Goal: Task Accomplishment & Management: Manage account settings

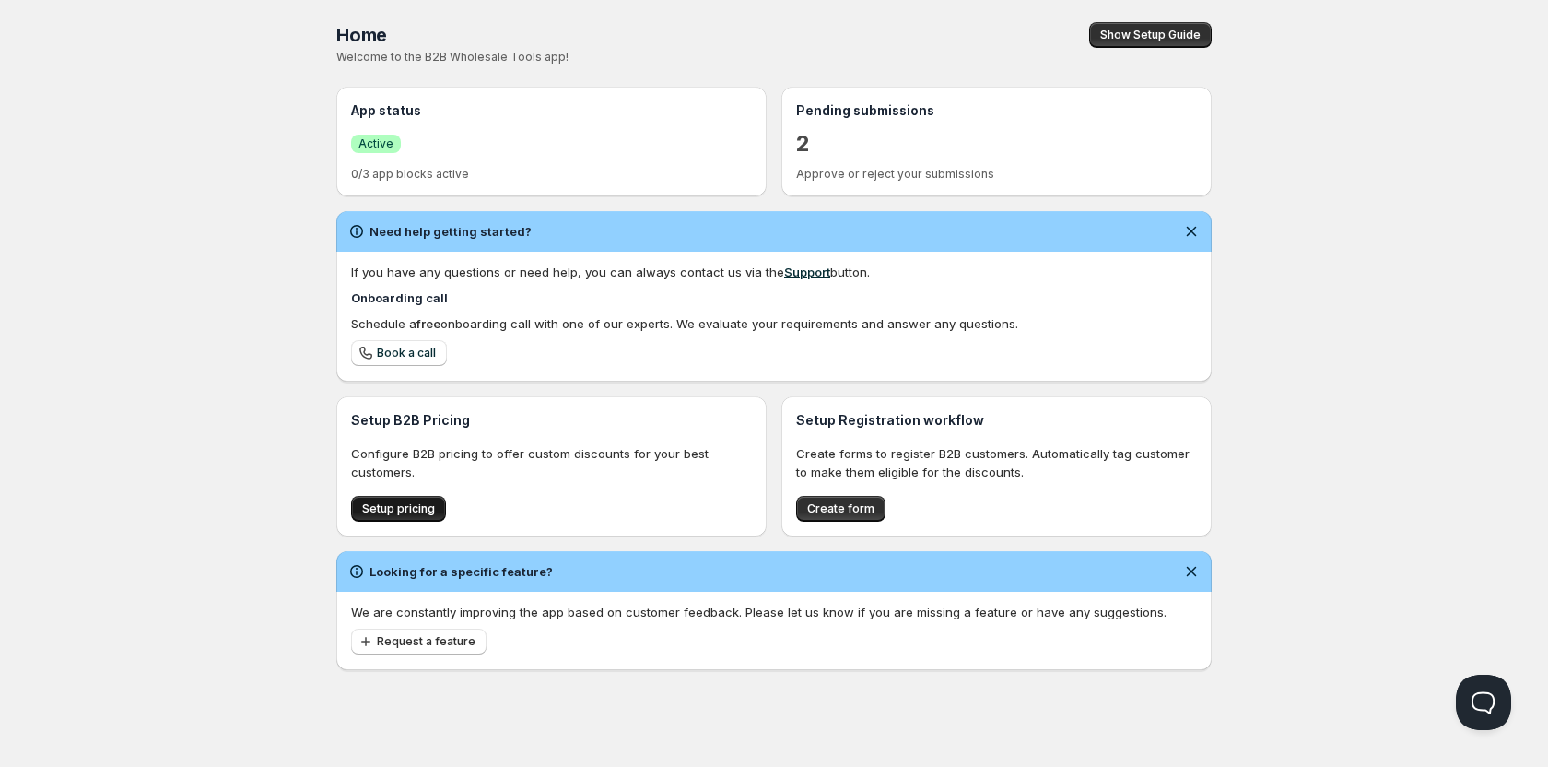
click at [415, 509] on span "Setup pricing" at bounding box center [398, 508] width 73 height 15
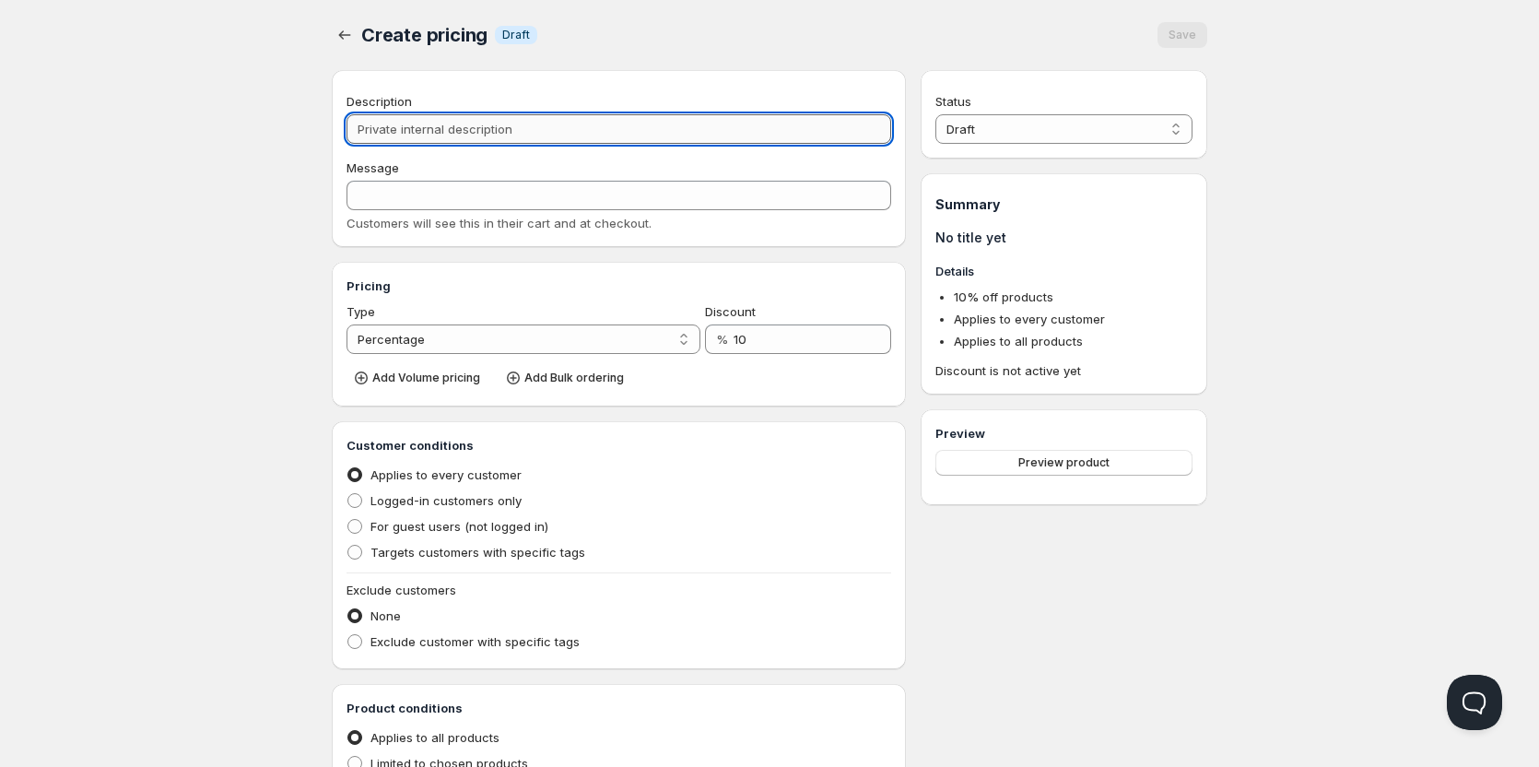
click at [431, 123] on input "Description" at bounding box center [619, 128] width 545 height 29
type input "L"
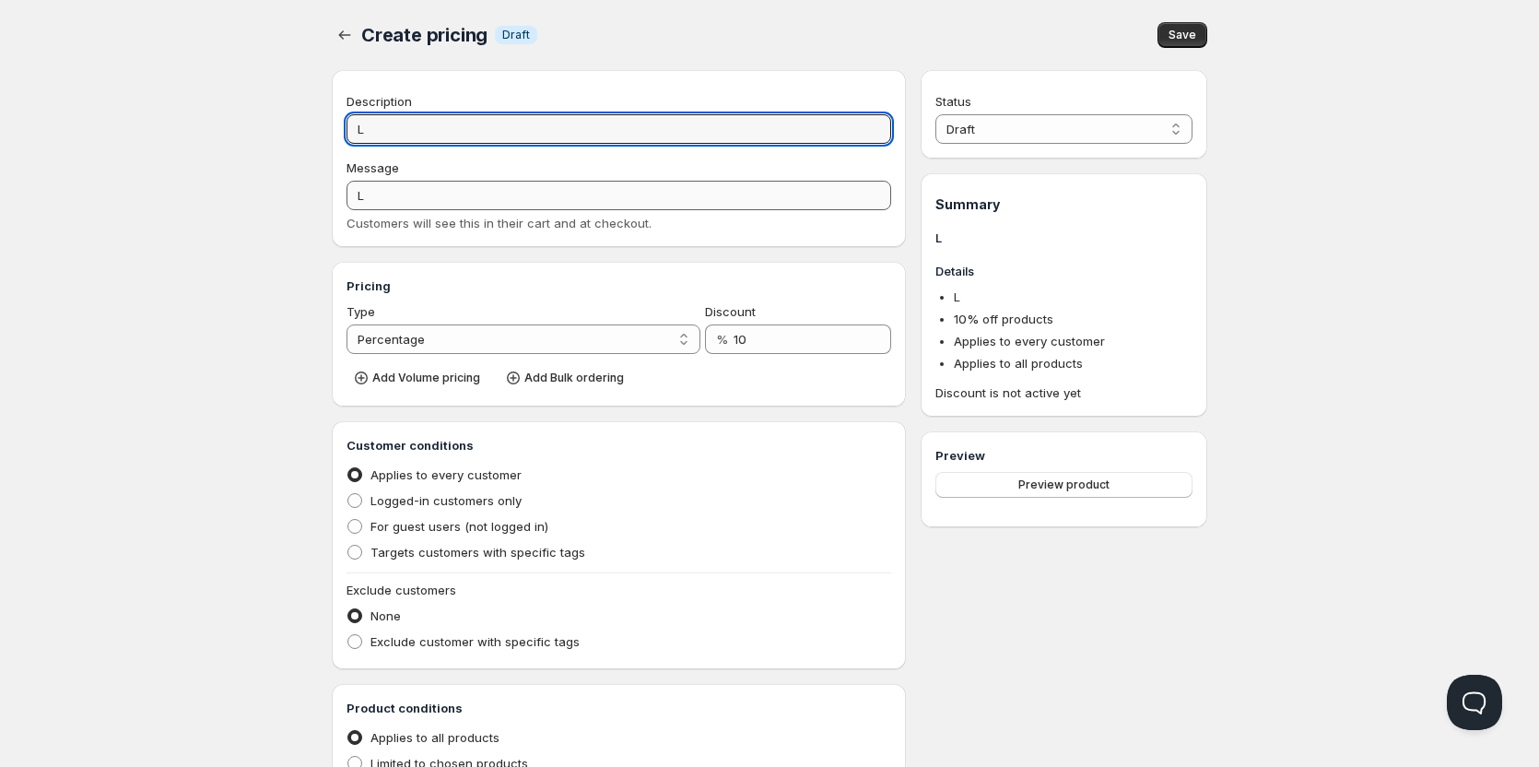
type input "Lo"
type input "LO"
type input "L"
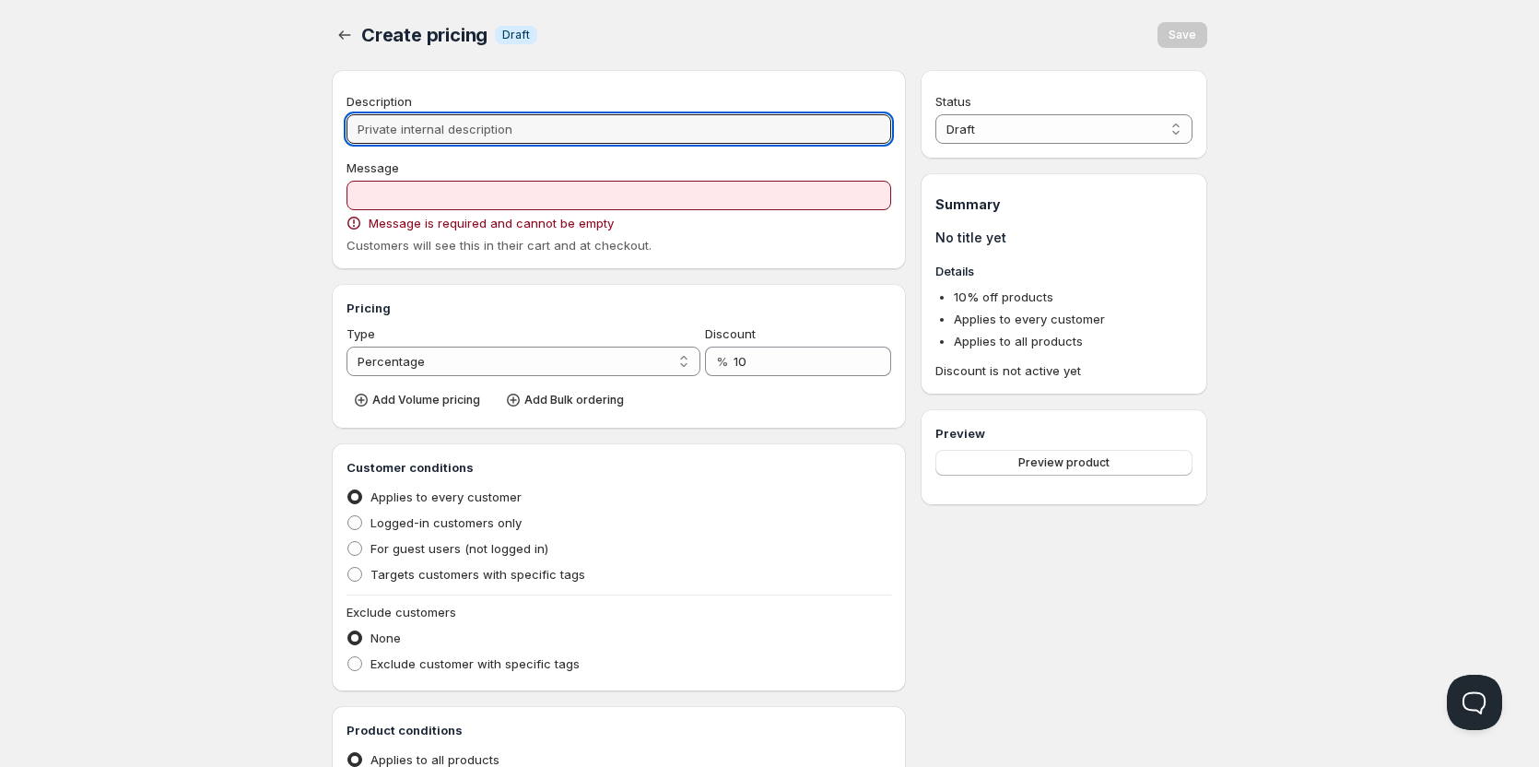
type input "V"
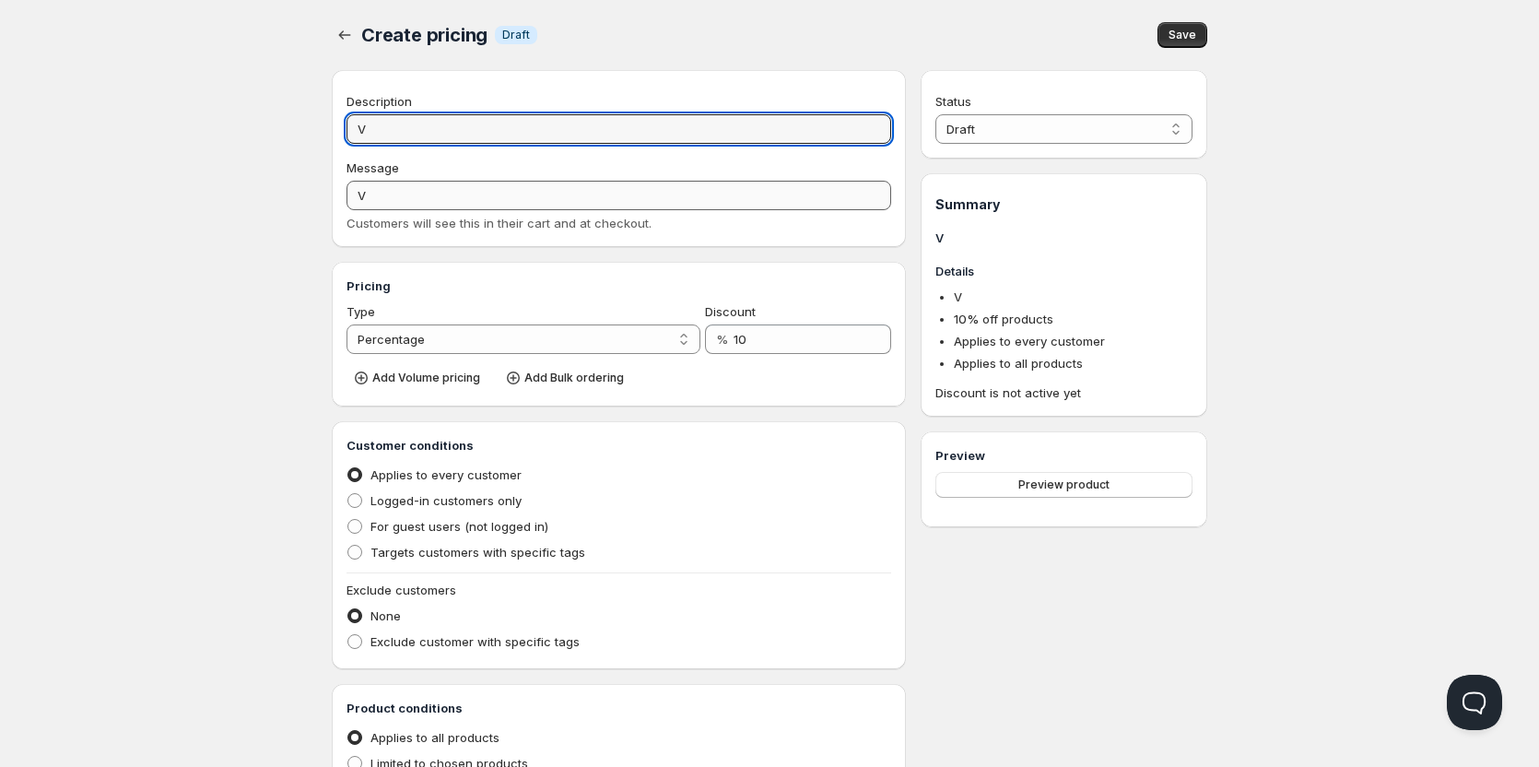
type input "Va"
type input "VA"
type input "Vap"
type input "VAP"
type input "Vapo"
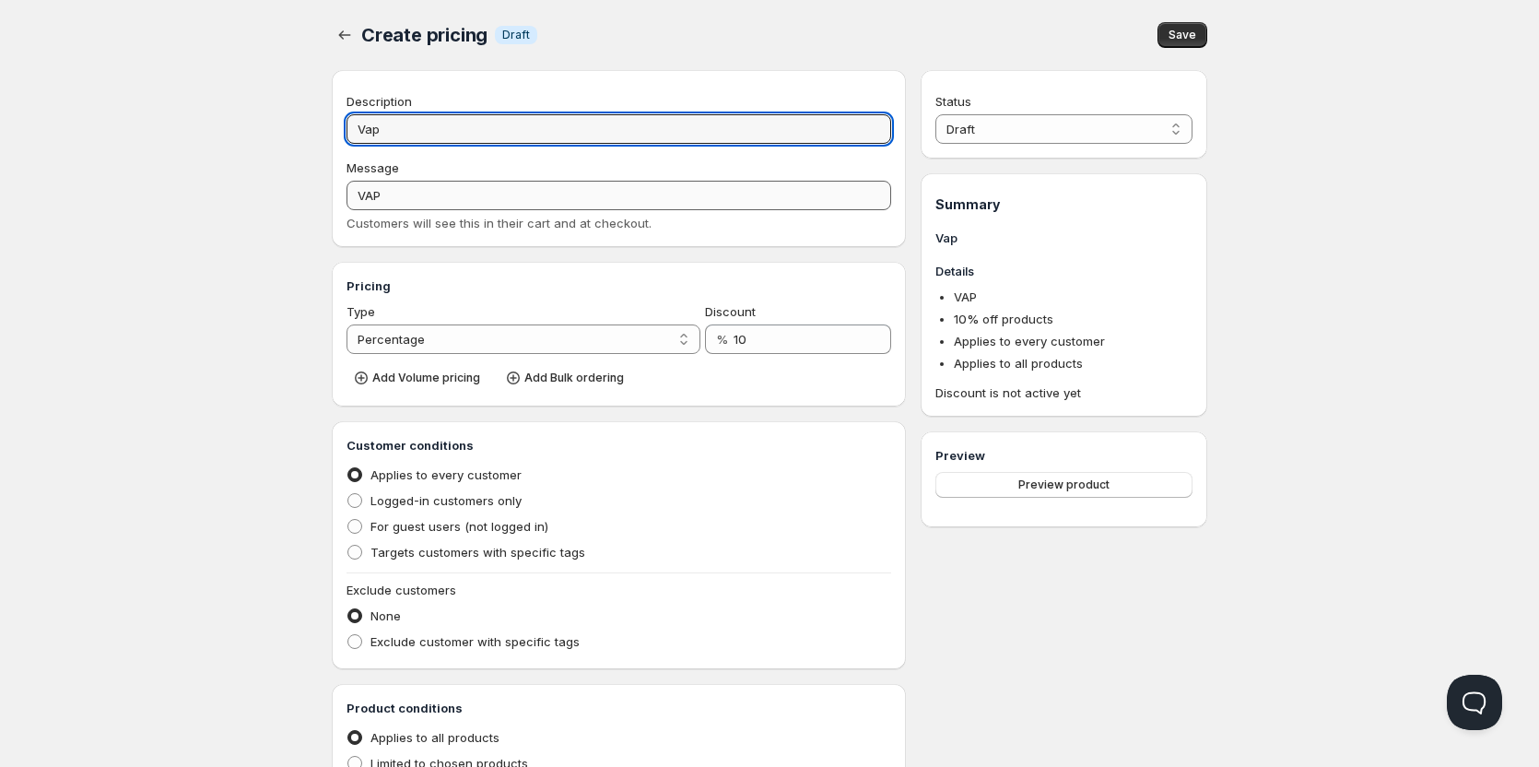
type input "VAPO"
type input "Vapol"
type input "VAPOL"
type input "Vapolo"
type input "VAPOLO"
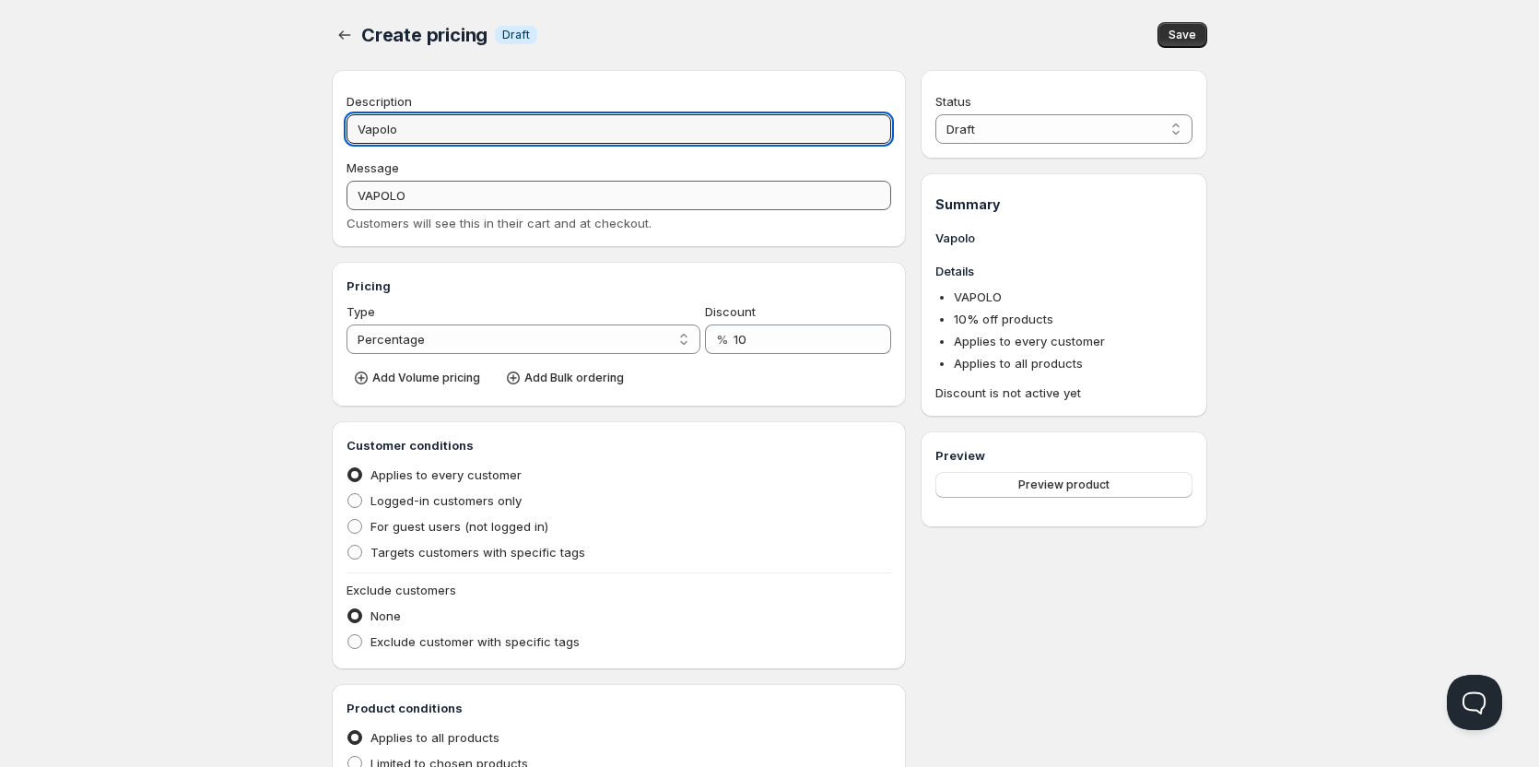
type input "Vapolog"
type input "VAPOLOG"
type input "Vapology"
type input "VAPOLOGY"
type input "Vapology l"
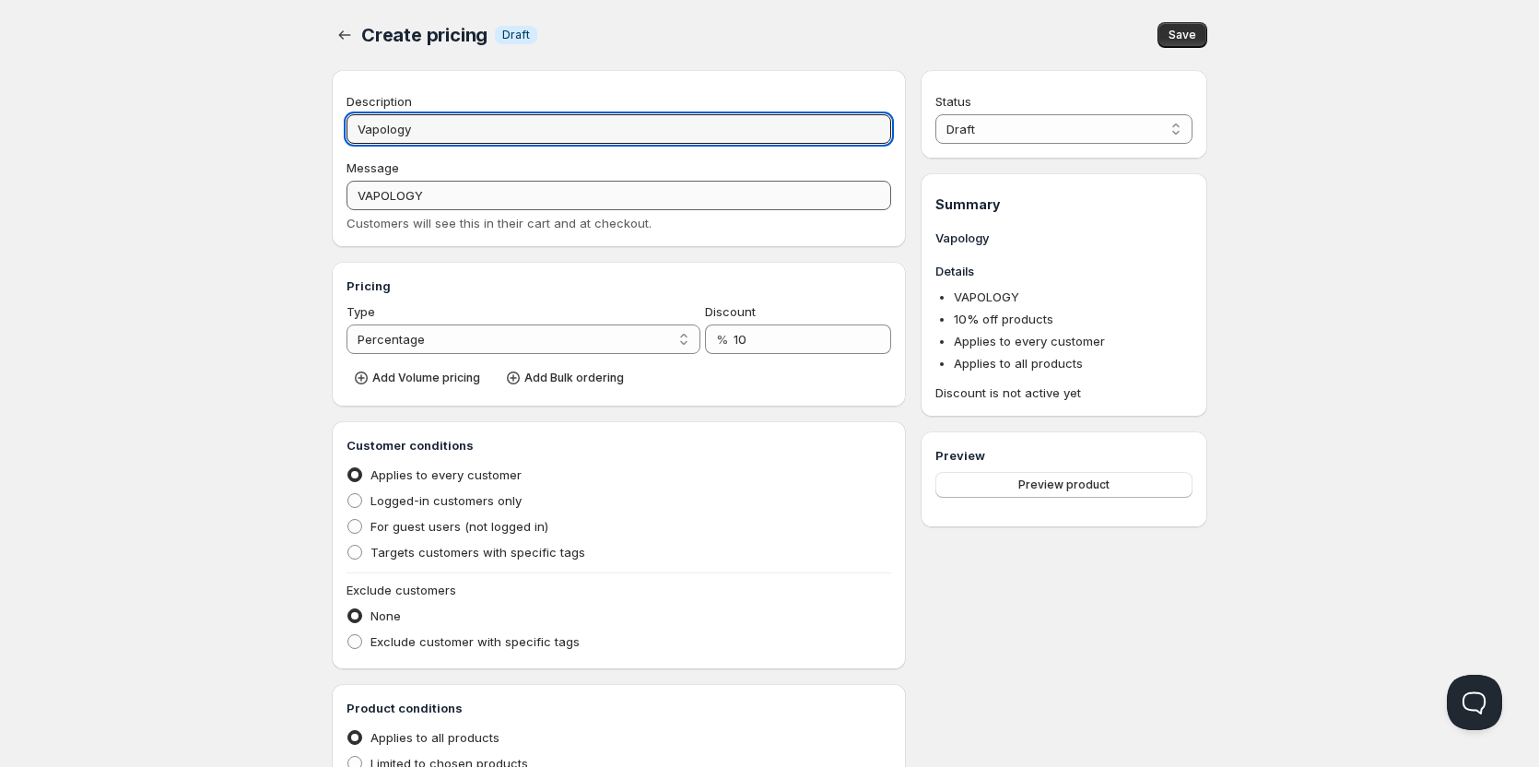
type input "VAPOLOGY_L"
type input "Vapology lo"
type input "VAPOLOGY_LO"
type input "Vapology lon"
type input "VAPOLOGY_LON"
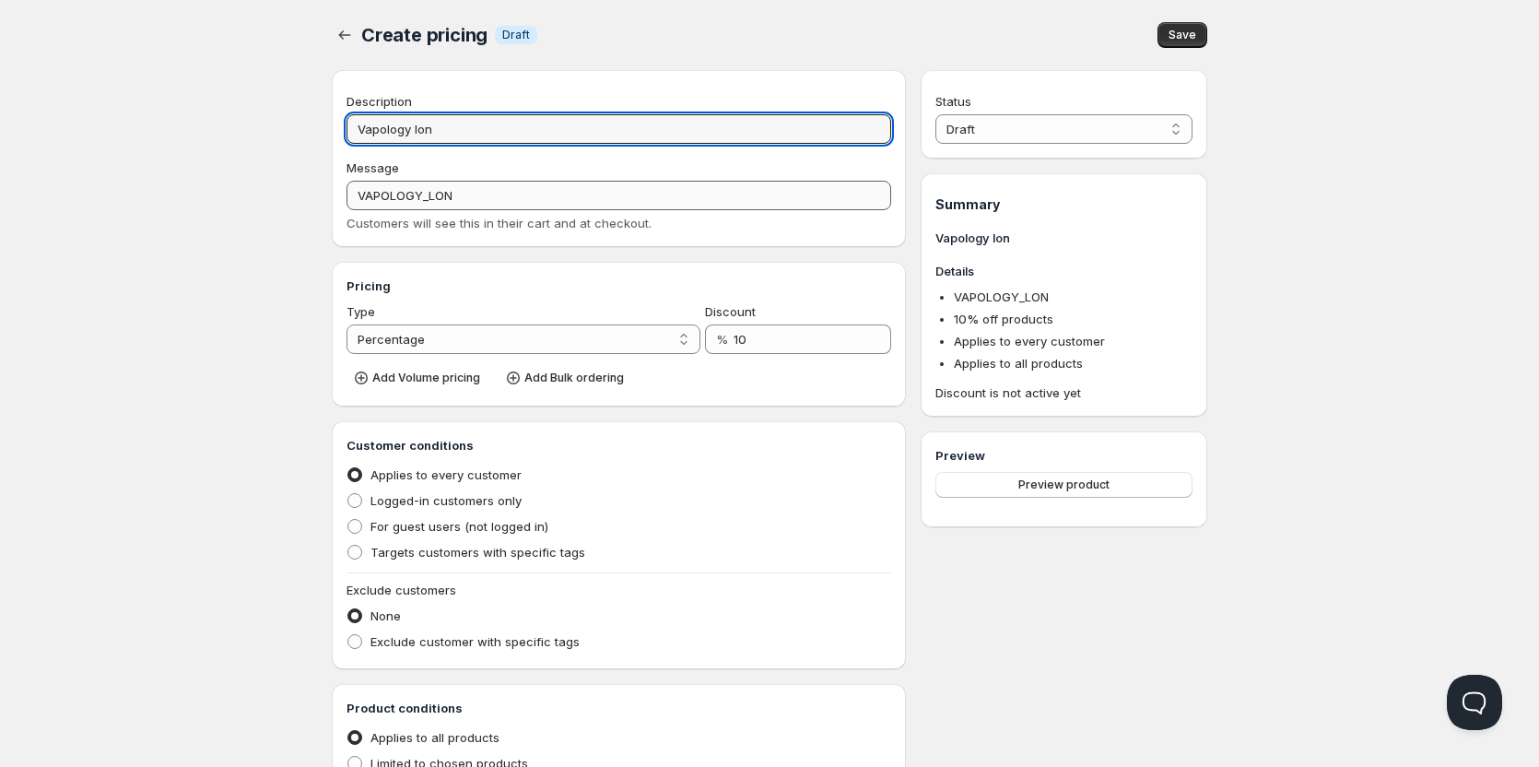
type input "Vapology long"
type input "VAPOLOGY_LONG"
type input "Vapology long F"
type input "VAPOLOGY_LONG_F"
type input "Vapology long Fi"
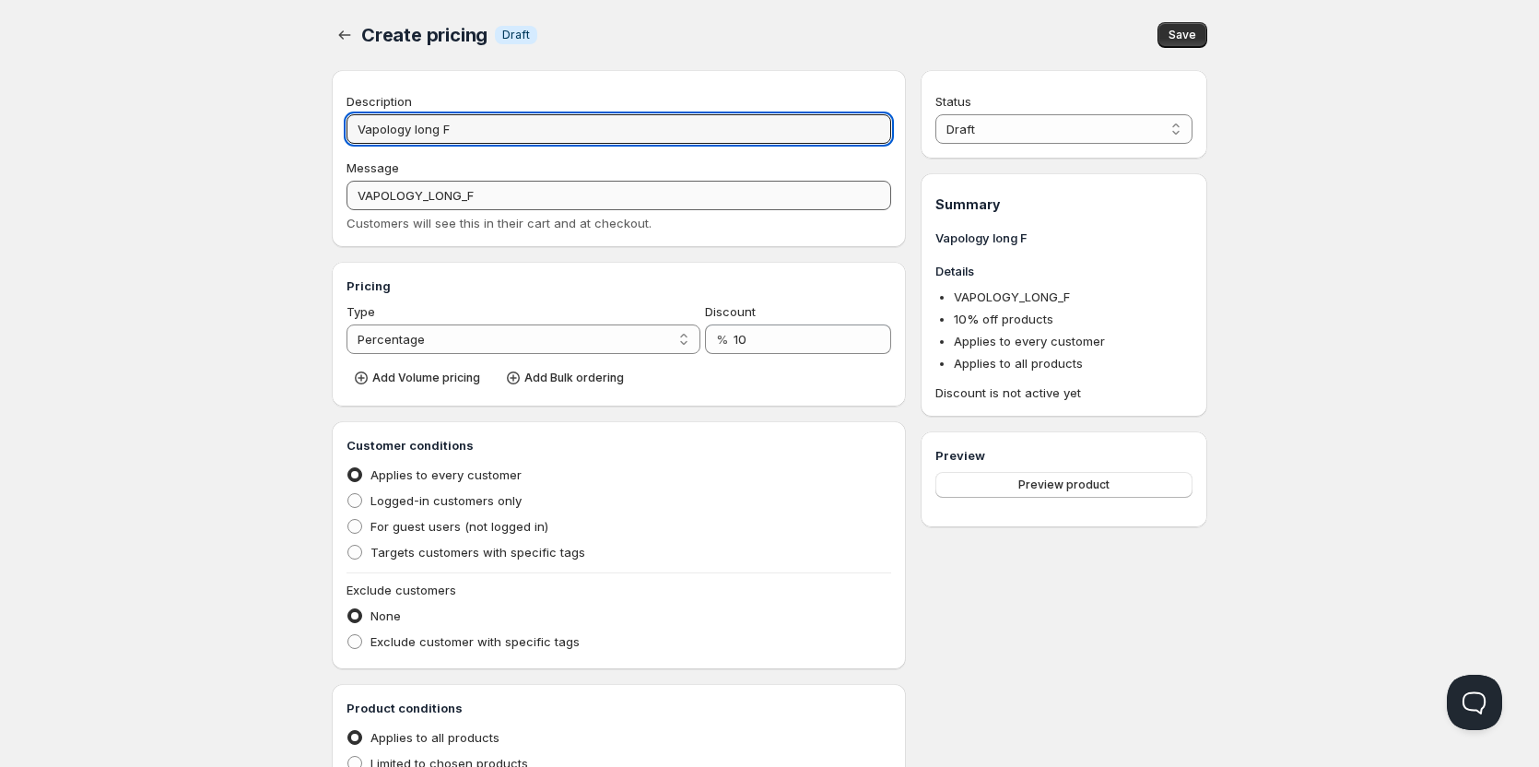
type input "VAPOLOGY_LONG_FI"
type input "Vapology long Fil"
type input "VAPOLOGY_LONG_FIL"
type input "Vapology long Fill"
type input "VAPOLOGY_LONG_FILL"
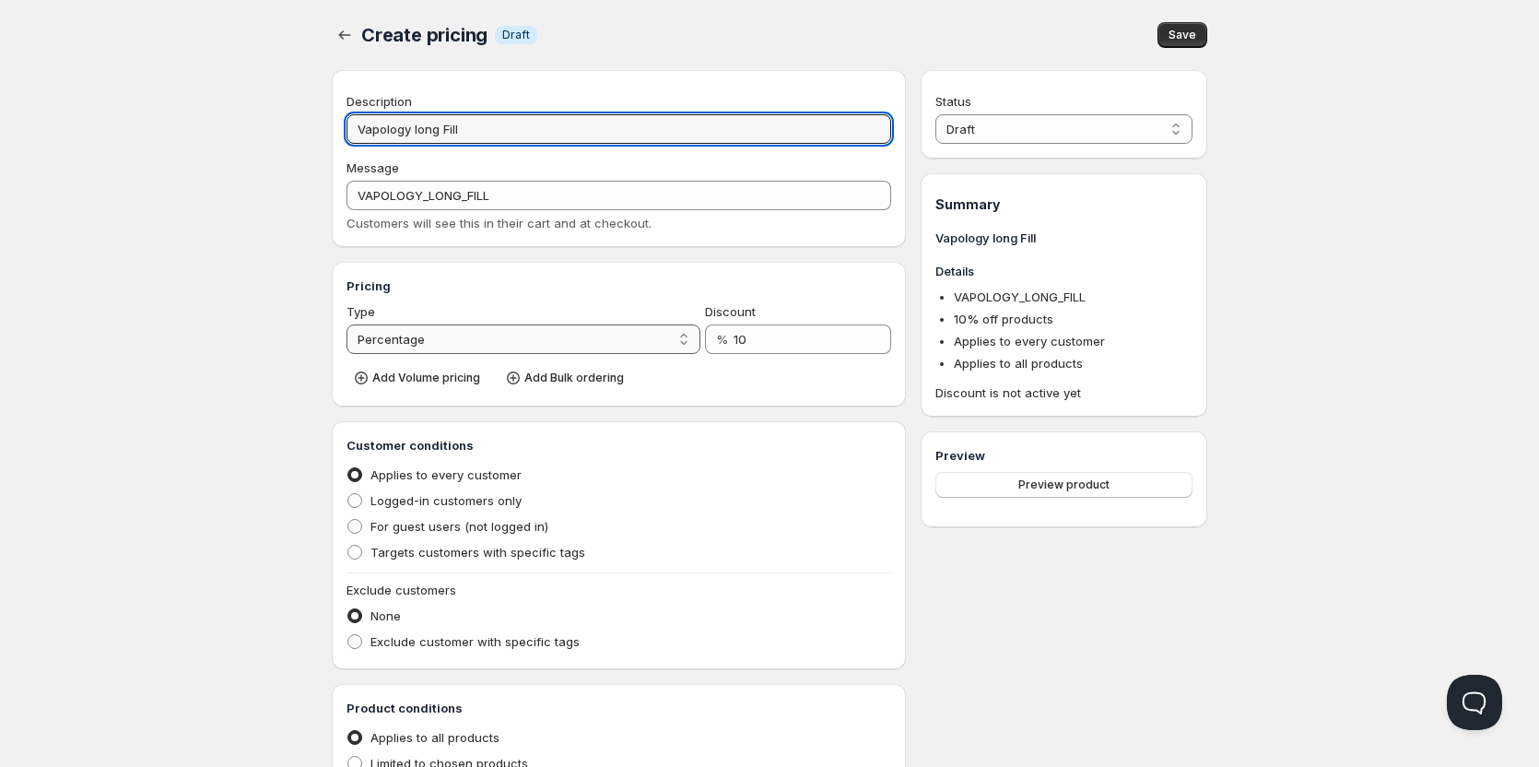
type input "Vapology long Fill"
click at [661, 342] on select "Percentage Absolute" at bounding box center [524, 338] width 354 height 29
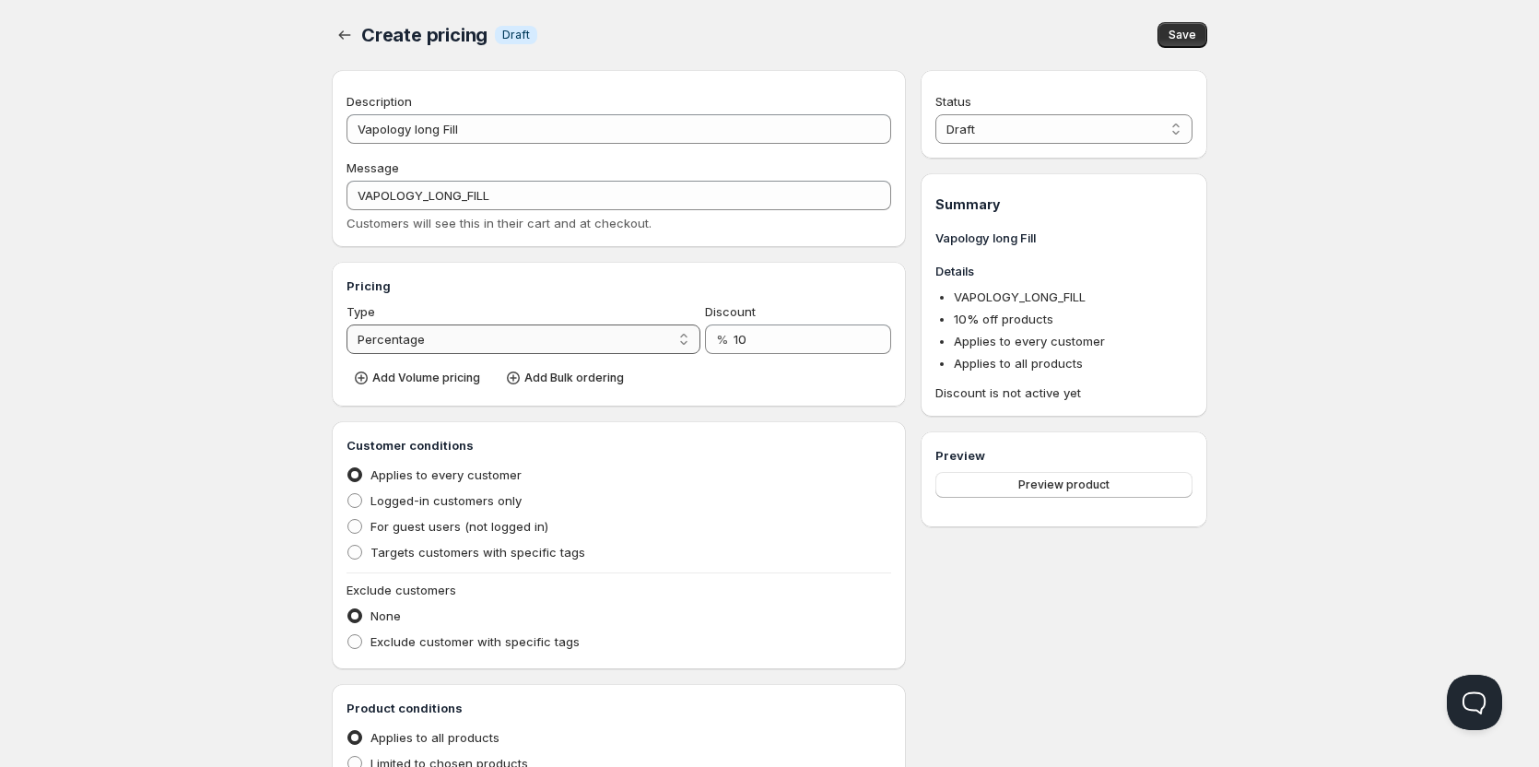
select select "2"
click at [347, 324] on select "Percentage Absolute" at bounding box center [524, 338] width 354 height 29
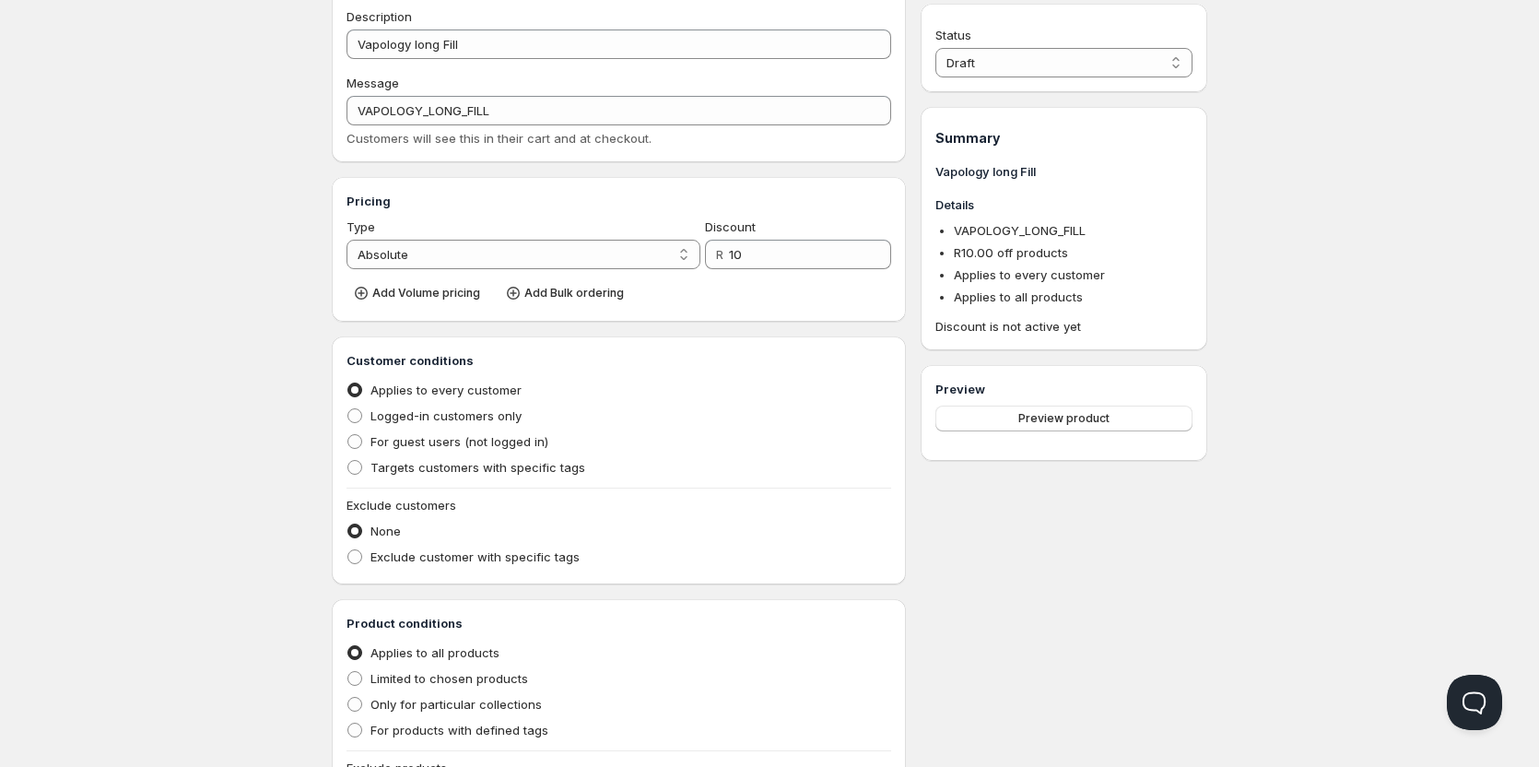
scroll to position [184, 0]
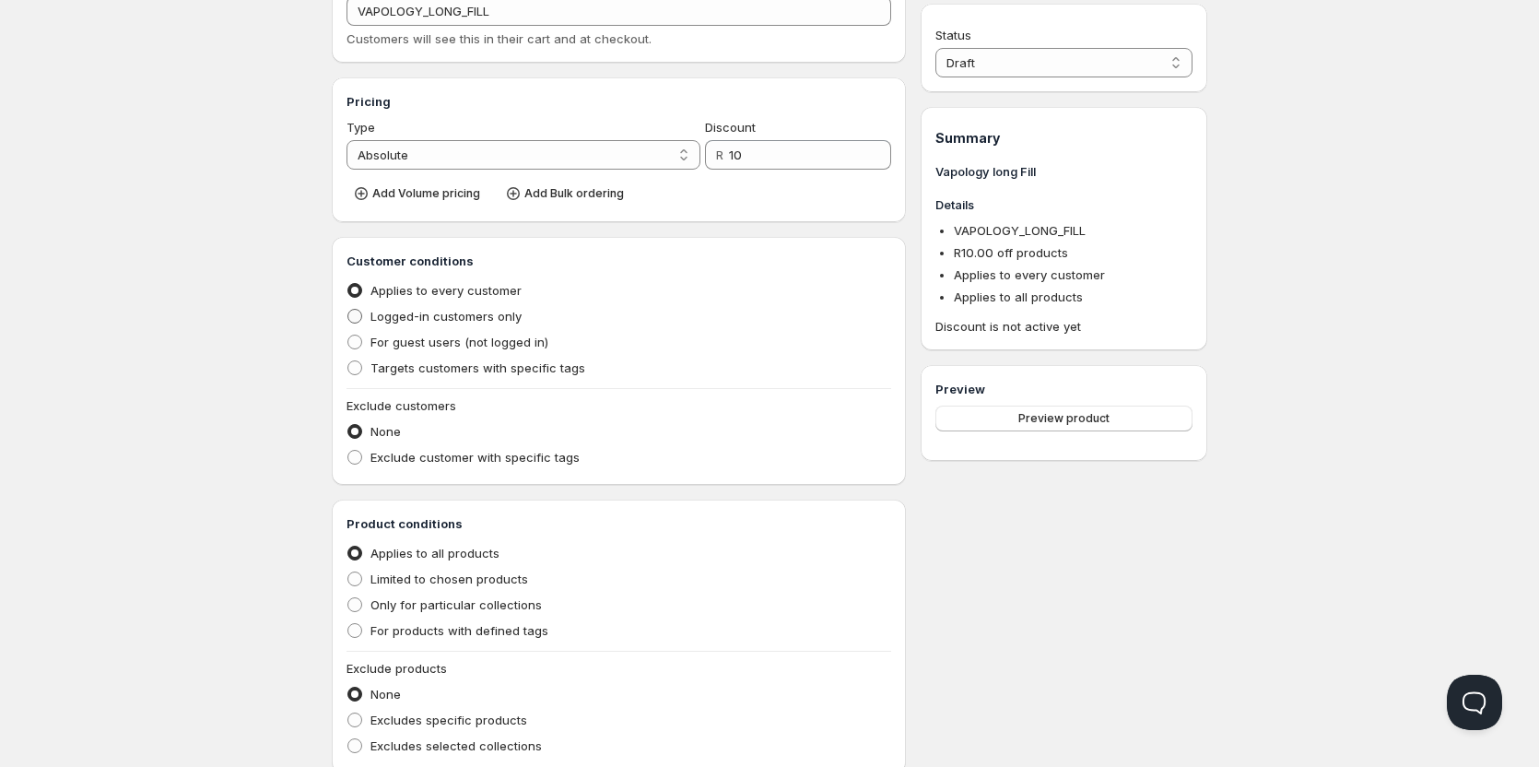
click at [357, 319] on span at bounding box center [354, 316] width 15 height 15
click at [348, 310] on input "Logged-in customers only" at bounding box center [347, 309] width 1 height 1
radio input "true"
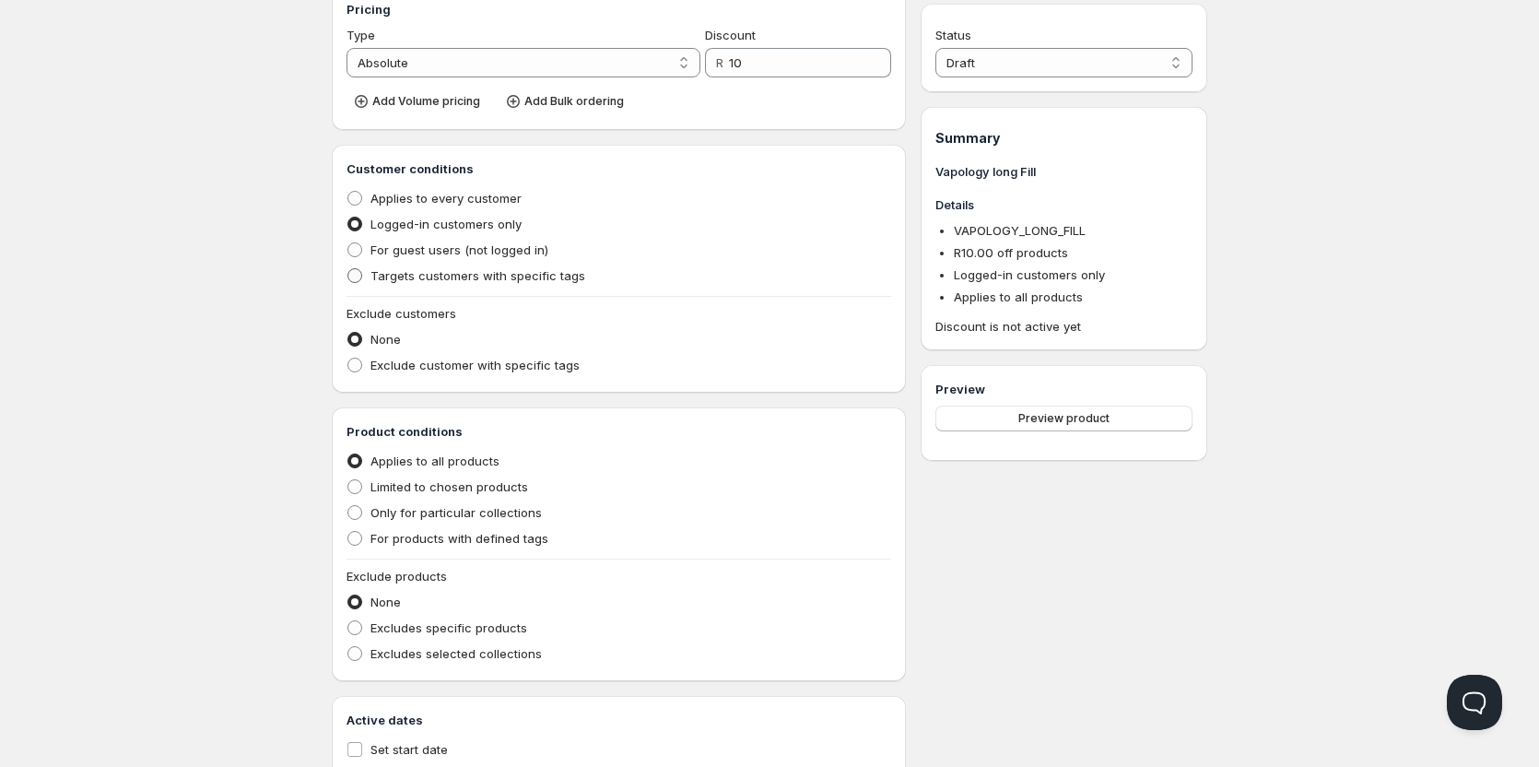
click at [354, 279] on span at bounding box center [354, 275] width 15 height 15
click at [348, 269] on input "Targets customers with specific tags" at bounding box center [347, 268] width 1 height 1
radio input "true"
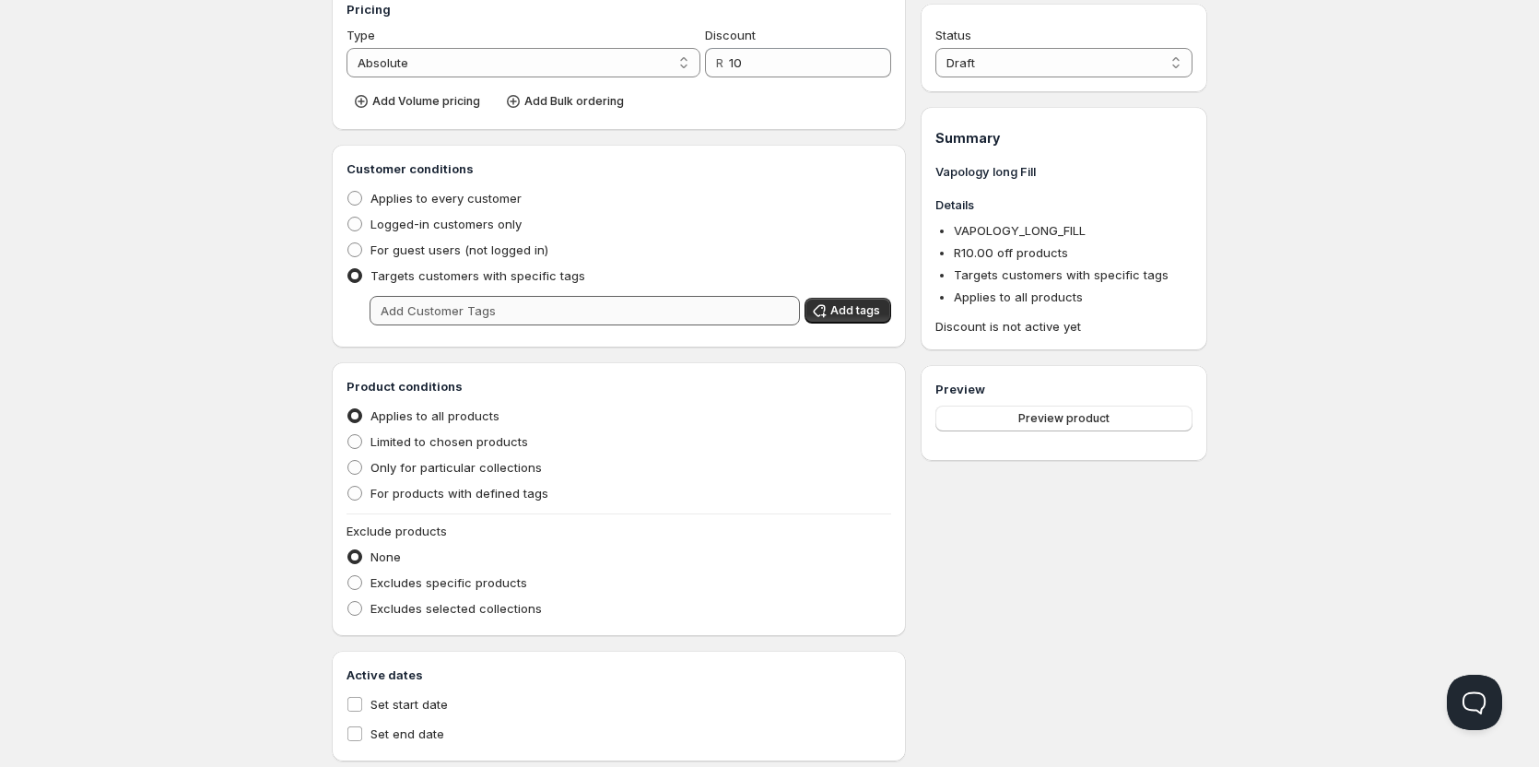
drag, startPoint x: 468, startPoint y: 325, endPoint x: 468, endPoint y: 312, distance: 12.9
click at [468, 324] on div "Customer conditions Applies to every customer Logged-in customers only For gues…" at bounding box center [619, 245] width 545 height 173
click at [468, 312] on input "text" at bounding box center [585, 310] width 430 height 29
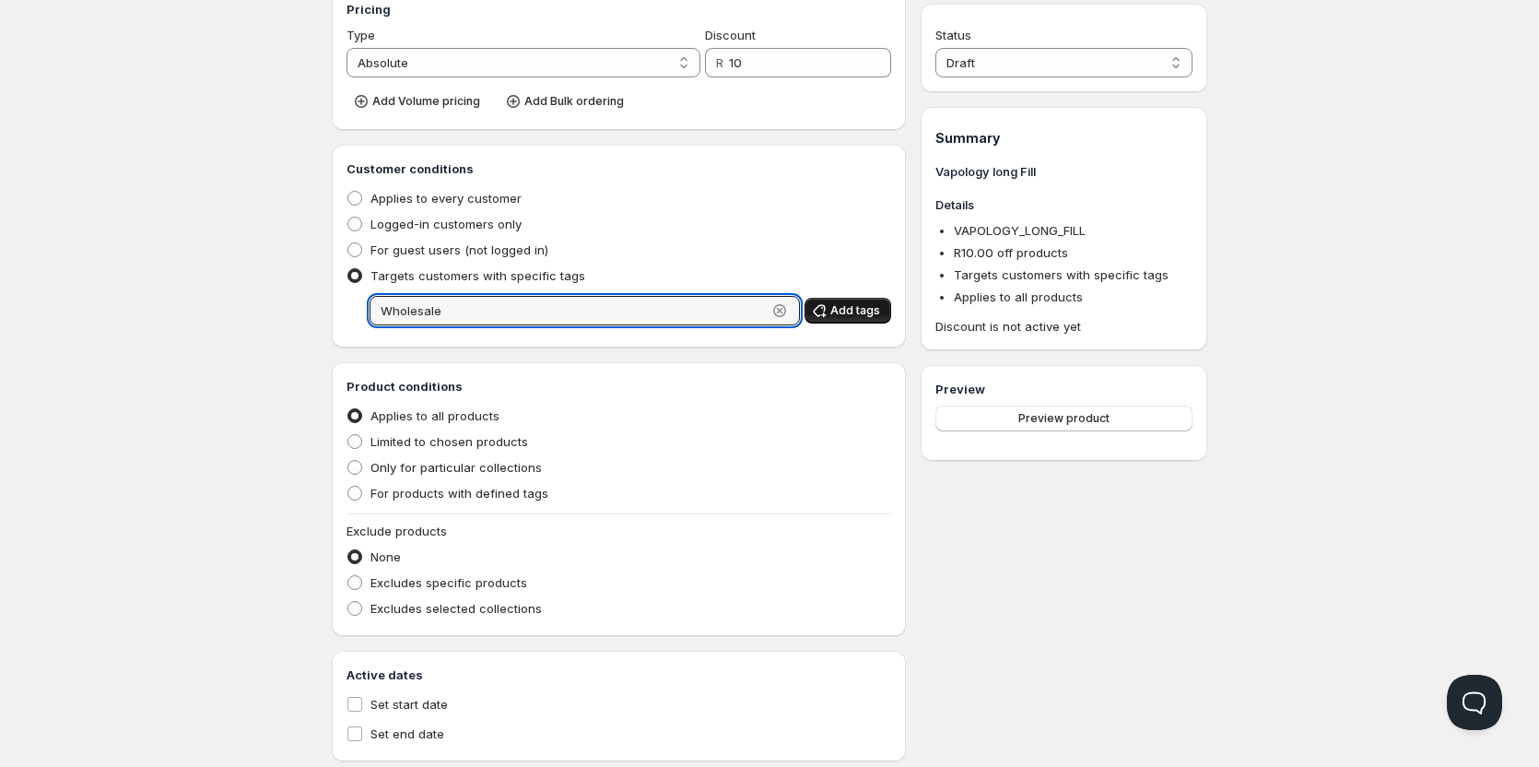
type input "Wholesale"
click at [873, 306] on span "Add tags" at bounding box center [855, 310] width 50 height 15
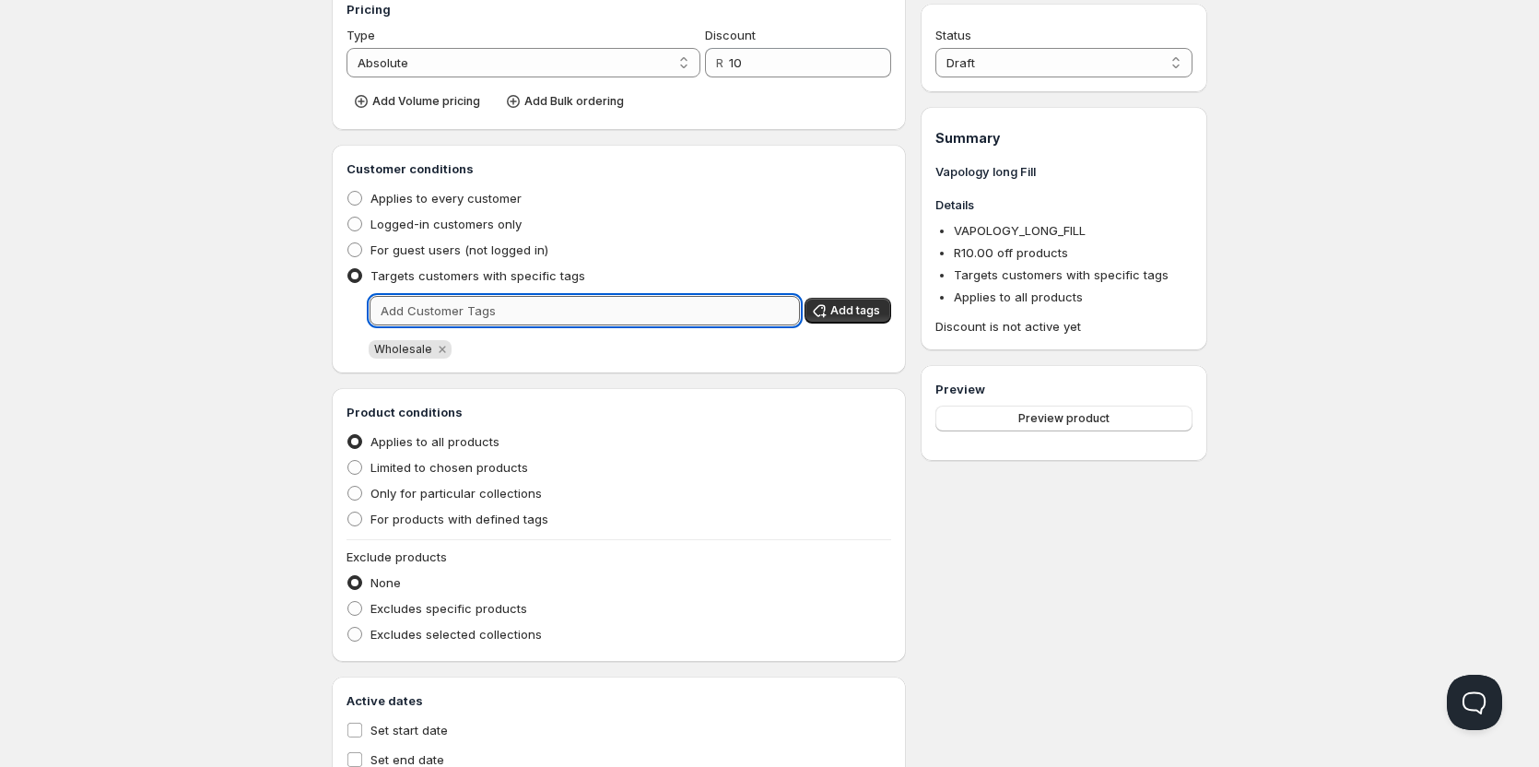
click at [619, 315] on input "text" at bounding box center [585, 310] width 430 height 29
type input "wholesale"
click at [838, 316] on span "Add tags" at bounding box center [855, 310] width 50 height 15
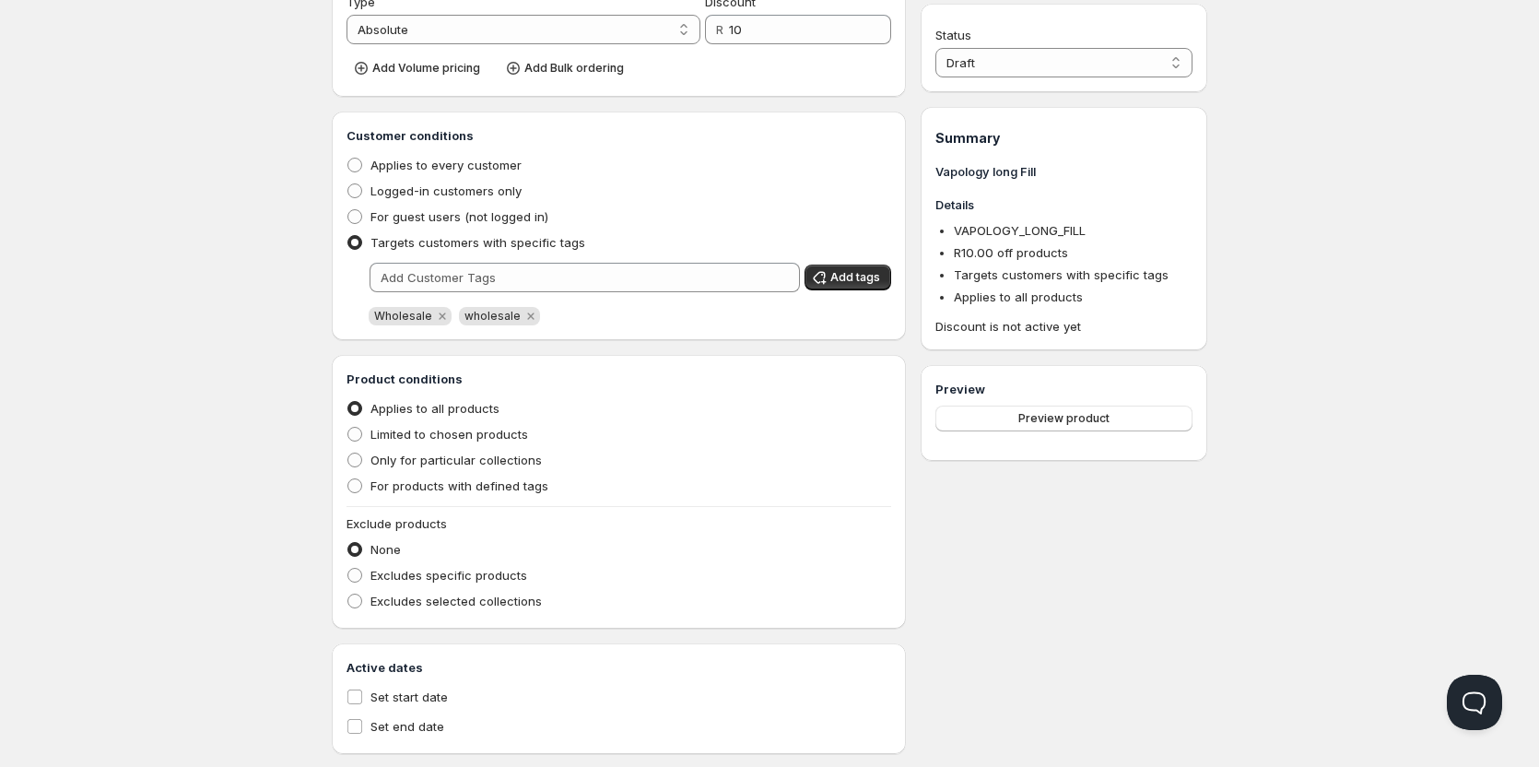
scroll to position [343, 0]
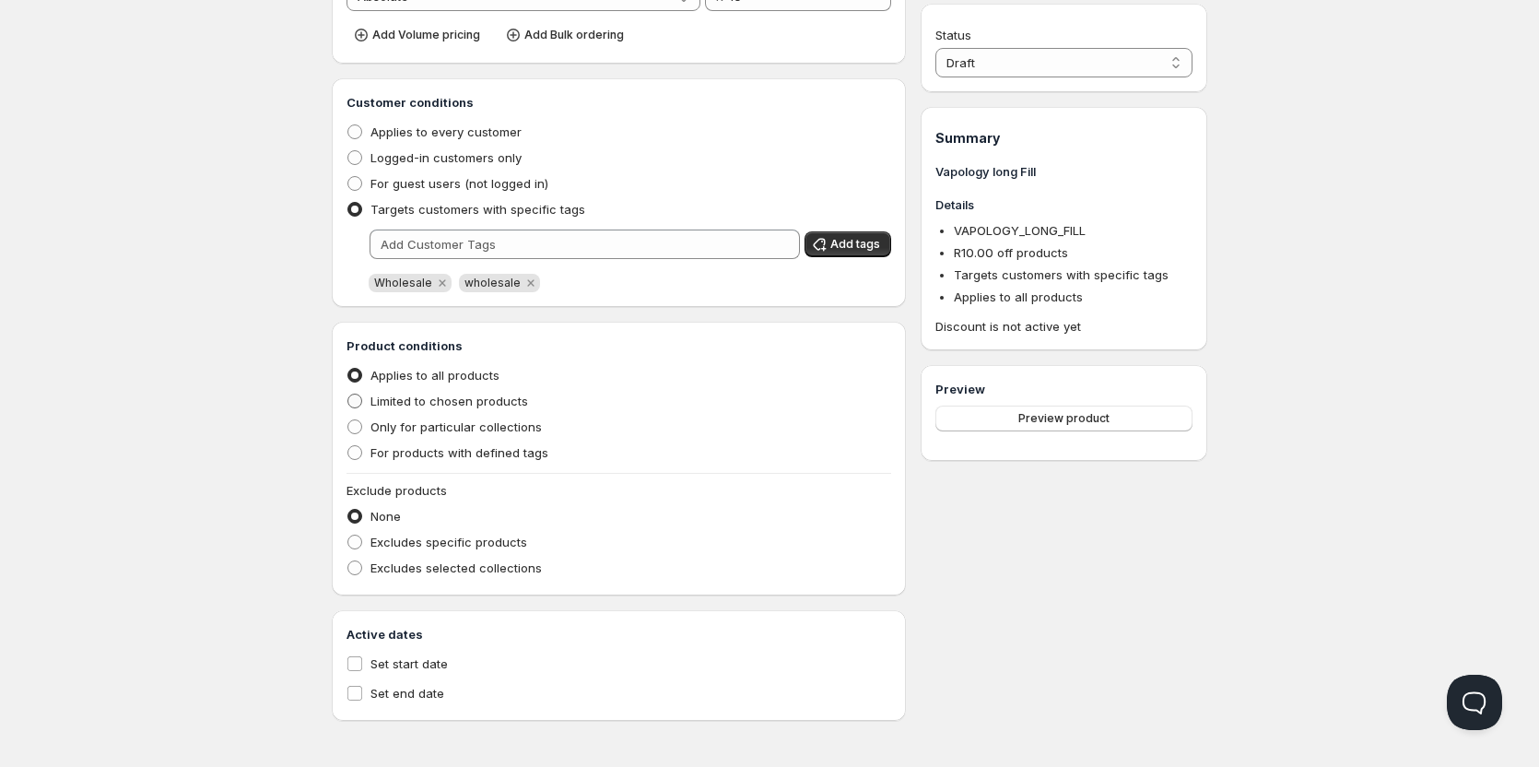
click at [359, 401] on span at bounding box center [354, 401] width 15 height 15
click at [348, 394] on input "Limited to chosen products" at bounding box center [347, 394] width 1 height 1
radio input "true"
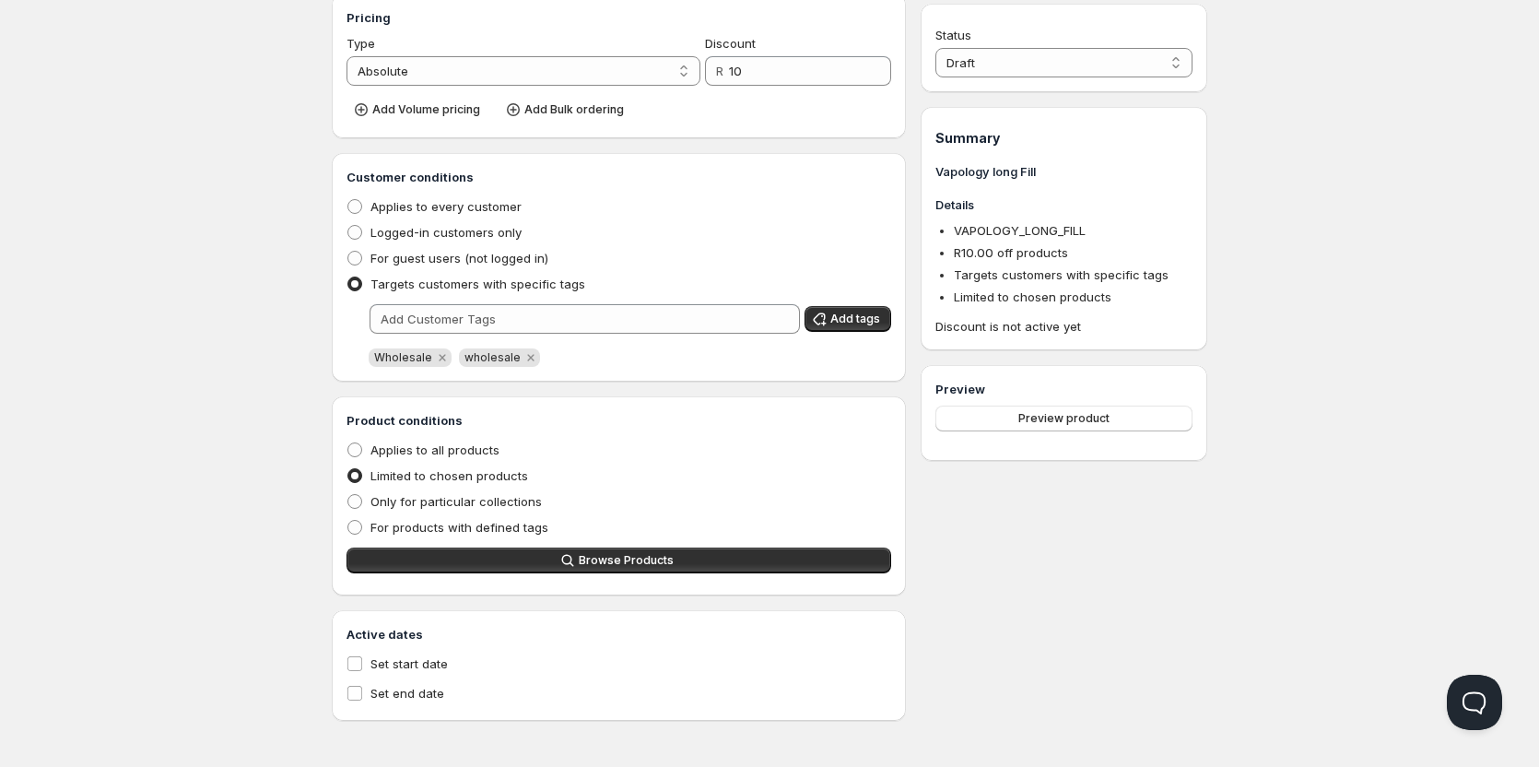
scroll to position [268, 0]
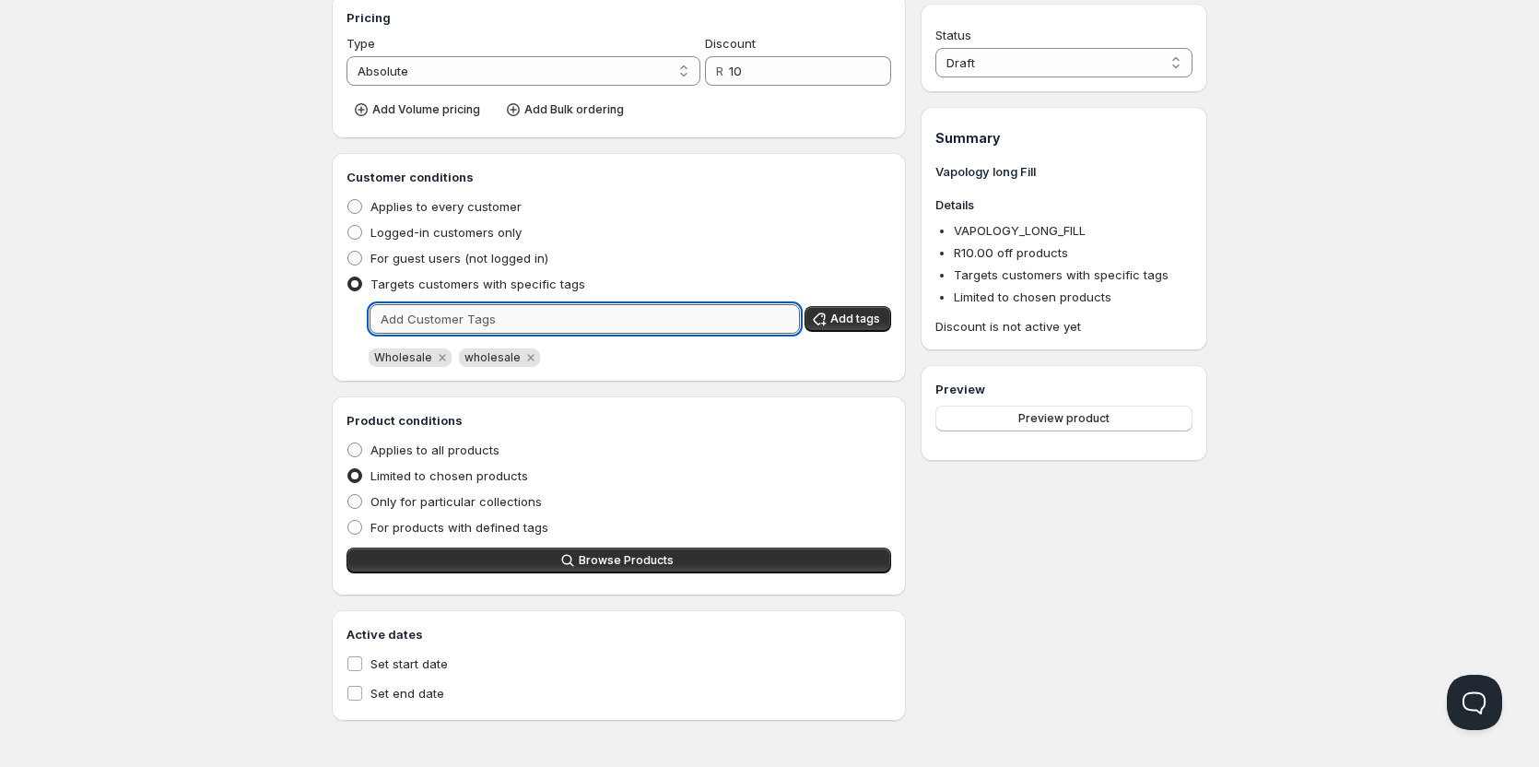
click at [418, 317] on input "text" at bounding box center [585, 318] width 430 height 29
click at [405, 318] on input "longfill" at bounding box center [568, 318] width 397 height 29
type input "long fill"
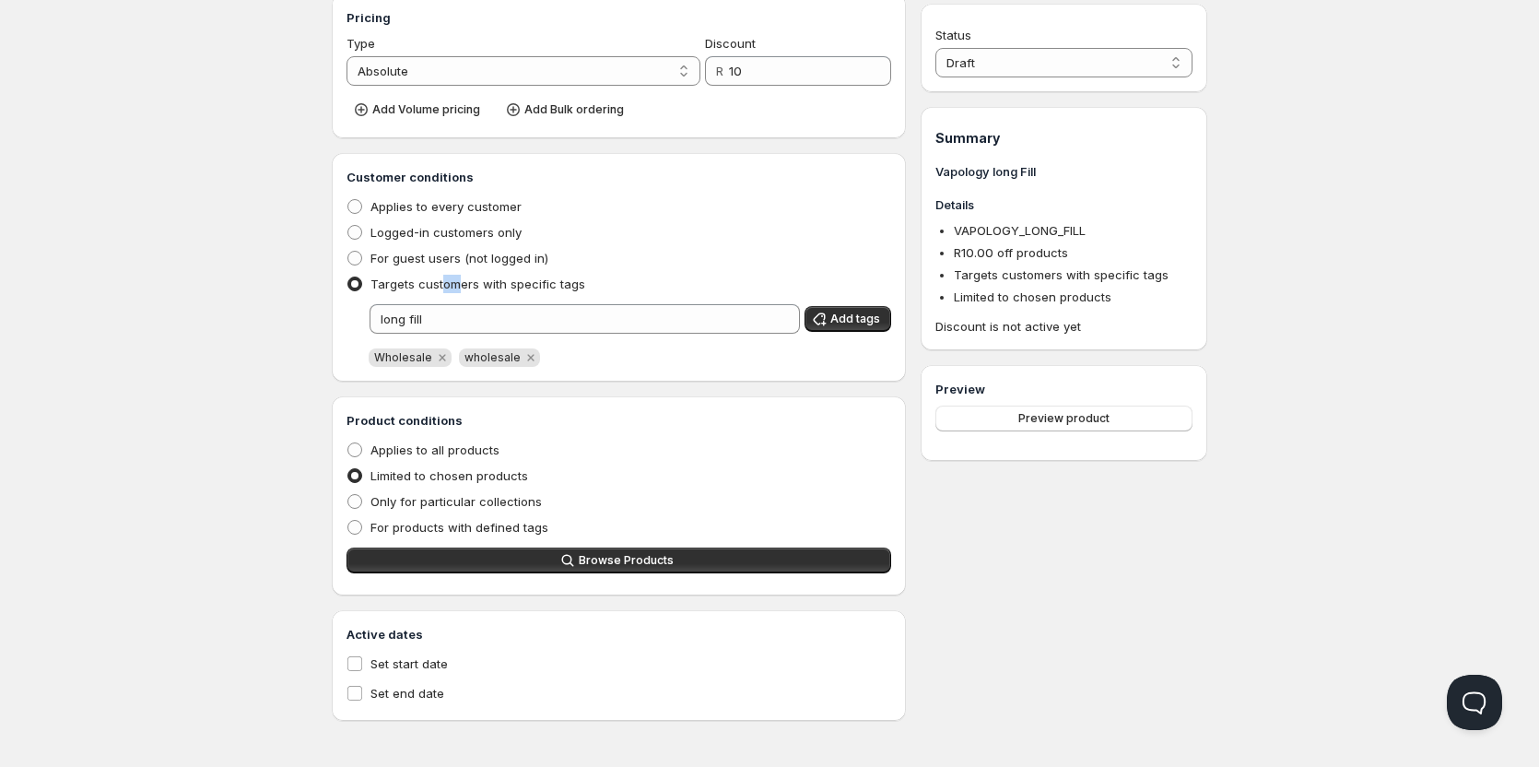
click at [443, 288] on span "Targets customers with specific tags" at bounding box center [478, 284] width 215 height 15
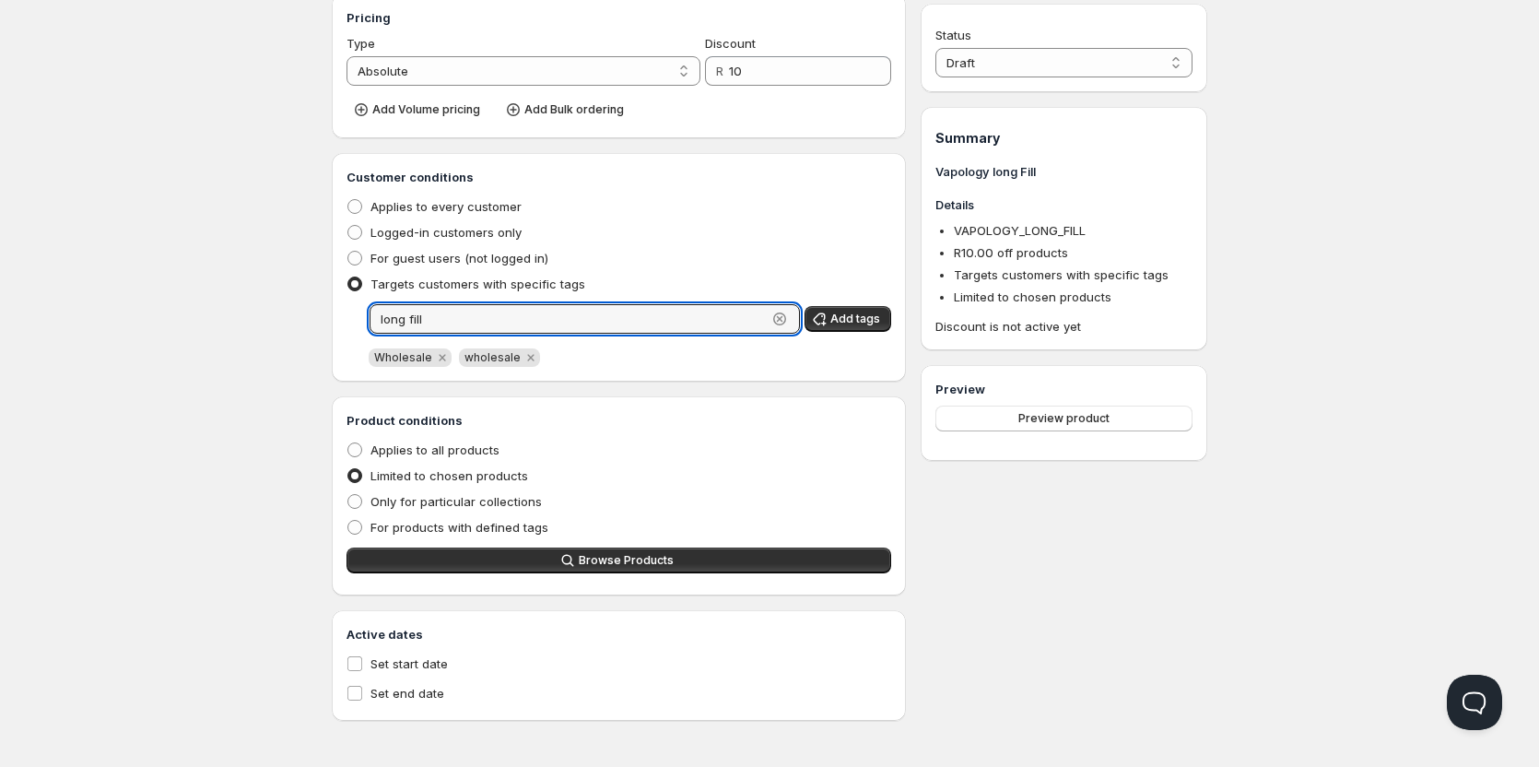
drag, startPoint x: 432, startPoint y: 316, endPoint x: 361, endPoint y: 316, distance: 71.0
click at [361, 317] on div "long fill Clear Add tags" at bounding box center [619, 318] width 545 height 29
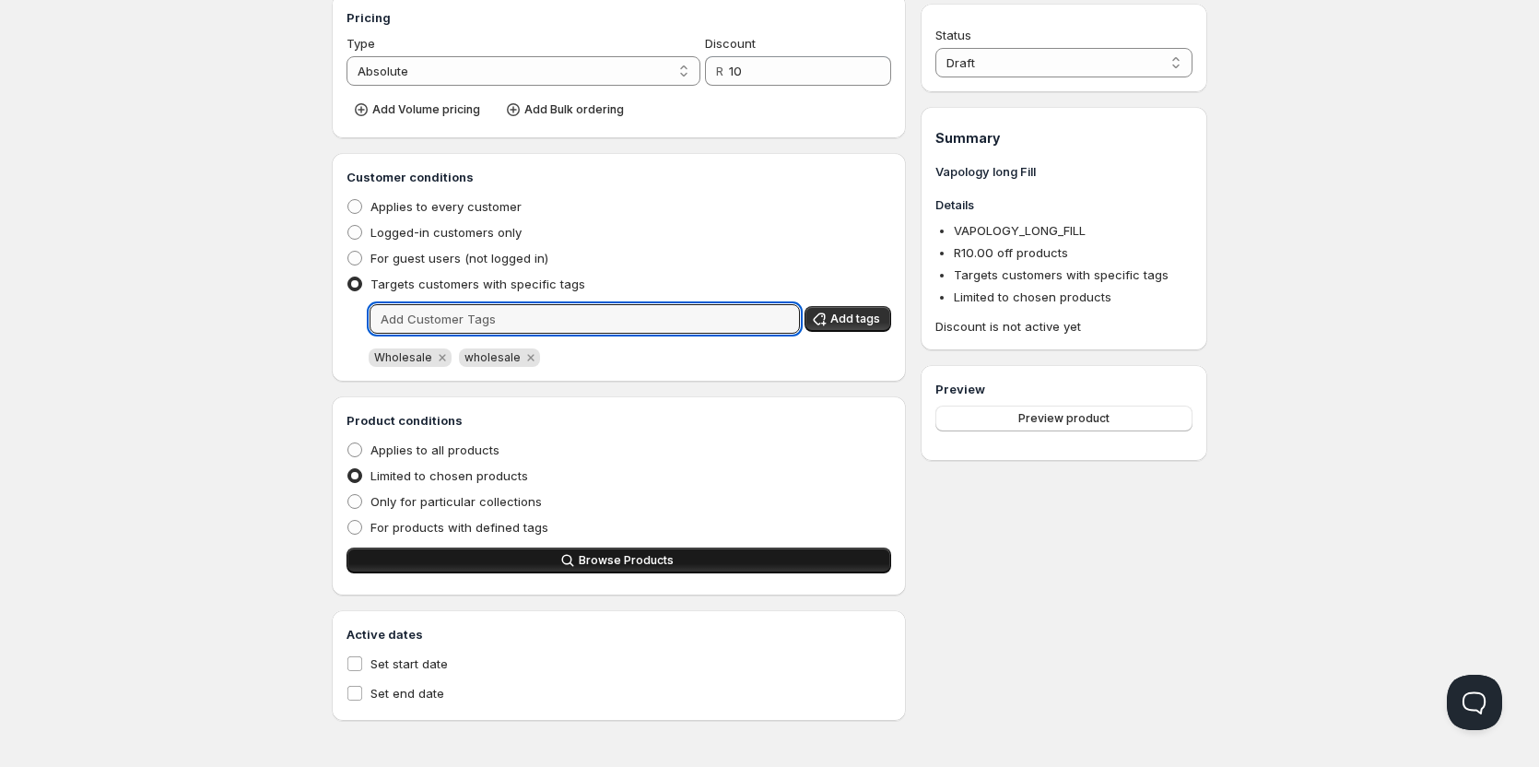
click at [643, 557] on span "Browse Products" at bounding box center [626, 560] width 95 height 15
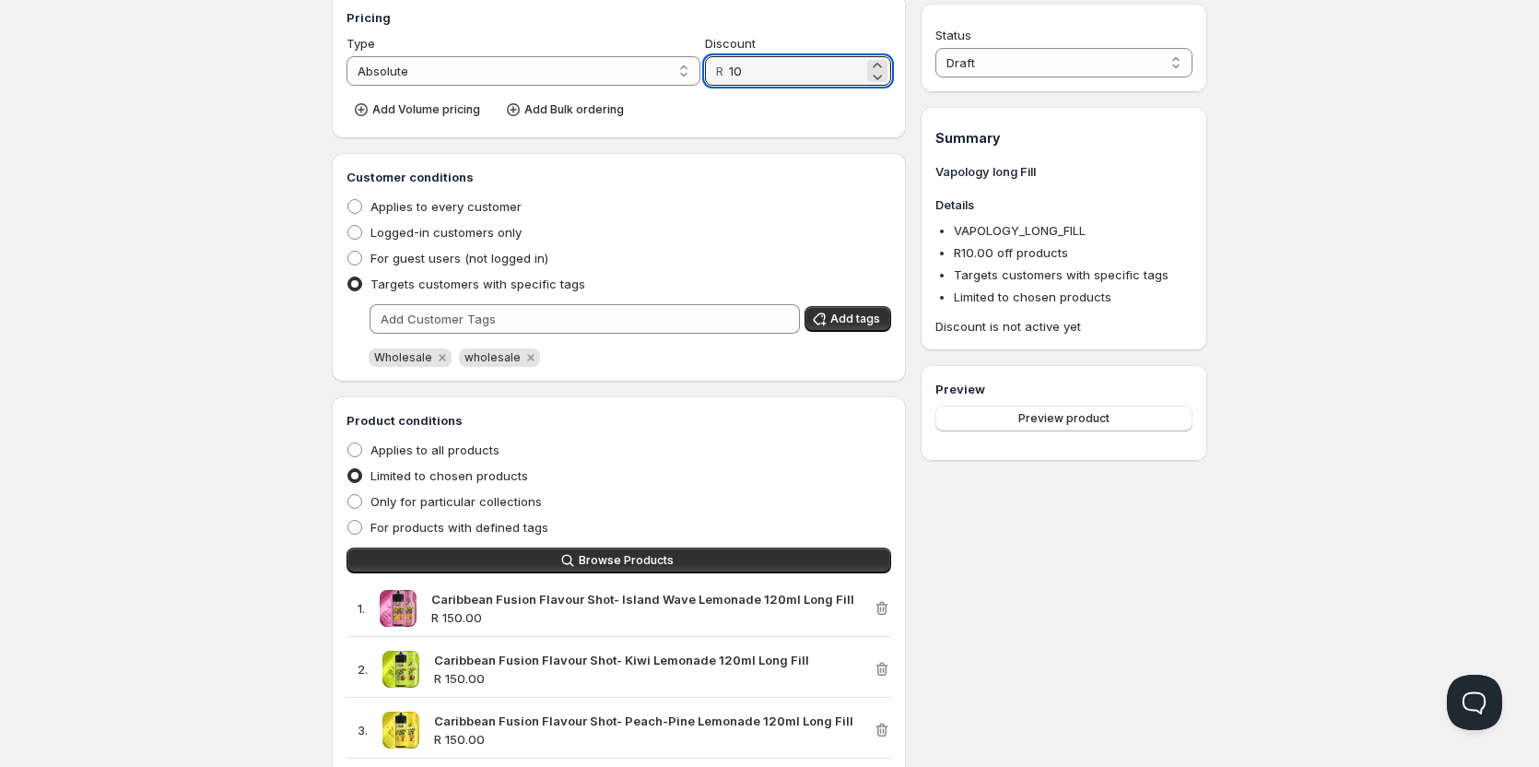
drag, startPoint x: 752, startPoint y: 77, endPoint x: 724, endPoint y: 83, distance: 29.1
click at [724, 82] on div "R 10" at bounding box center [798, 70] width 186 height 29
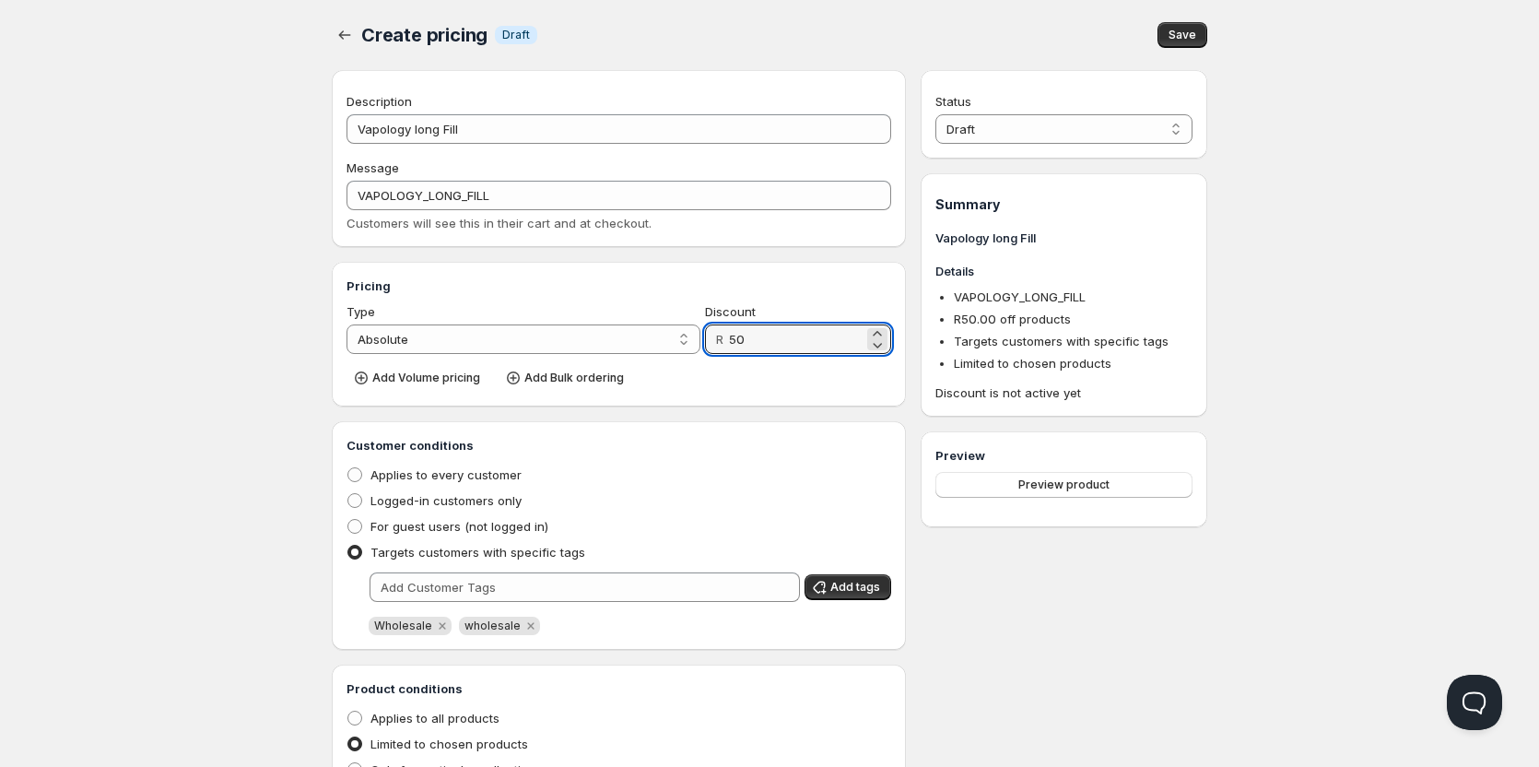
scroll to position [369, 0]
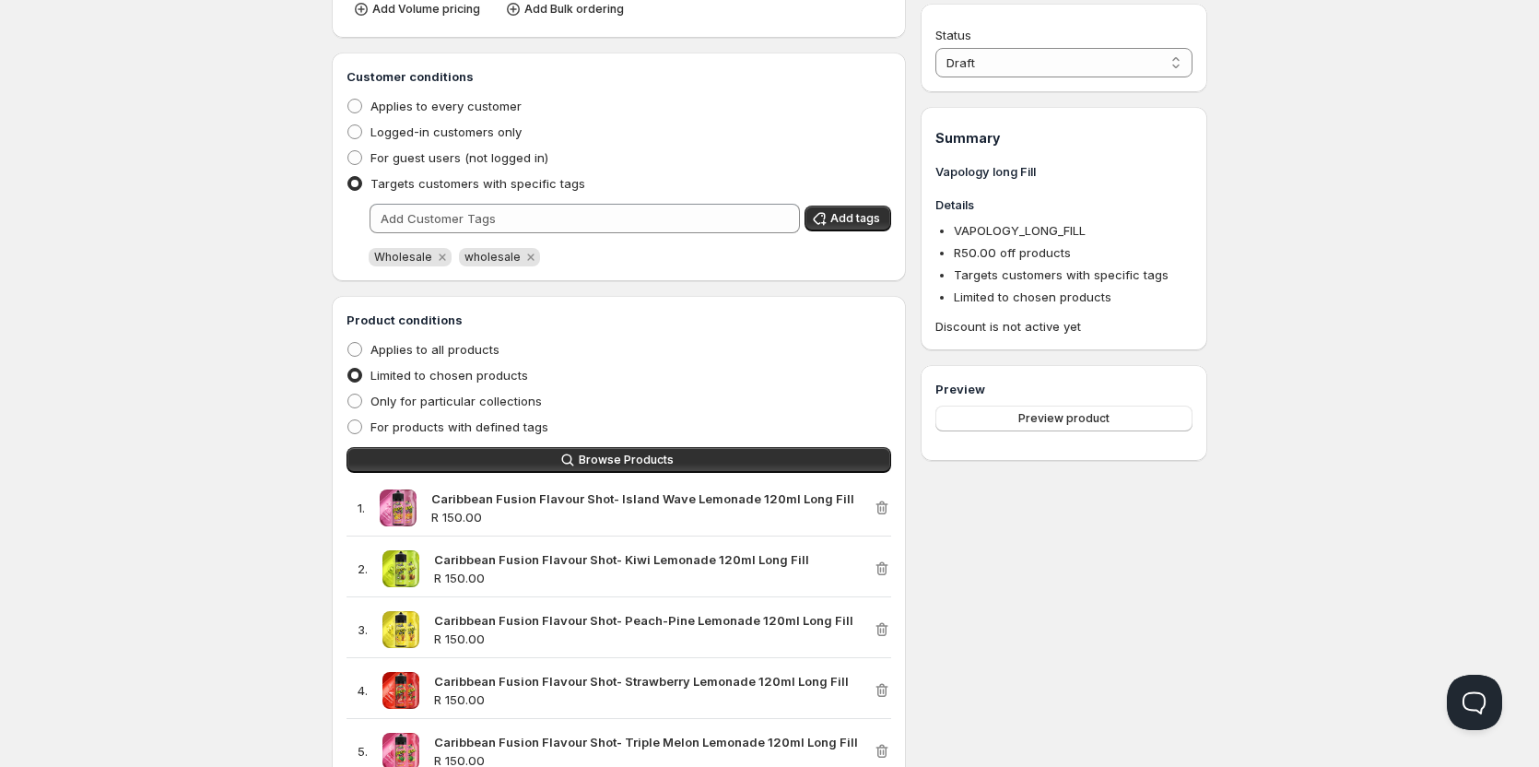
type input "50"
click at [1108, 77] on select "Draft Active" at bounding box center [1064, 62] width 257 height 29
select select "1"
click at [936, 48] on select "Draft Active" at bounding box center [1064, 62] width 257 height 29
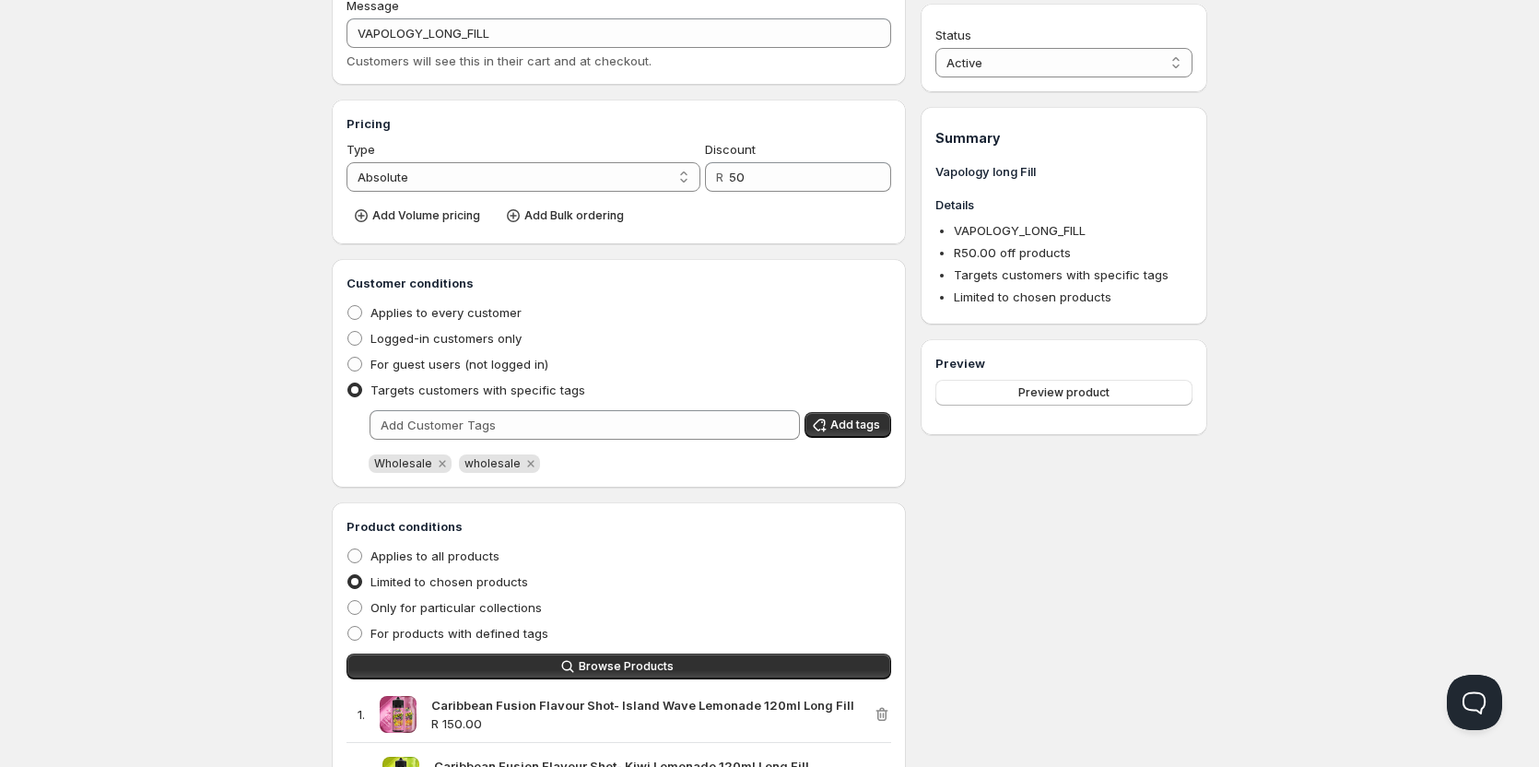
scroll to position [54, 0]
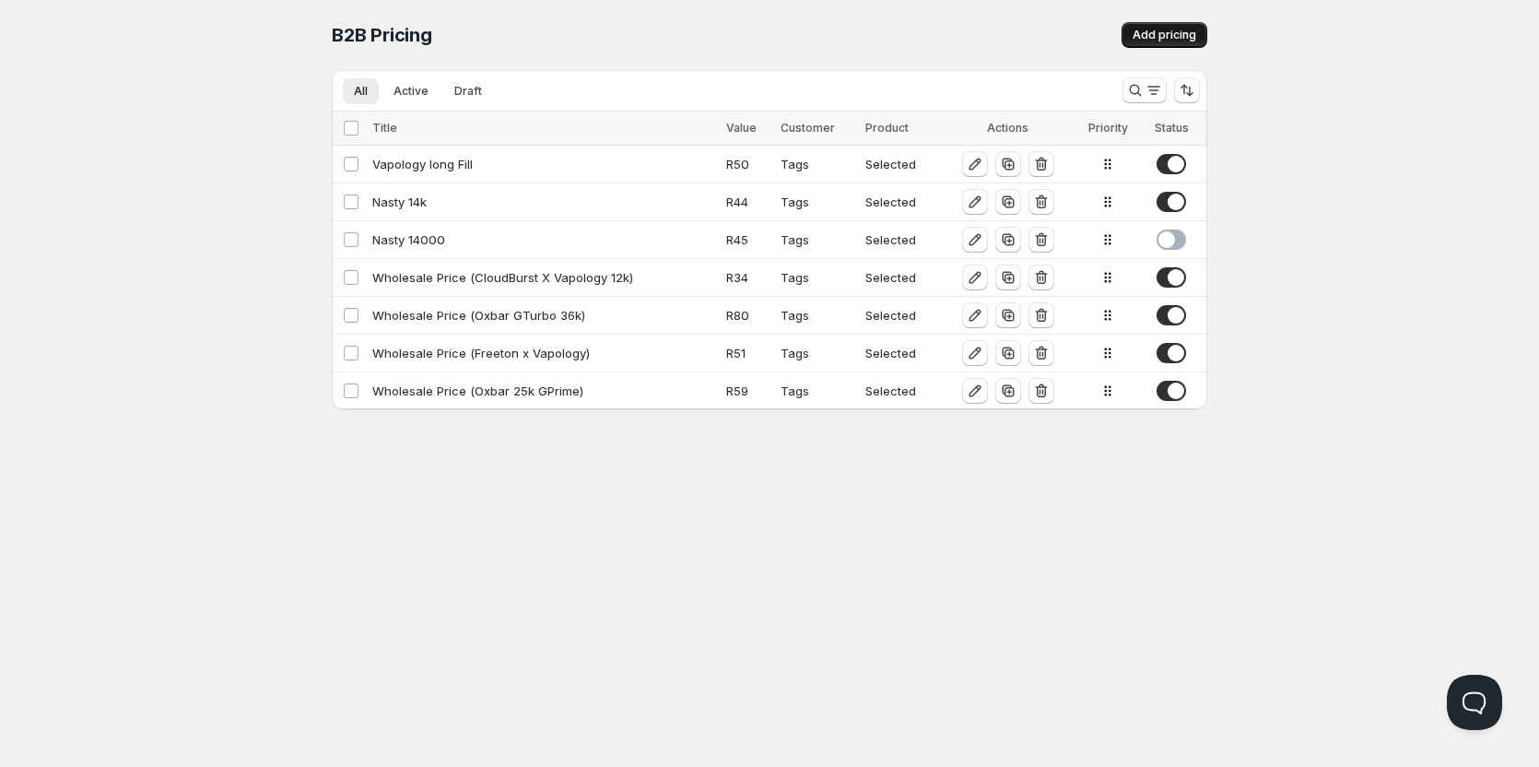
click at [1182, 34] on span "Add pricing" at bounding box center [1165, 35] width 64 height 15
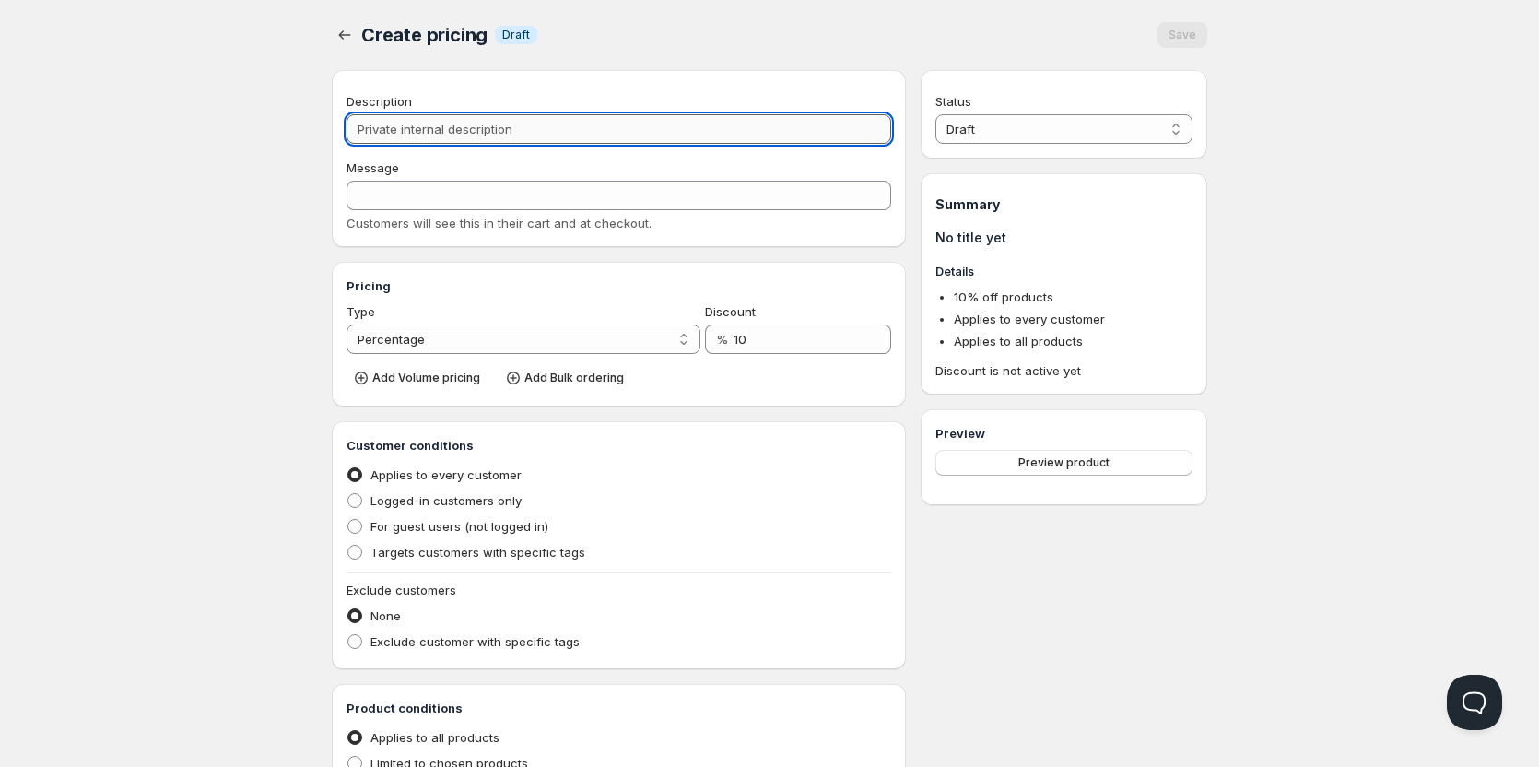
click at [439, 130] on input "Description" at bounding box center [619, 128] width 545 height 29
type input "b"
type input "B"
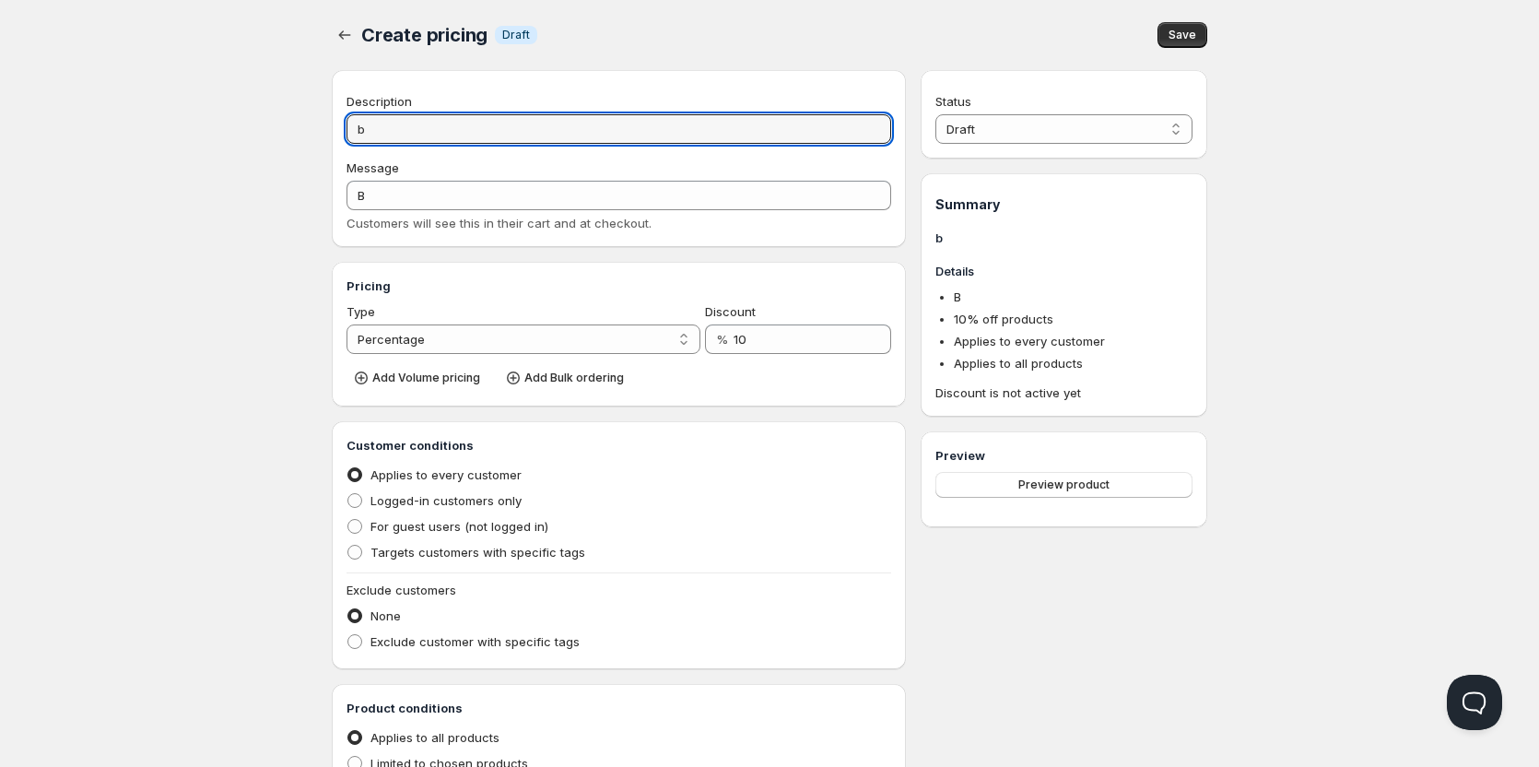
type input "bi"
type input "BI"
type input "b"
type input "B"
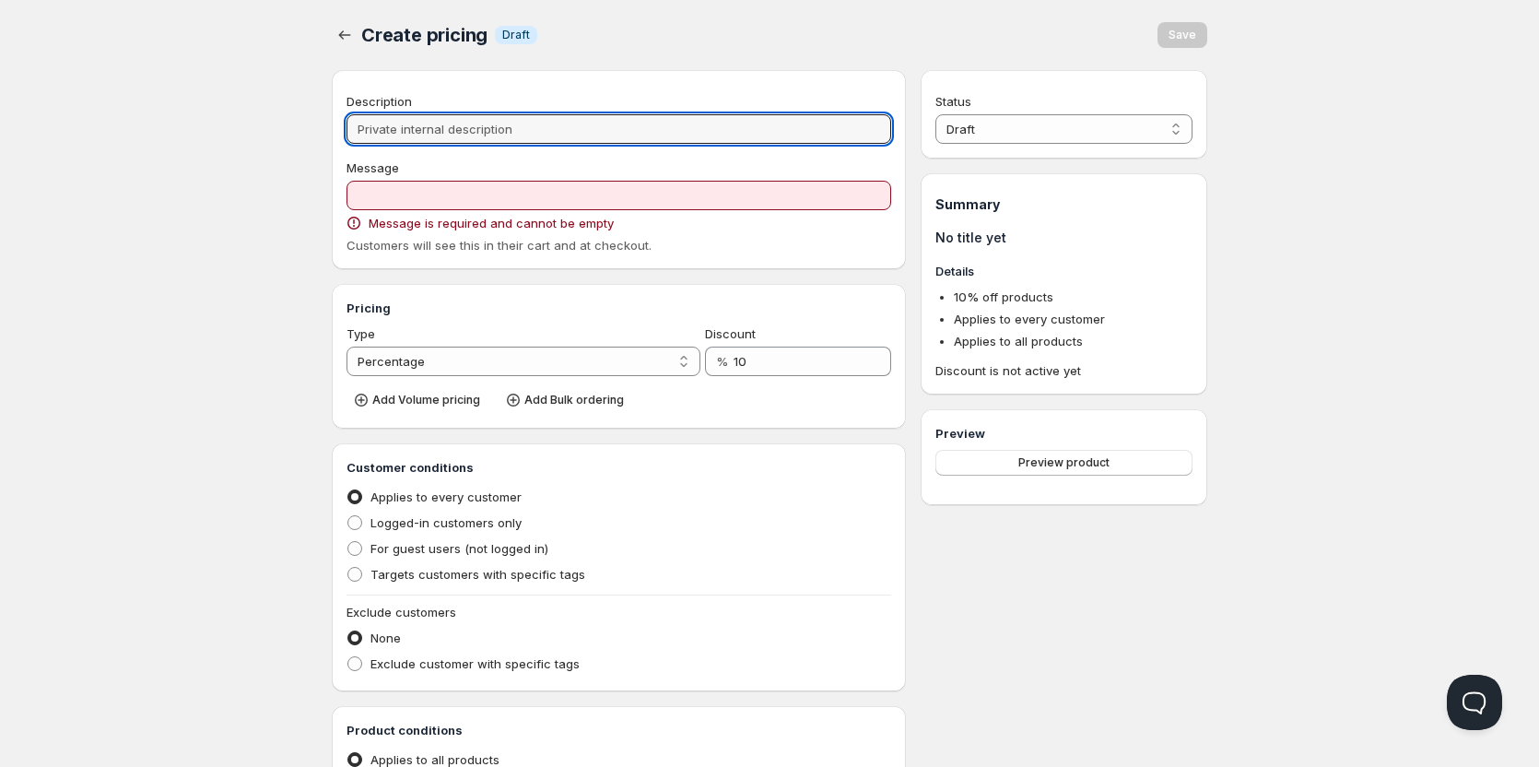
type input "N"
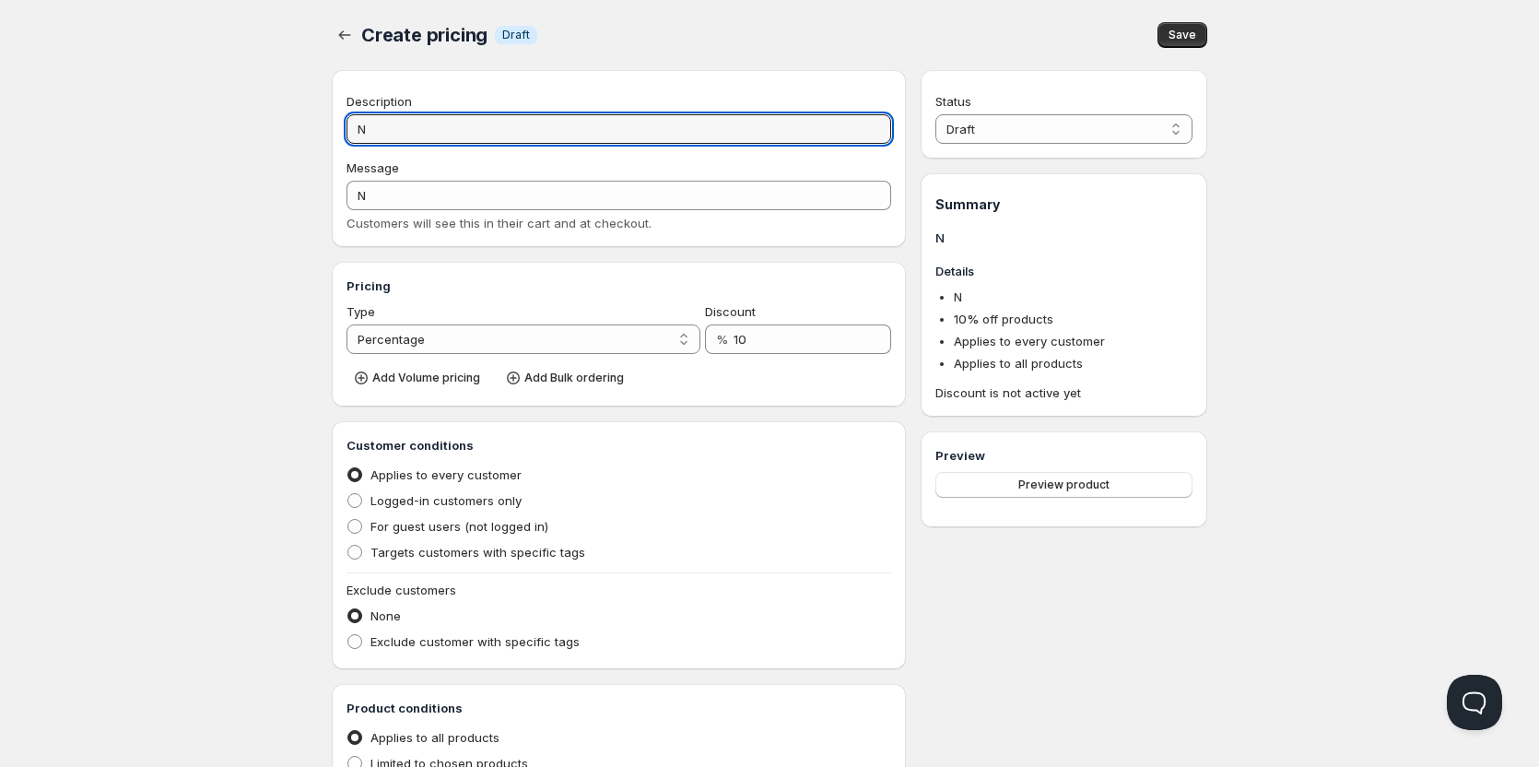
type input "Ni"
type input "NI"
type input "Nic"
type input "NIC"
type input "Nic S"
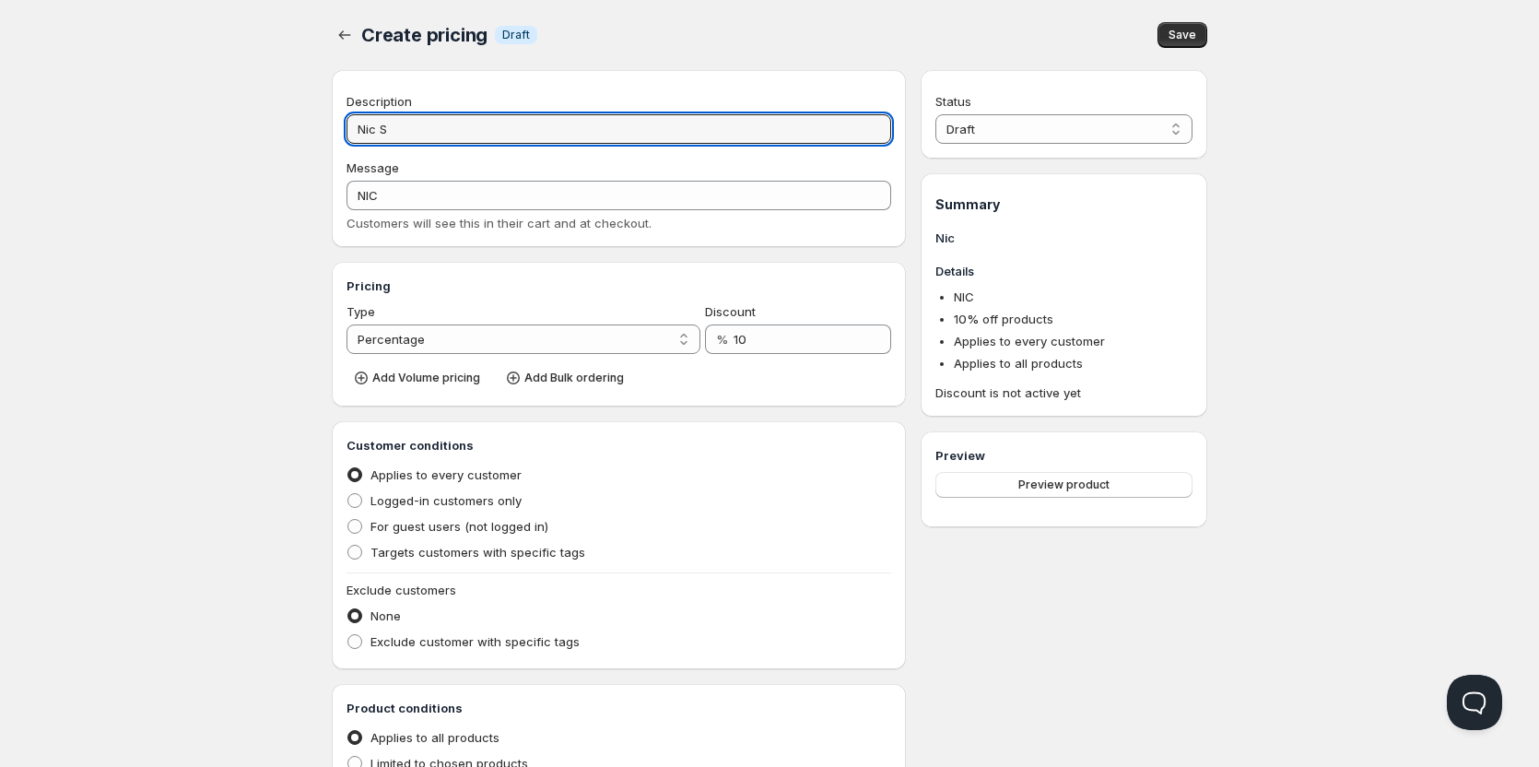
type input "NIC_S"
type input "Nic Sh"
type input "NIC_SH"
type input "Nic Sho"
type input "NIC_SHO"
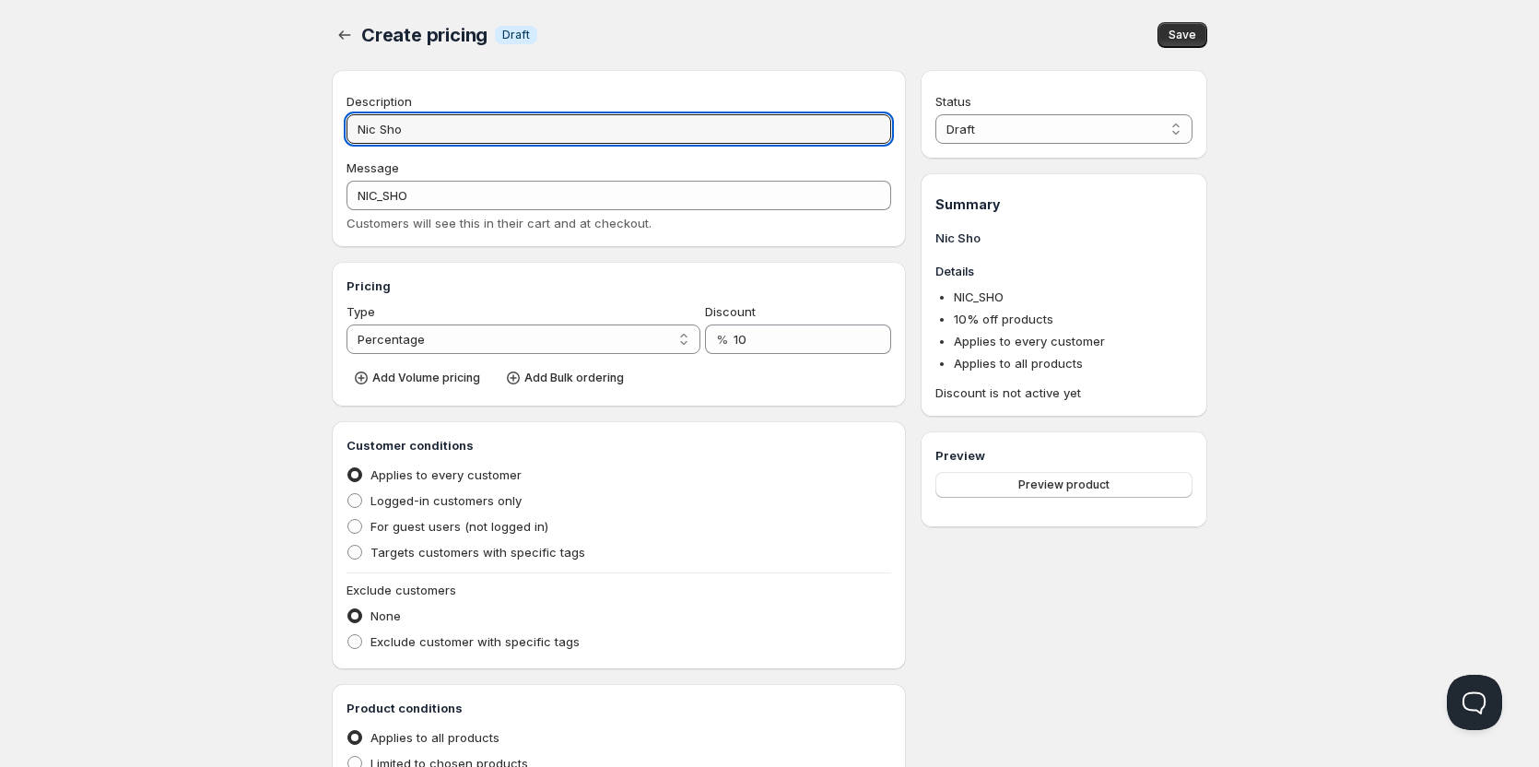
type input "Nic Shot"
type input "NIC_SHOT"
type input "Nic Shot"
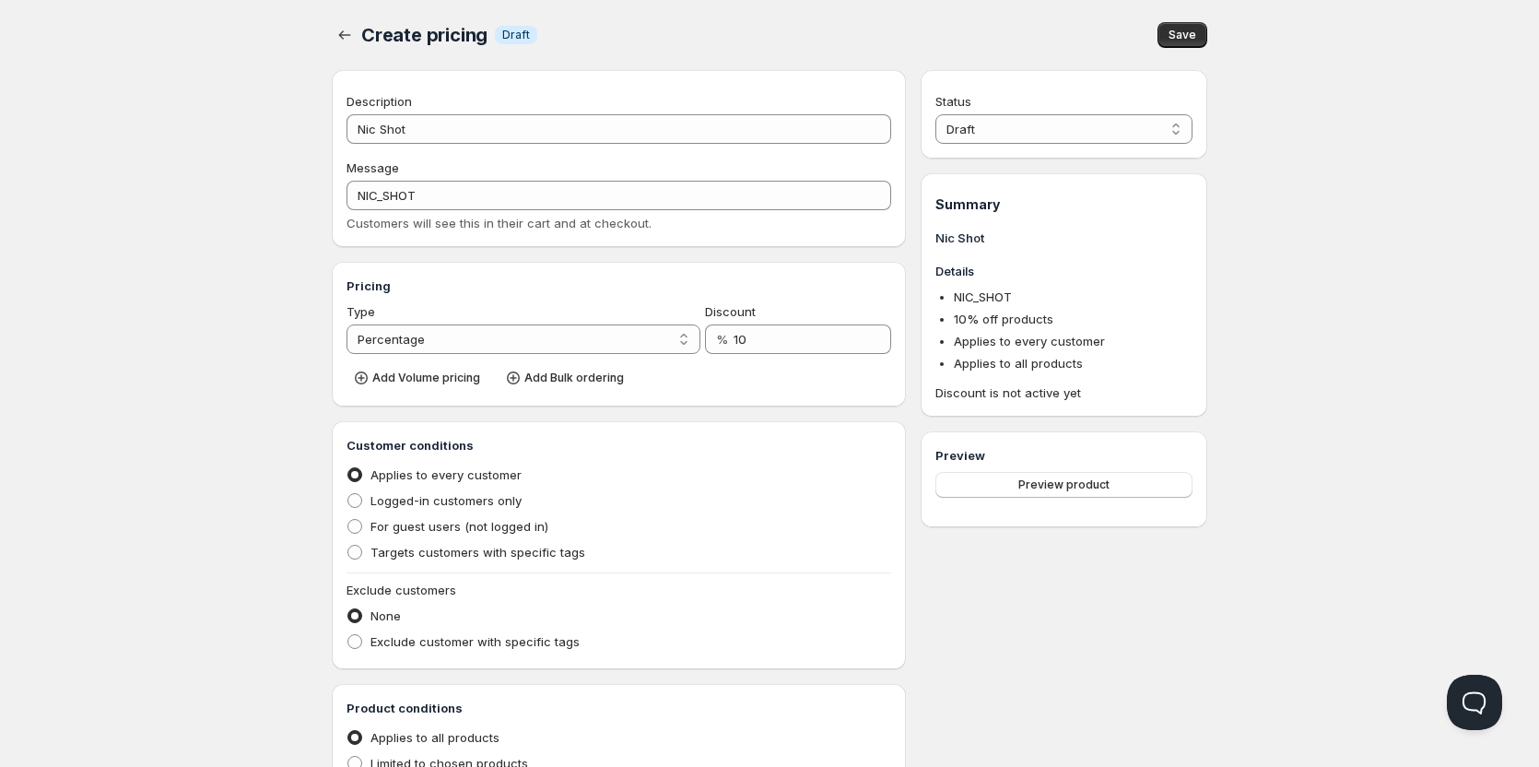
click at [722, 488] on div "Logged-in customers only" at bounding box center [619, 501] width 545 height 26
click at [607, 347] on select "Percentage Absolute" at bounding box center [524, 338] width 354 height 29
click at [347, 324] on select "Percentage Absolute" at bounding box center [524, 338] width 354 height 29
click at [689, 338] on select "Percentage Absolute" at bounding box center [524, 338] width 354 height 29
select select "1"
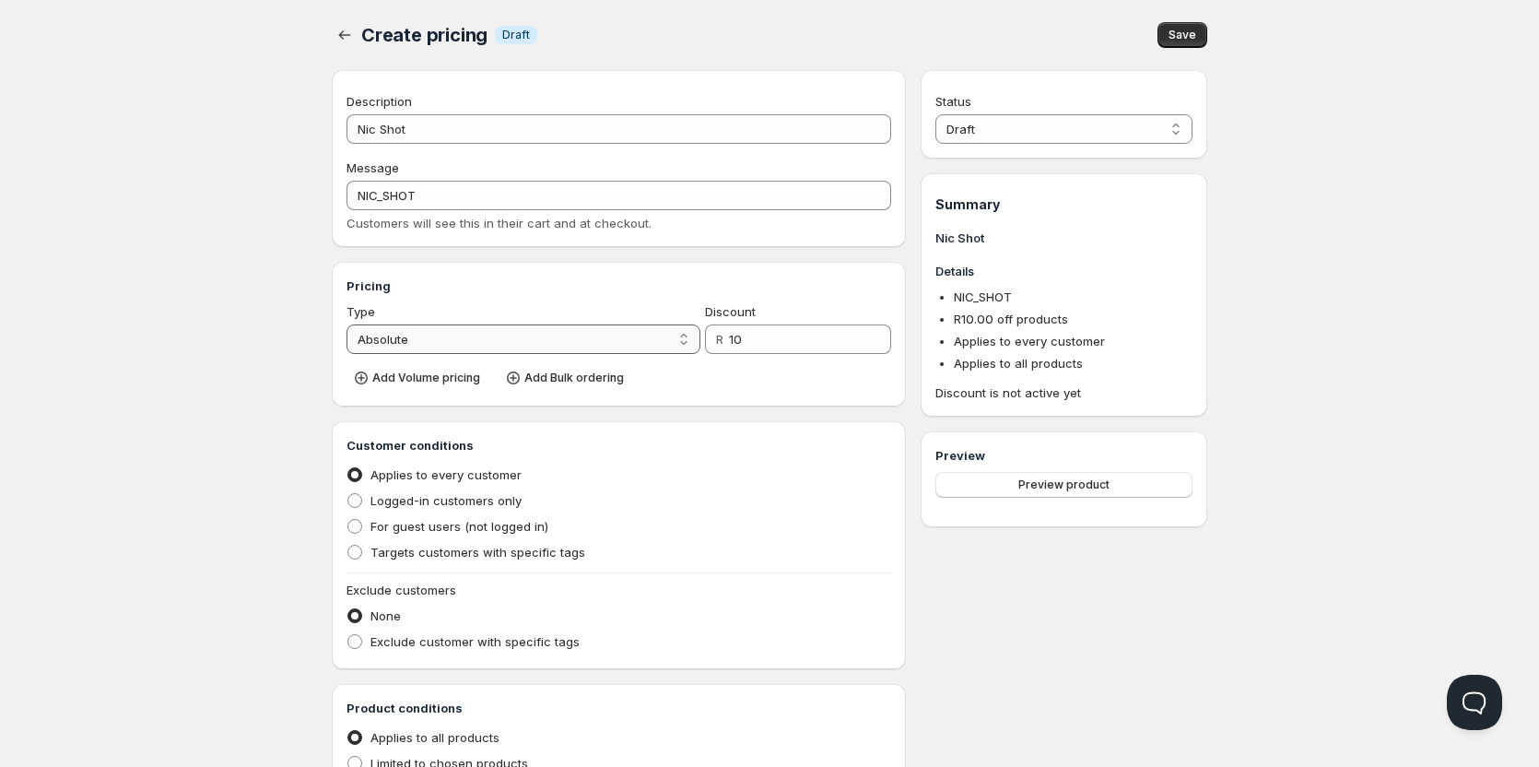
click at [347, 324] on select "Percentage Absolute" at bounding box center [524, 338] width 354 height 29
click at [774, 342] on input "10" at bounding box center [799, 338] width 130 height 29
drag, startPoint x: 774, startPoint y: 342, endPoint x: 718, endPoint y: 338, distance: 56.3
click at [718, 338] on div "% 10" at bounding box center [798, 338] width 186 height 29
click at [552, 340] on select "Percentage Absolute" at bounding box center [524, 338] width 354 height 29
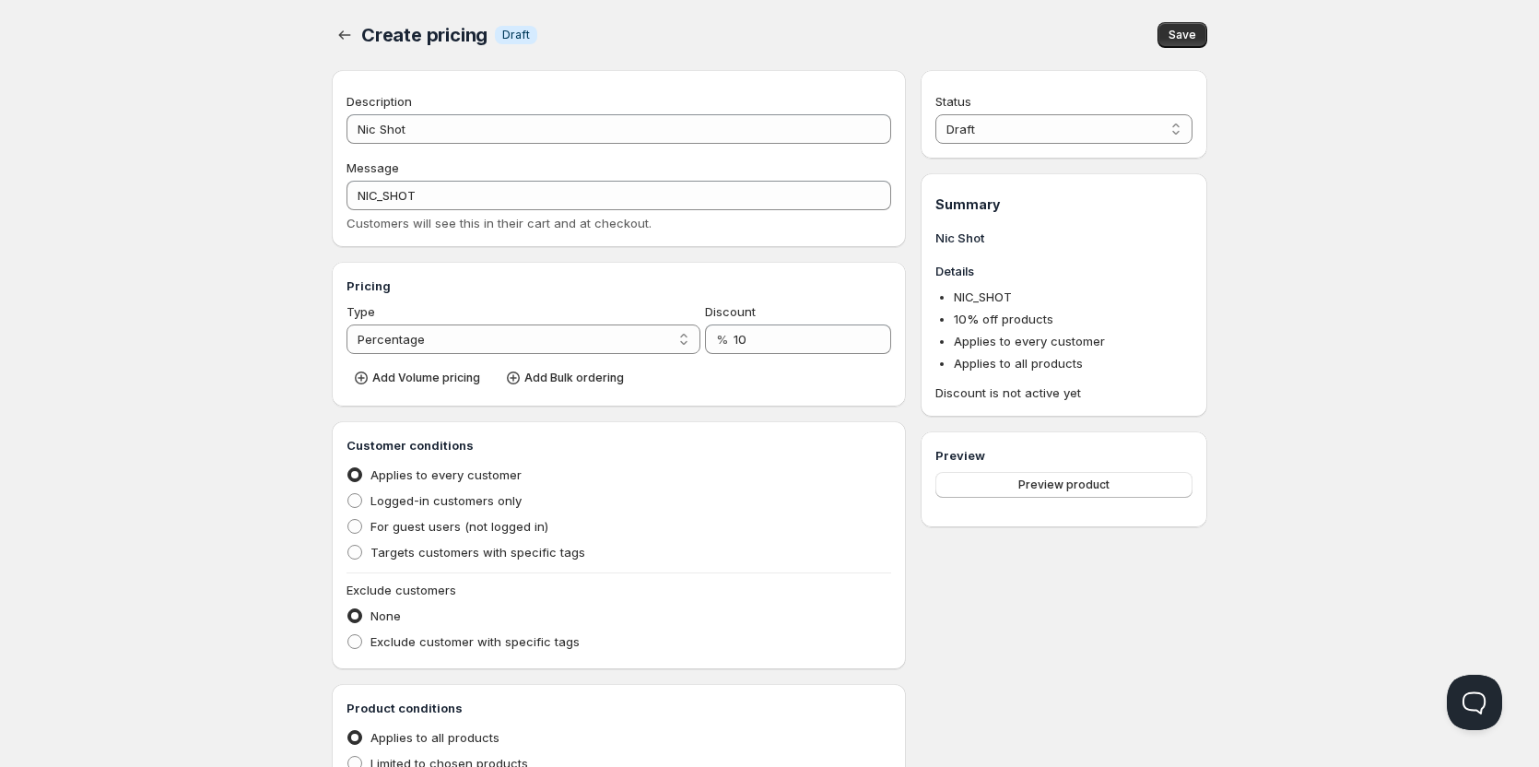
click at [801, 372] on div "Add Volume pricing Add Bulk ordering" at bounding box center [619, 376] width 545 height 30
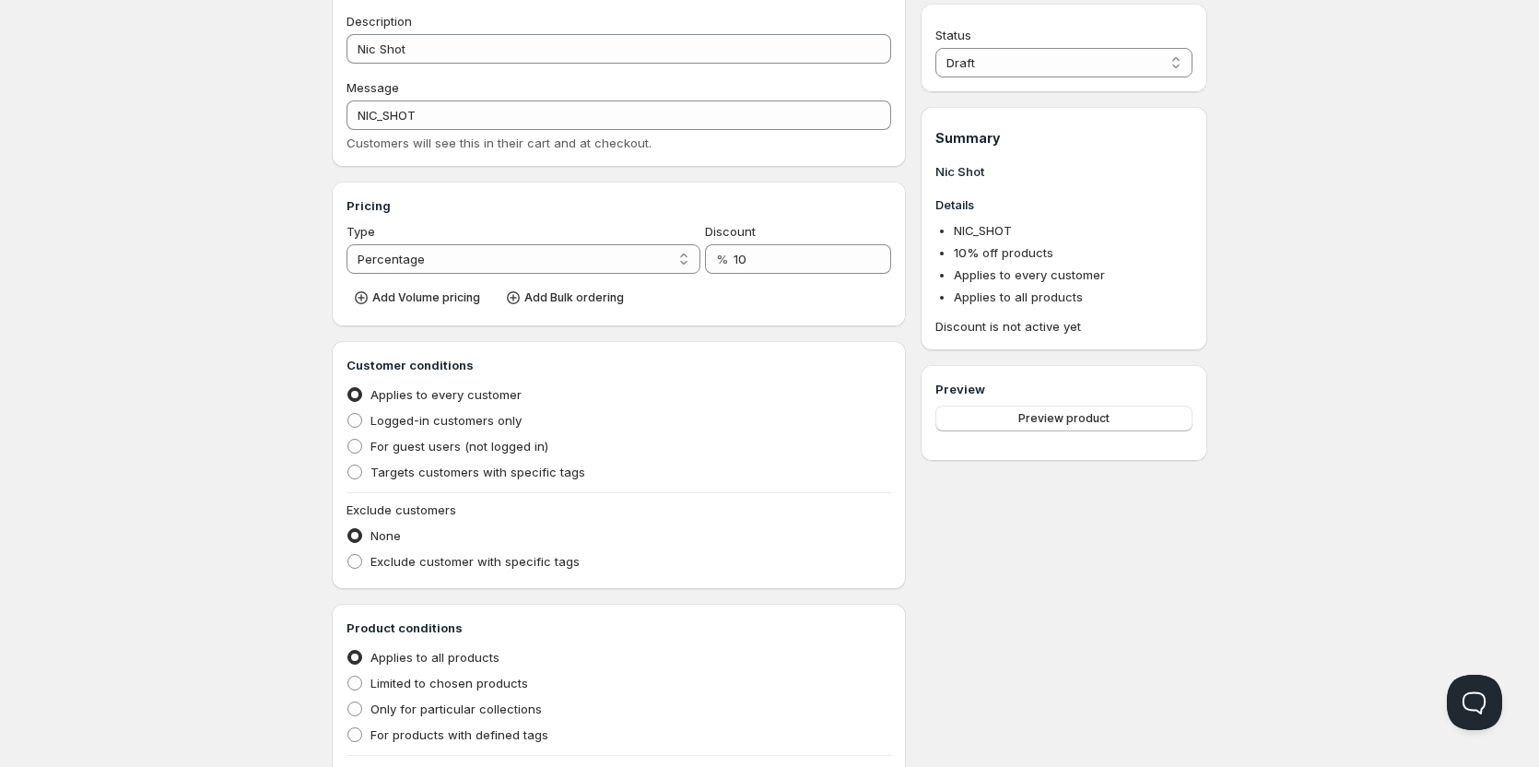
scroll to position [184, 0]
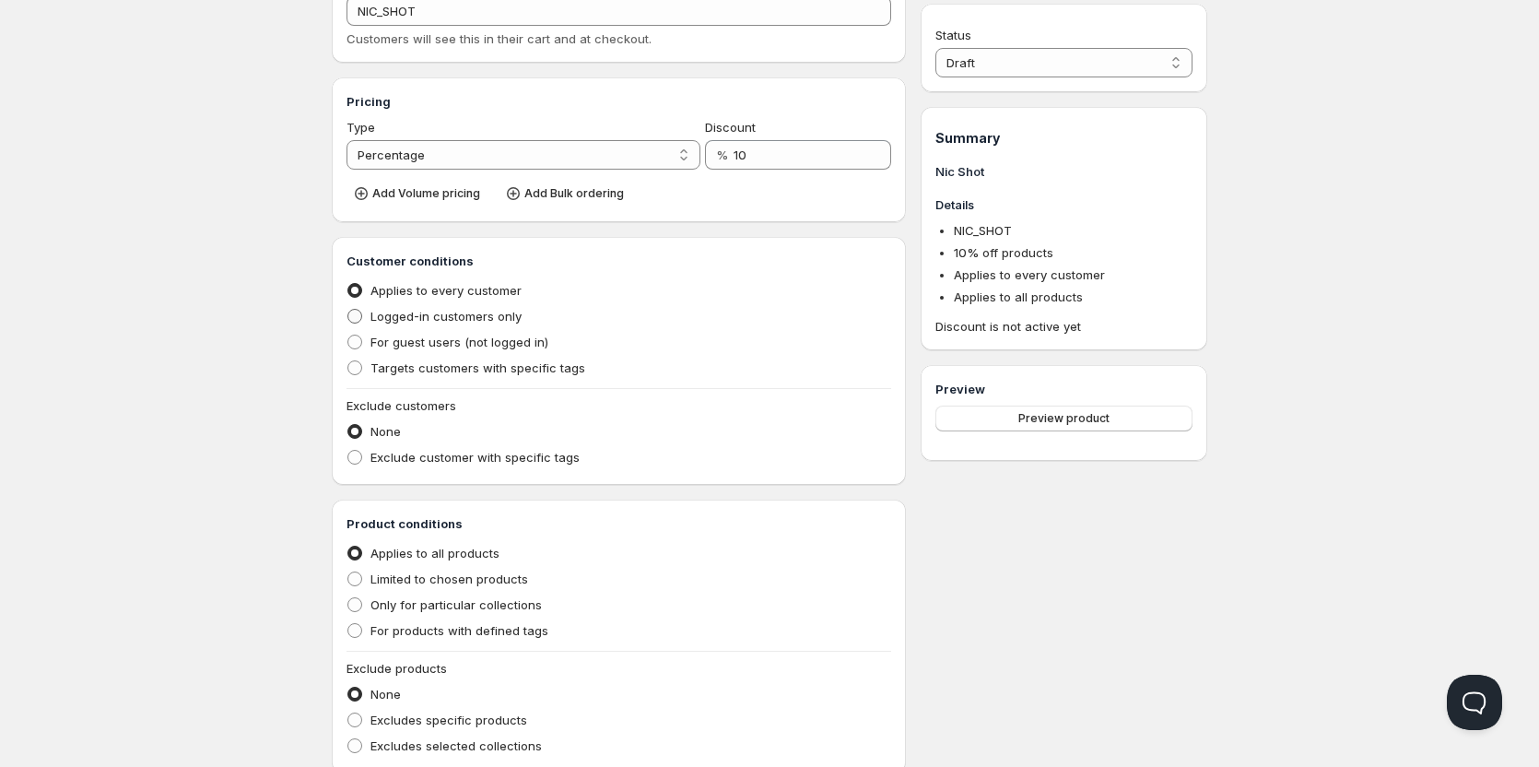
click at [359, 320] on span at bounding box center [354, 316] width 15 height 15
click at [348, 310] on input "Logged-in customers only" at bounding box center [347, 309] width 1 height 1
radio input "true"
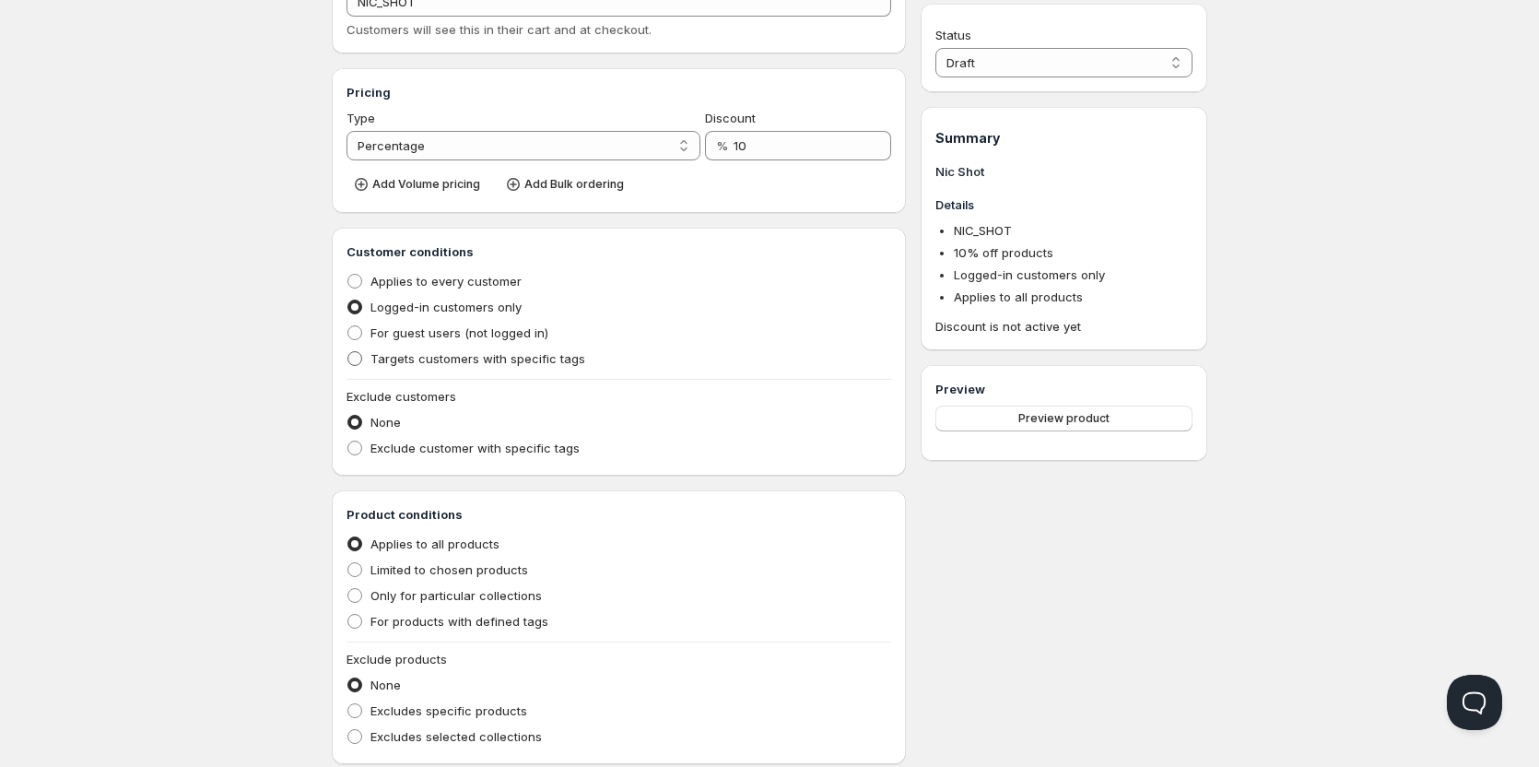
scroll to position [271, 0]
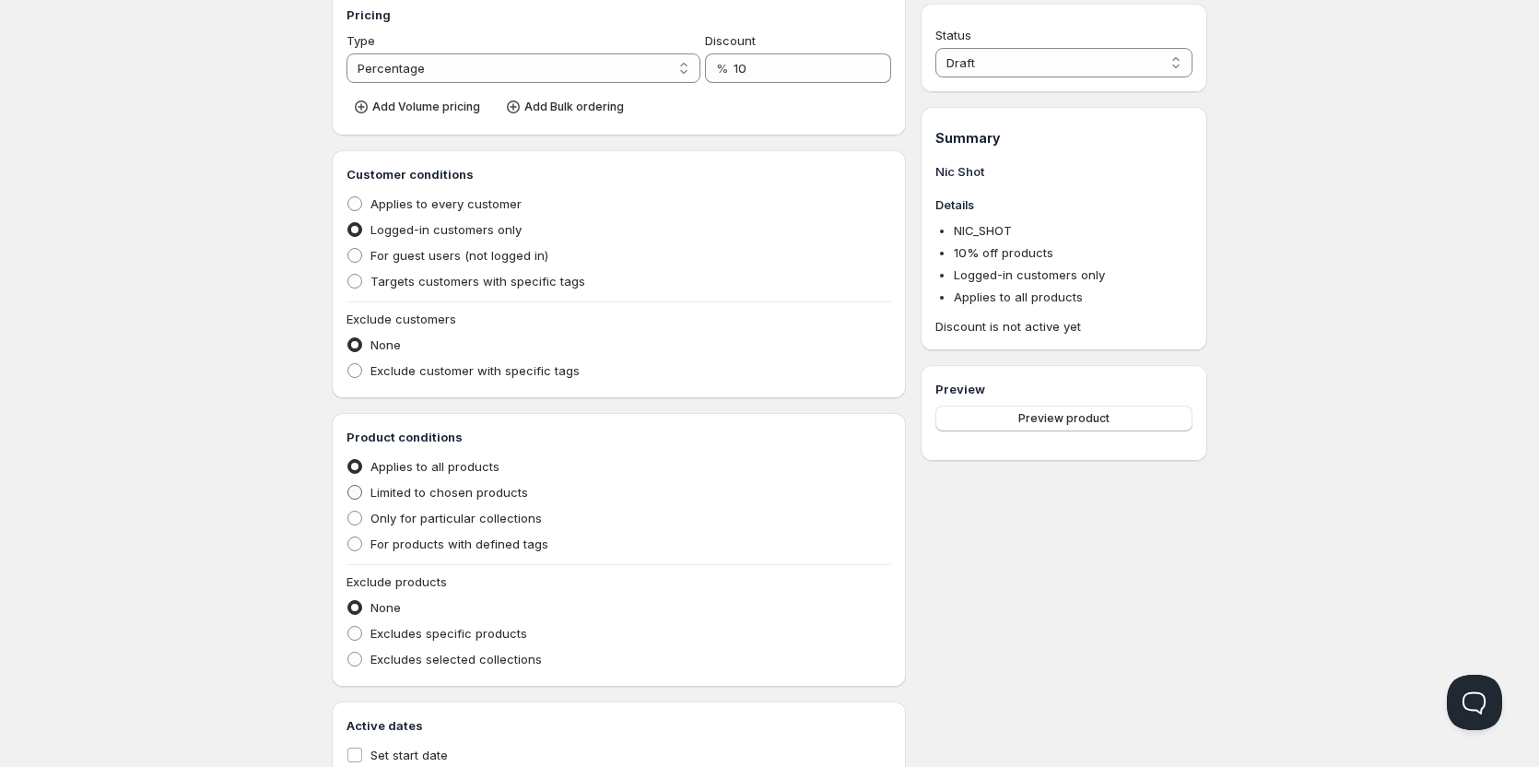
click at [361, 496] on span at bounding box center [354, 492] width 15 height 15
click at [348, 486] on input "Limited to chosen products" at bounding box center [347, 485] width 1 height 1
radio input "true"
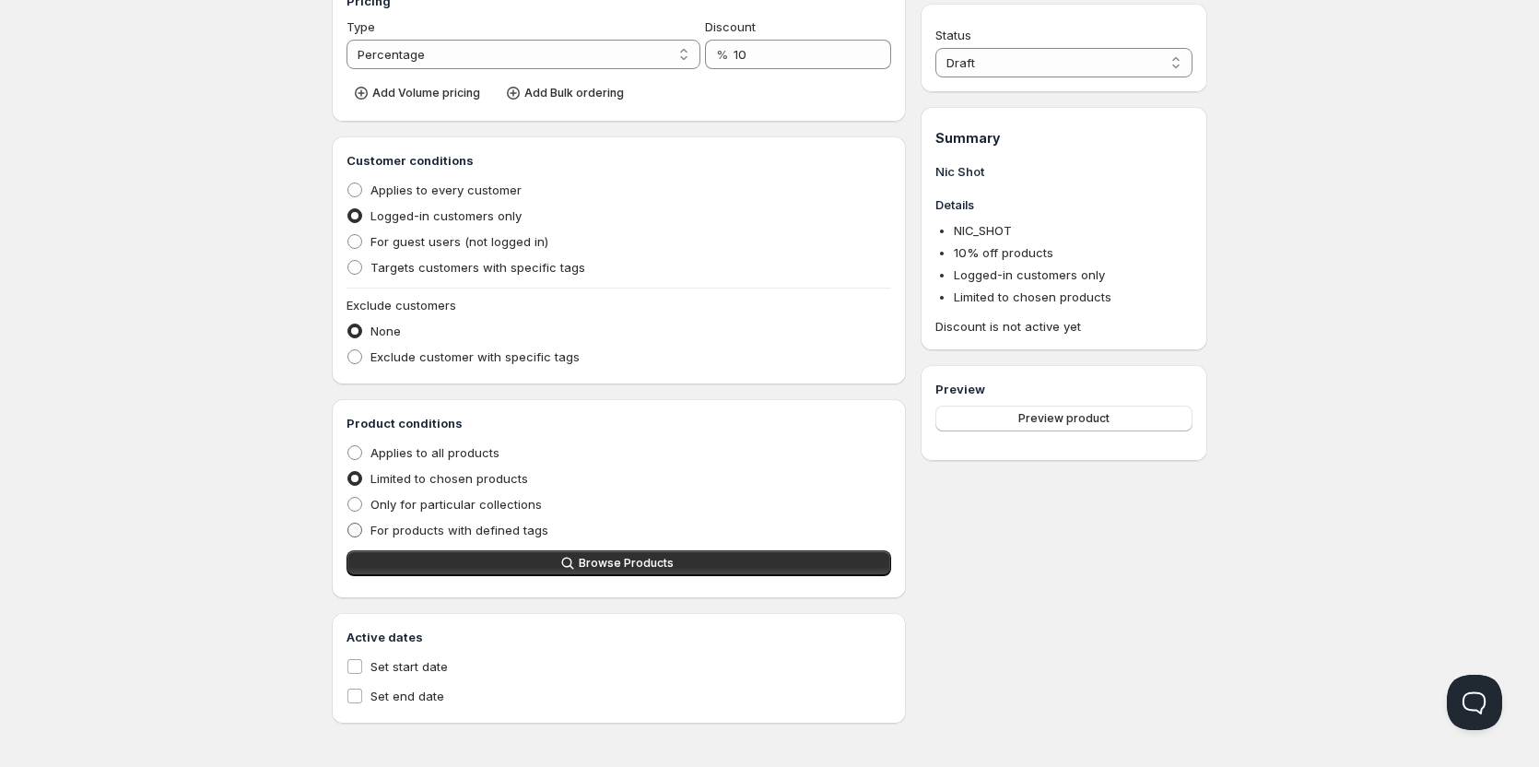
scroll to position [288, 0]
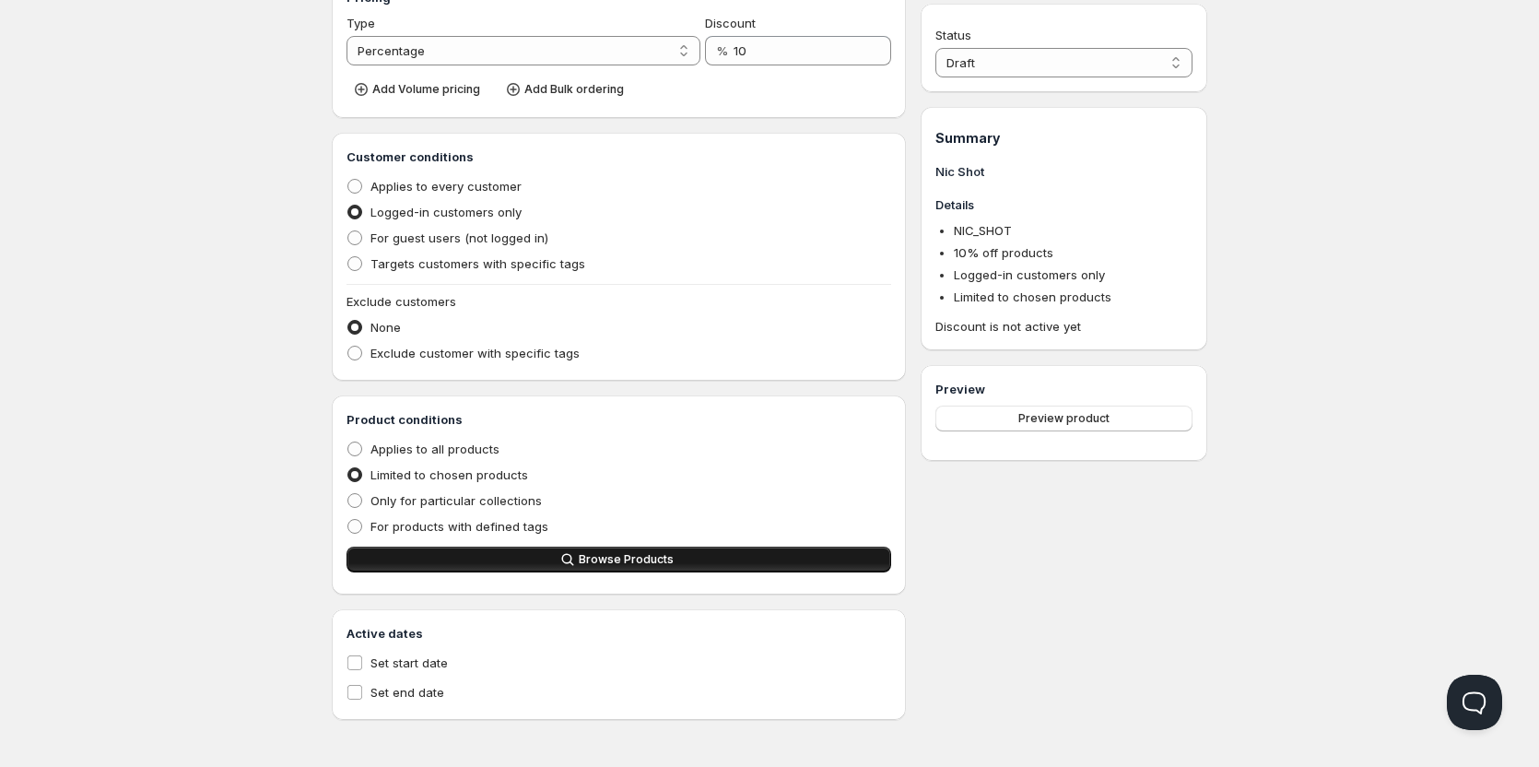
click at [536, 567] on button "Browse Products" at bounding box center [619, 560] width 545 height 26
click at [567, 569] on button "Browse Products" at bounding box center [619, 560] width 545 height 26
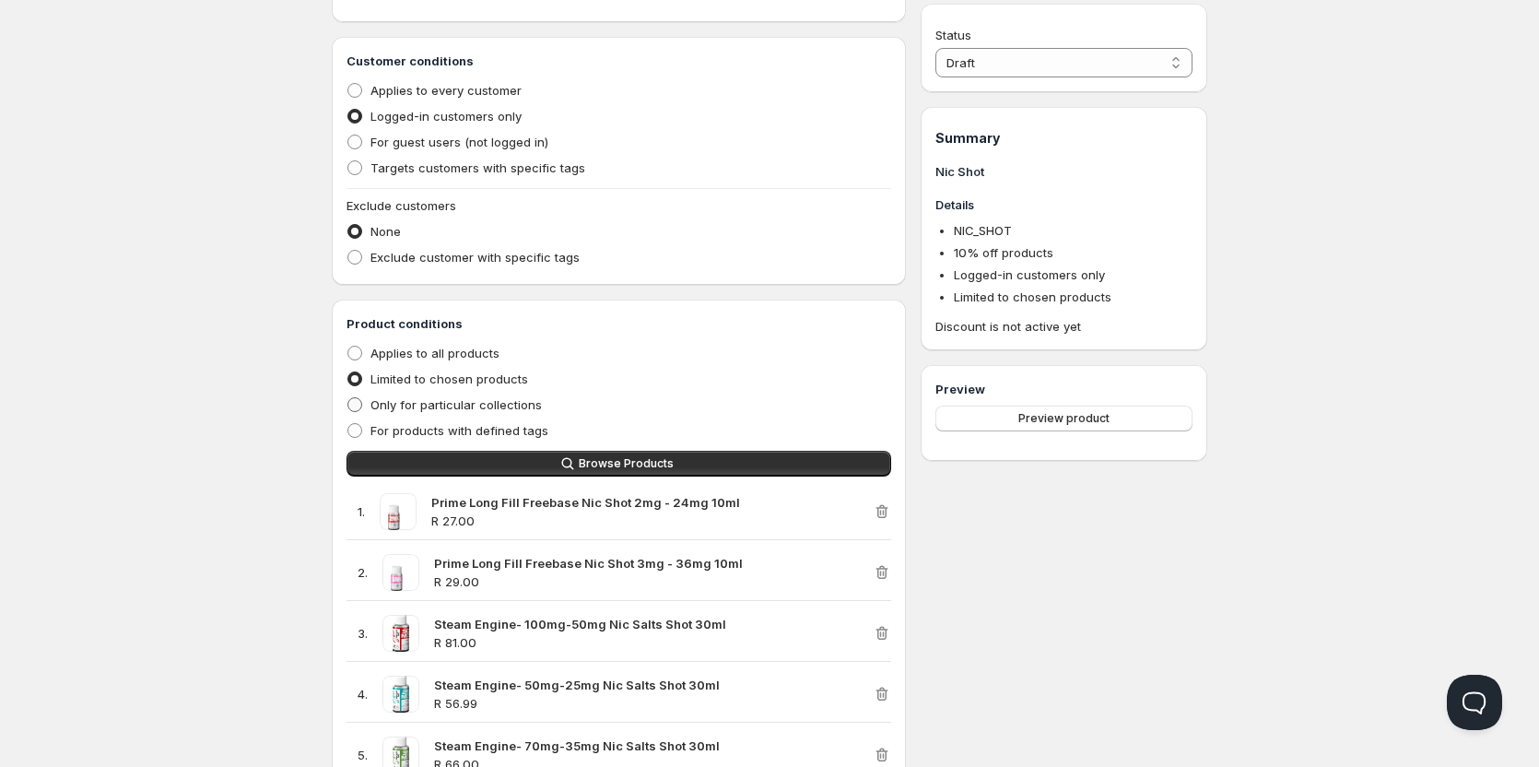
scroll to position [473, 0]
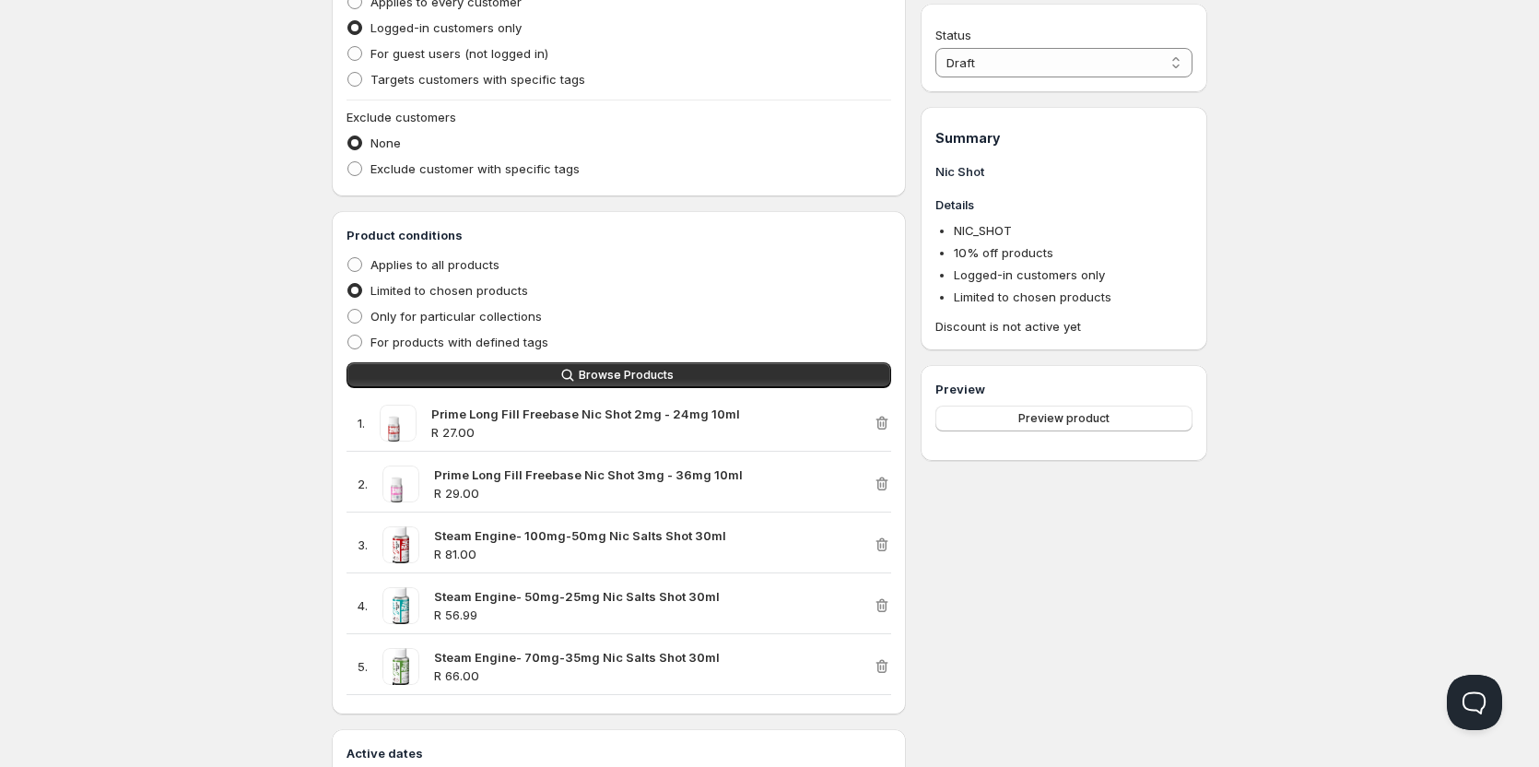
click at [689, 235] on h3 "Product conditions" at bounding box center [619, 235] width 545 height 18
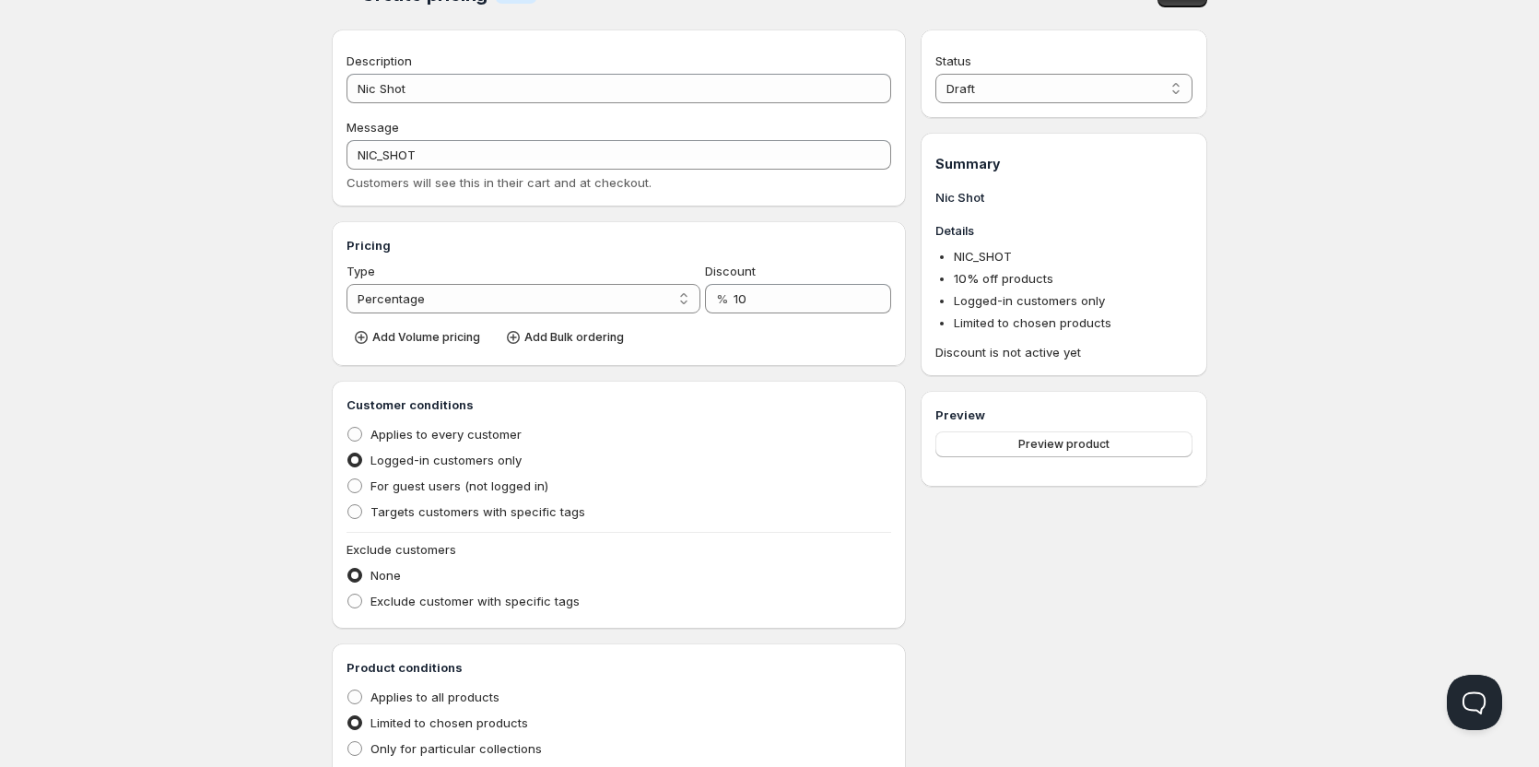
scroll to position [12, 0]
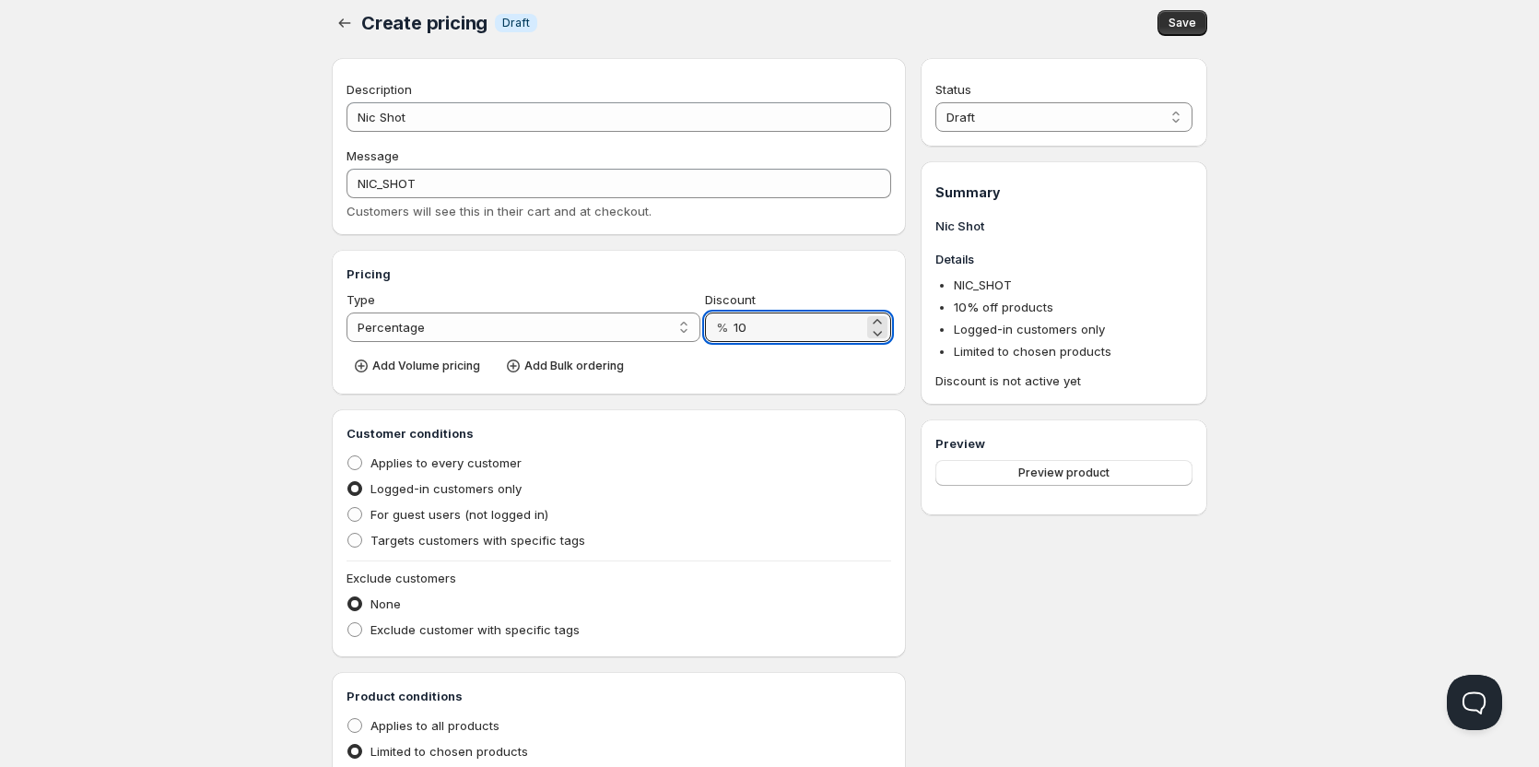
drag, startPoint x: 760, startPoint y: 325, endPoint x: 719, endPoint y: 325, distance: 41.5
click at [719, 325] on div "% 10" at bounding box center [798, 326] width 186 height 29
type input "20"
click at [800, 394] on div "Pricing Type Percentage Absolute Percentage Discount % 20 Add Volume pricing Ad…" at bounding box center [619, 322] width 574 height 145
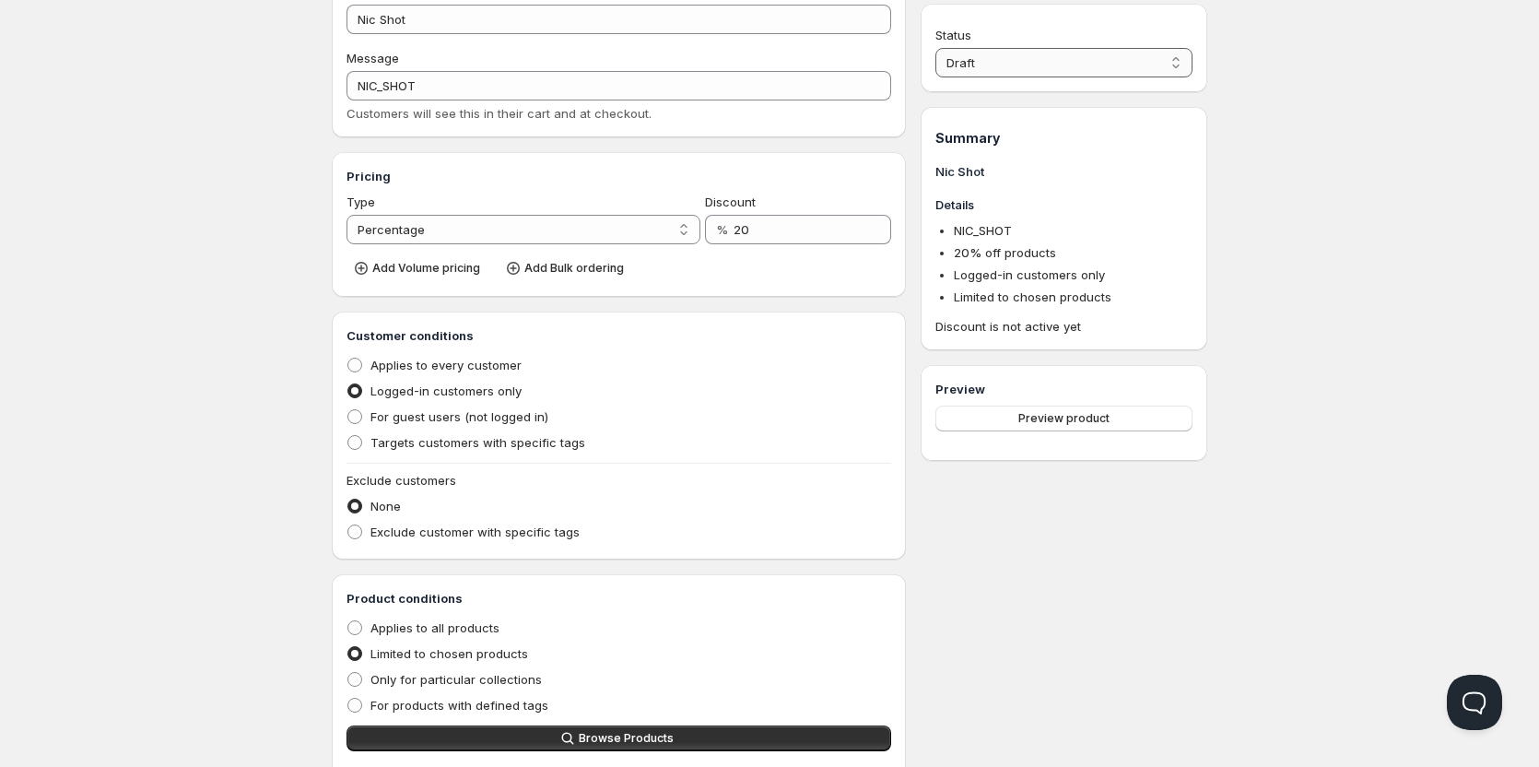
scroll to position [0, 0]
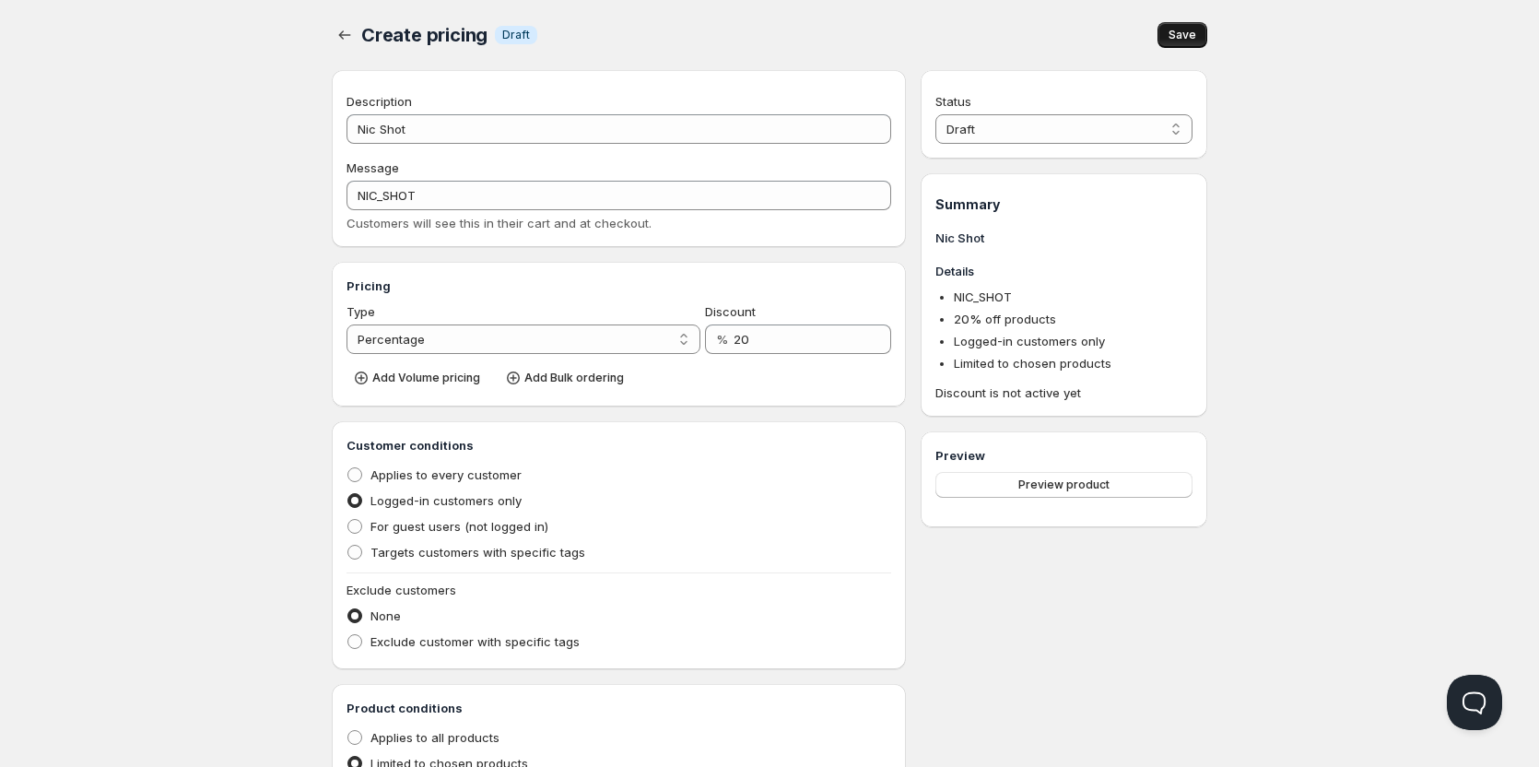
click at [1199, 33] on button "Save" at bounding box center [1183, 35] width 50 height 26
click at [1042, 128] on select "Draft Active" at bounding box center [1064, 128] width 257 height 29
select select "1"
click at [936, 114] on select "Draft Active" at bounding box center [1064, 128] width 257 height 29
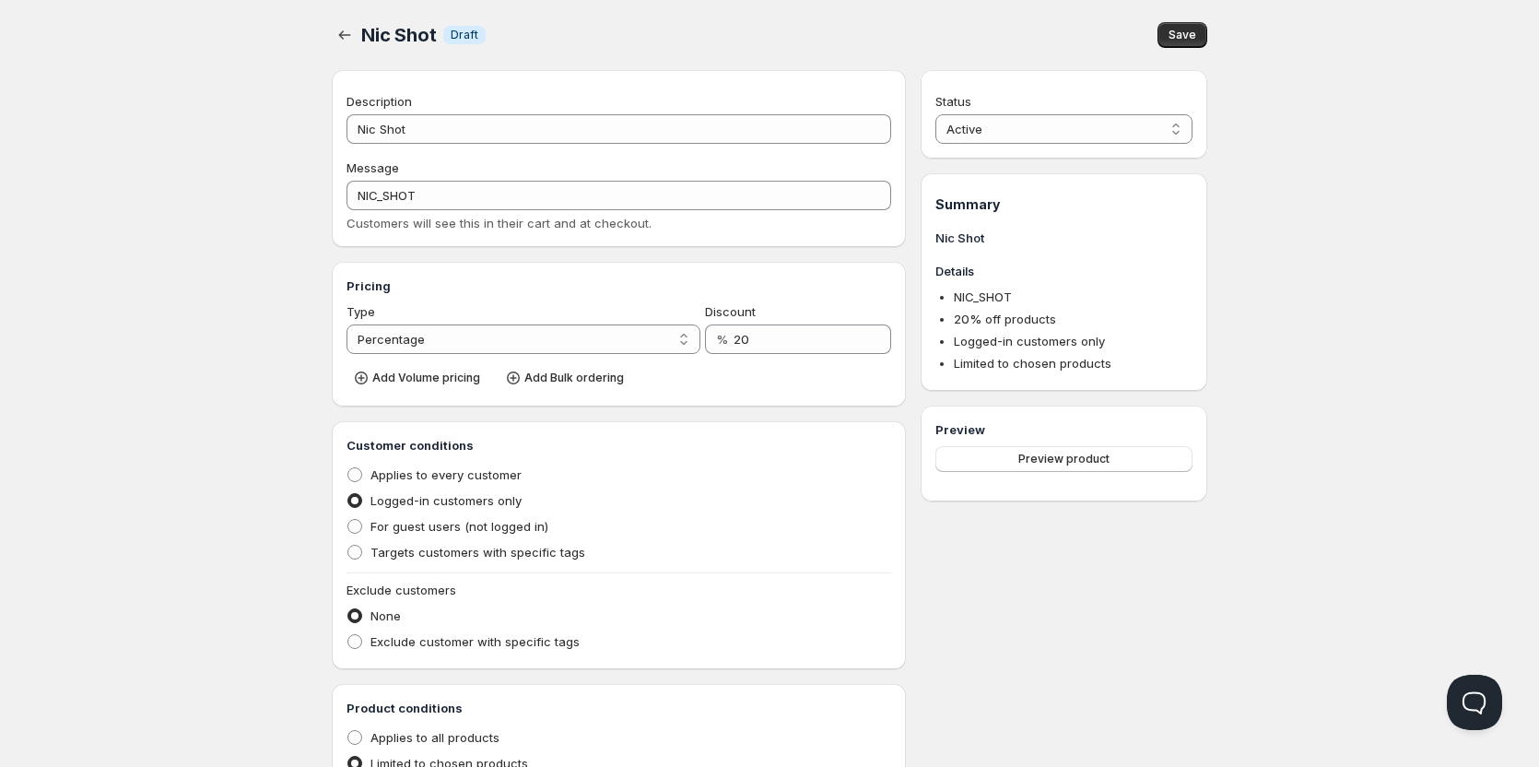
click at [1186, 29] on span "Save" at bounding box center [1183, 35] width 28 height 15
drag, startPoint x: 746, startPoint y: 340, endPoint x: 714, endPoint y: 333, distance: 32.2
click at [710, 335] on div "% 20" at bounding box center [798, 338] width 186 height 29
click at [1197, 36] on button "Save" at bounding box center [1183, 35] width 50 height 26
drag, startPoint x: 749, startPoint y: 338, endPoint x: 730, endPoint y: 338, distance: 19.4
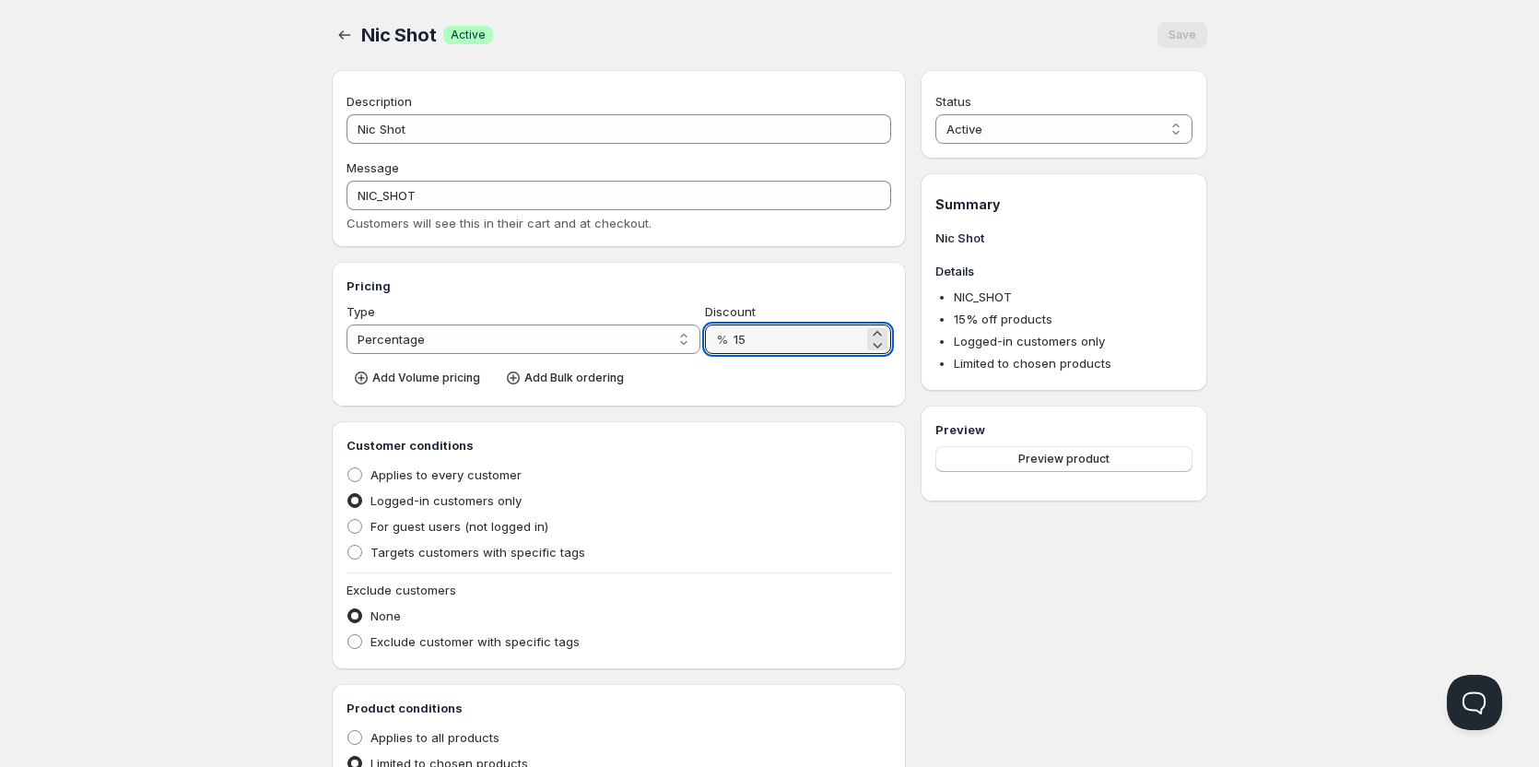
click at [730, 338] on div "% 15" at bounding box center [798, 338] width 186 height 29
type input "20"
click at [1192, 30] on span "Save" at bounding box center [1183, 35] width 28 height 15
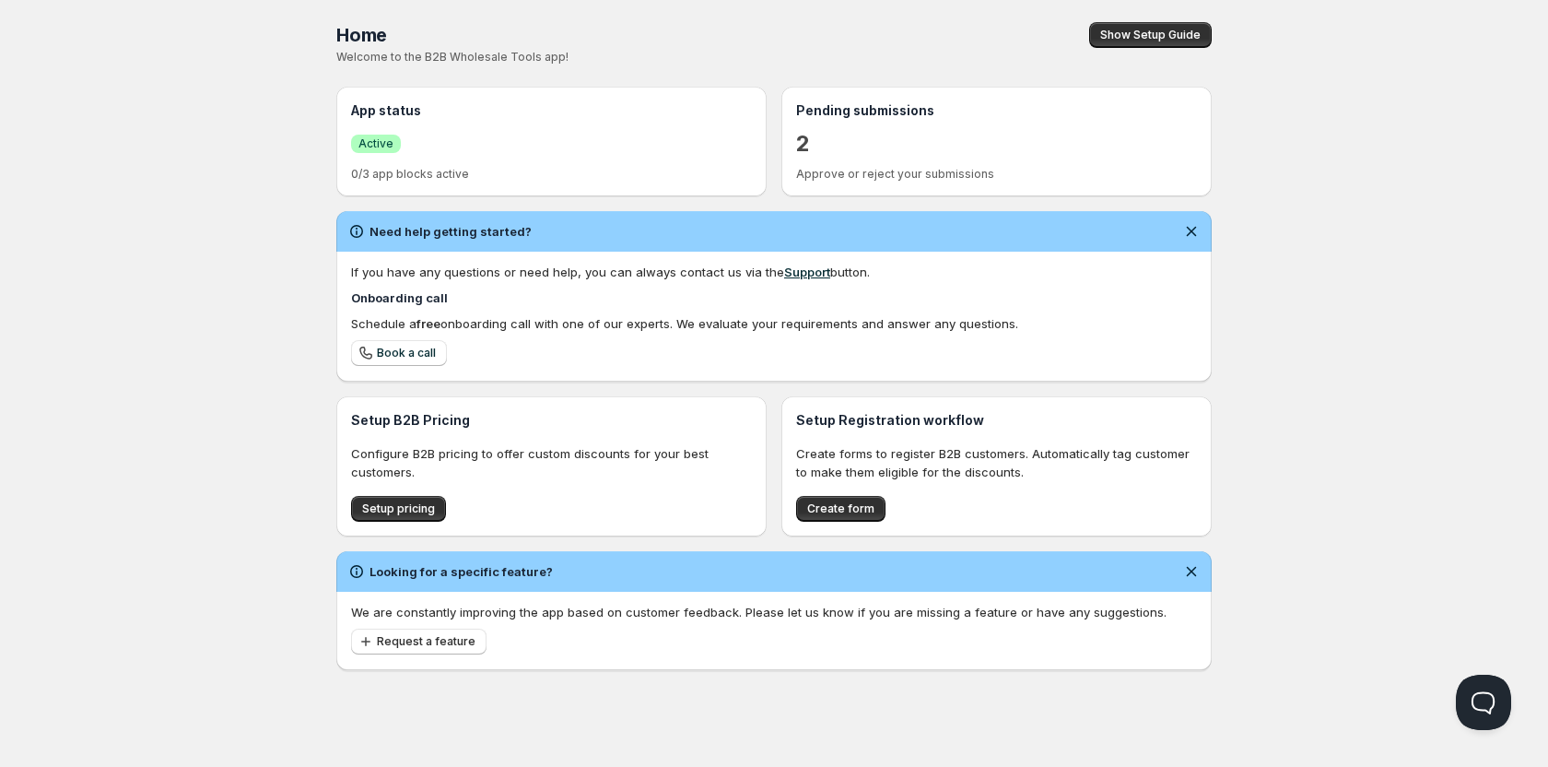
click at [187, 295] on div "Home Pricing Price lists Forms Submissions Settings Features Plans Home. This p…" at bounding box center [774, 383] width 1548 height 767
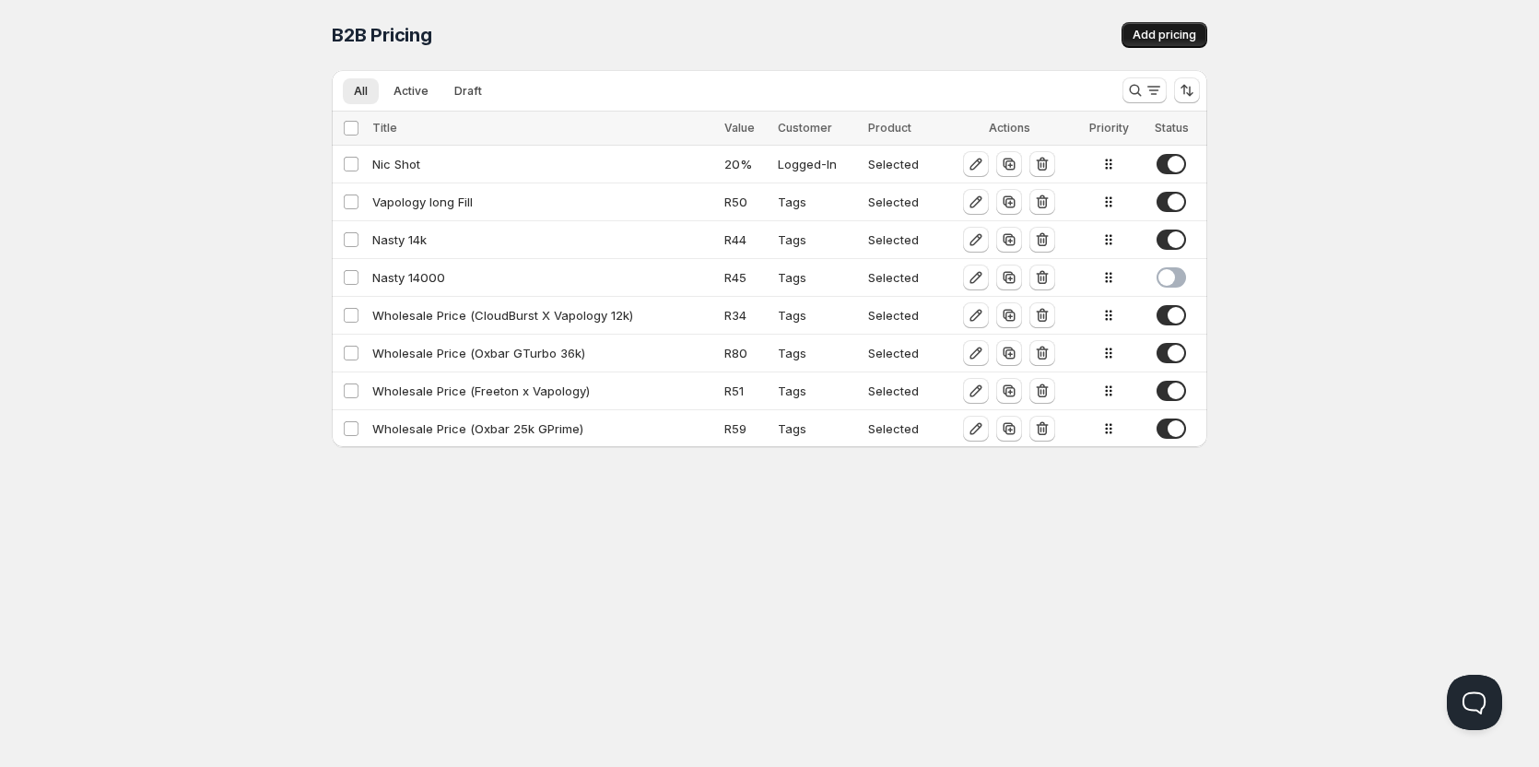
click at [1164, 37] on span "Add pricing" at bounding box center [1165, 35] width 64 height 15
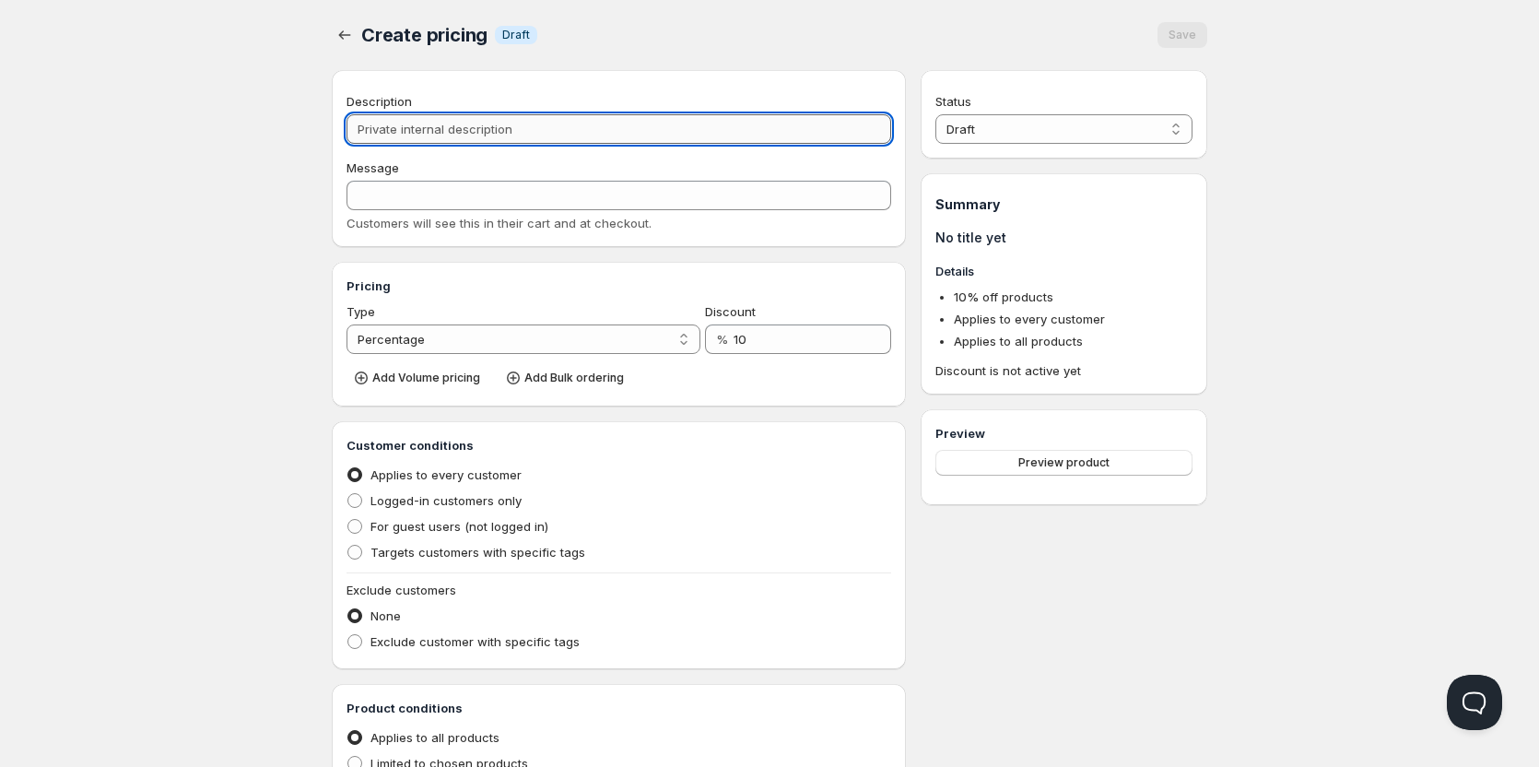
click at [467, 131] on input "Description" at bounding box center [619, 128] width 545 height 29
type input "A"
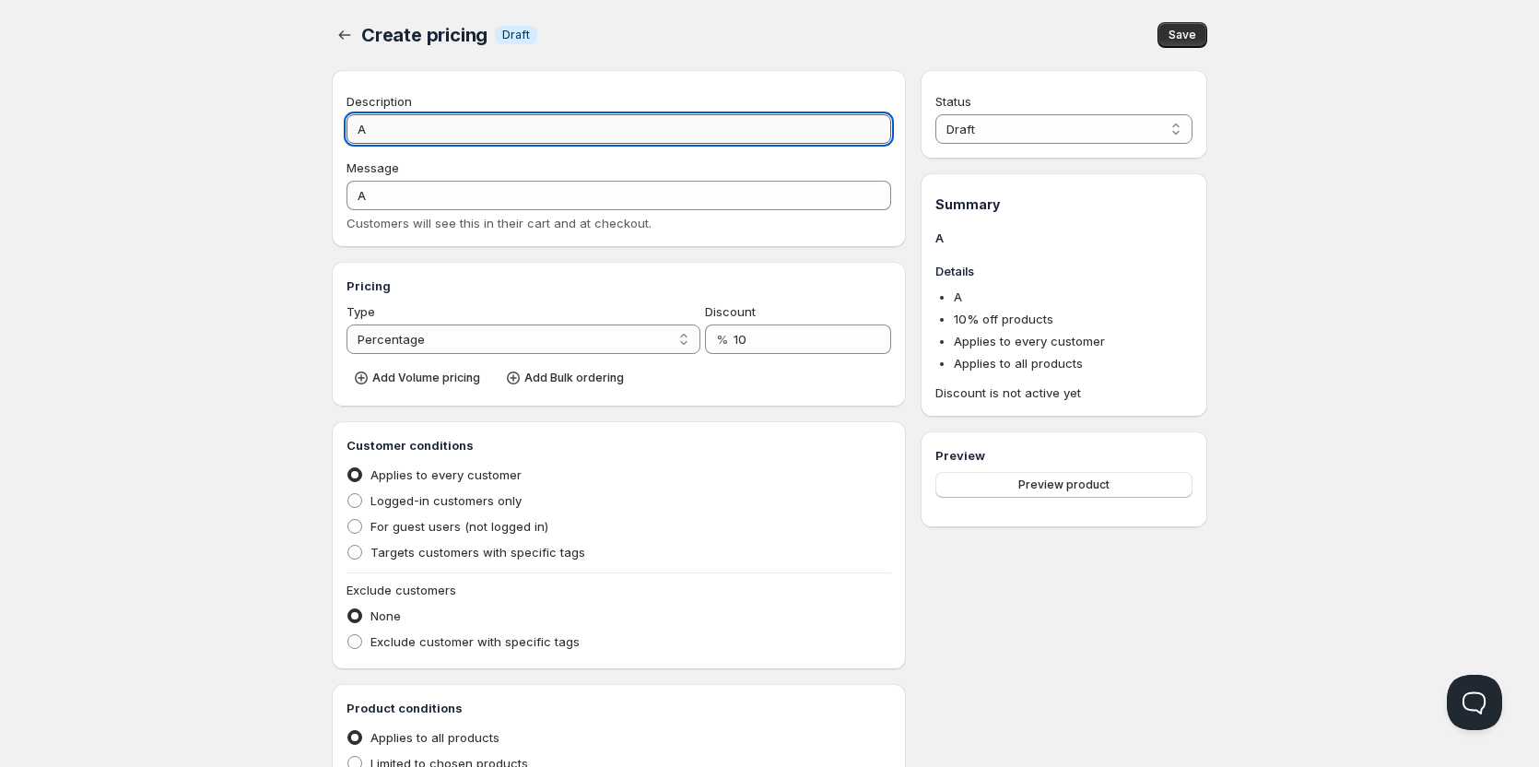
type input "Ar"
type input "AR"
type input "Art"
type input "ART"
type input "Arte"
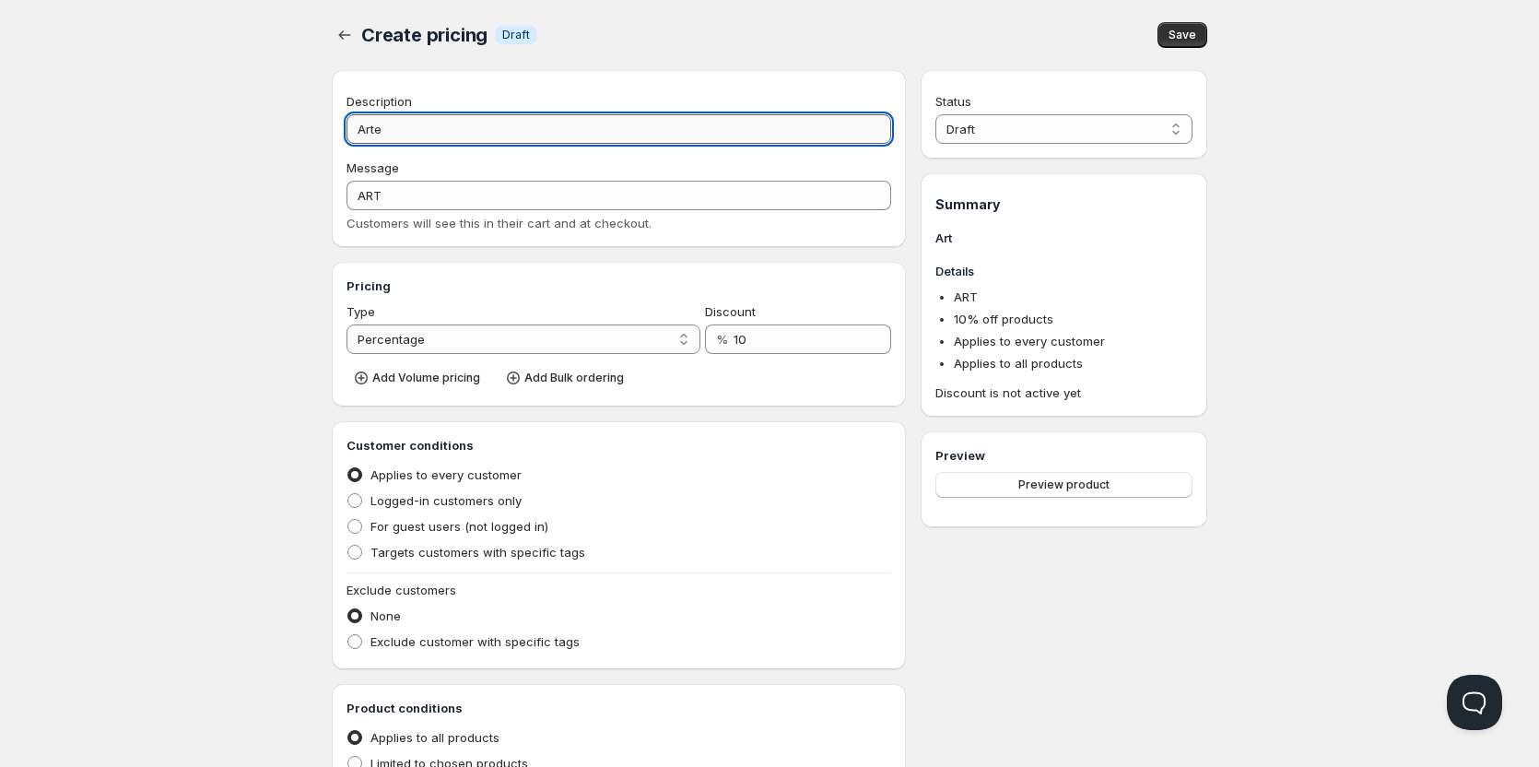
type input "ARTE"
type input "Arter"
type input "ARTER"
type input "Artery"
type input "ARTERY"
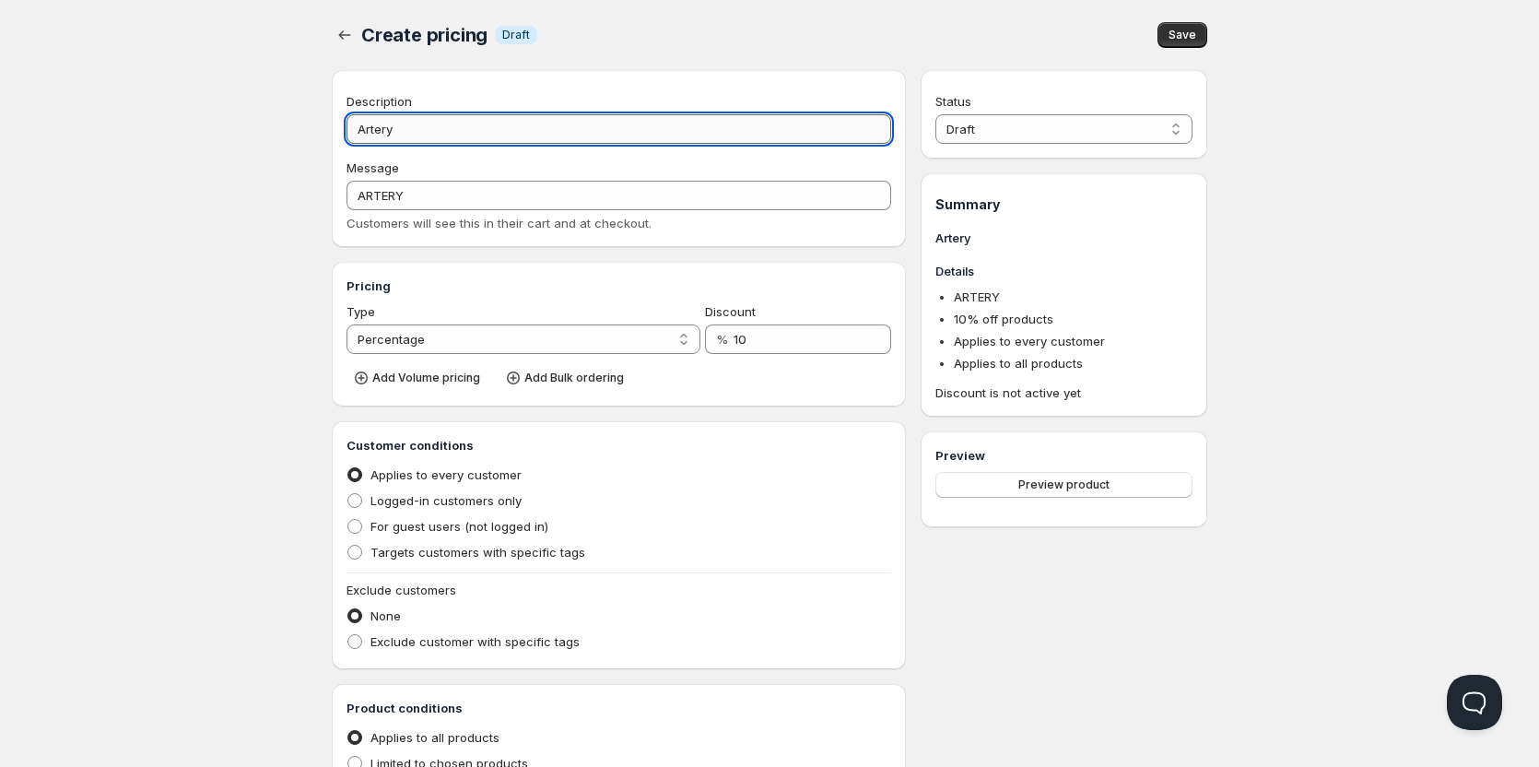
type input "Artery 1"
type input "ARTERY_1"
type input "Artery 10"
type input "ARTERY_10"
type input "Artery 10k"
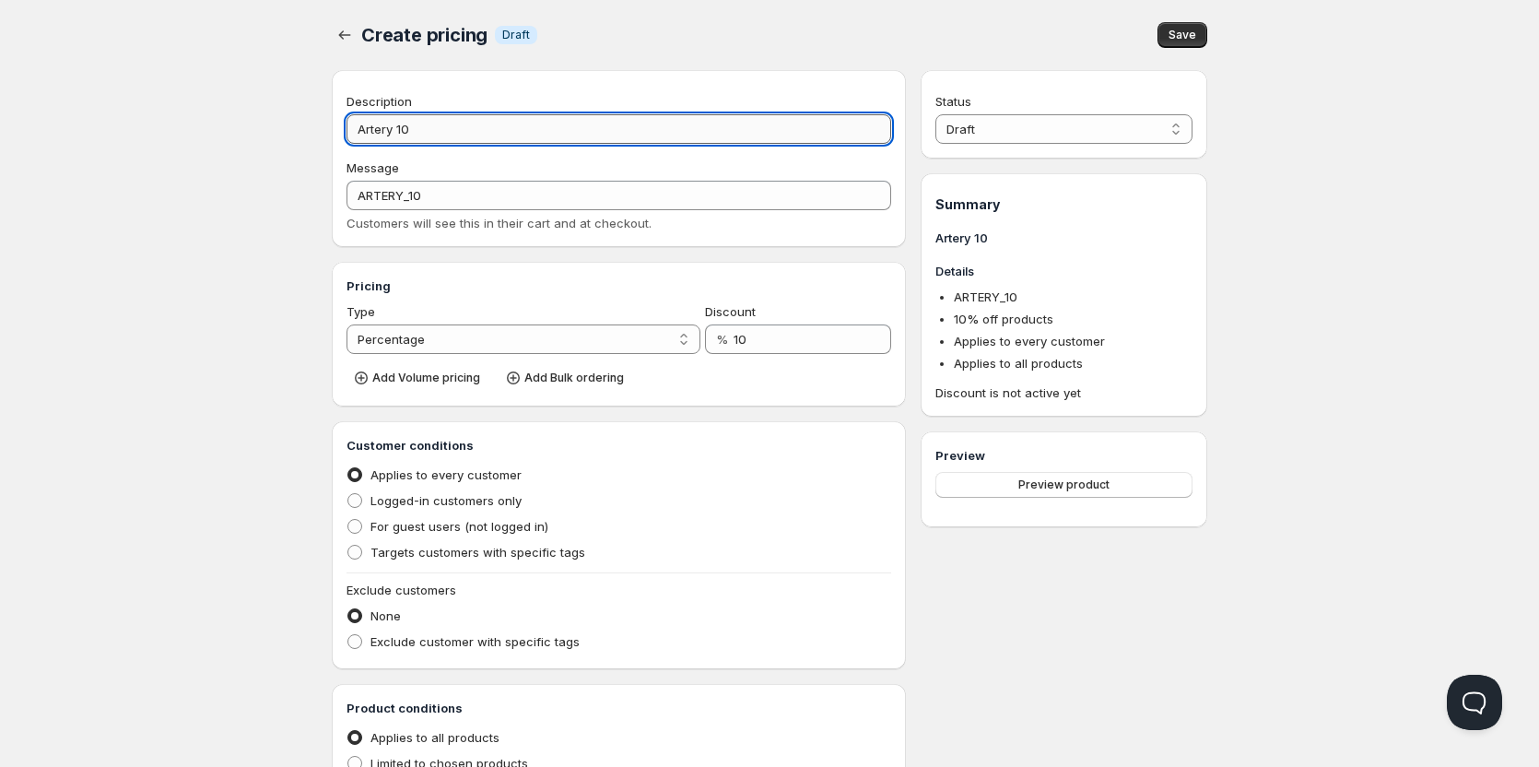
type input "ARTERY_10K"
type input "Artery 10k"
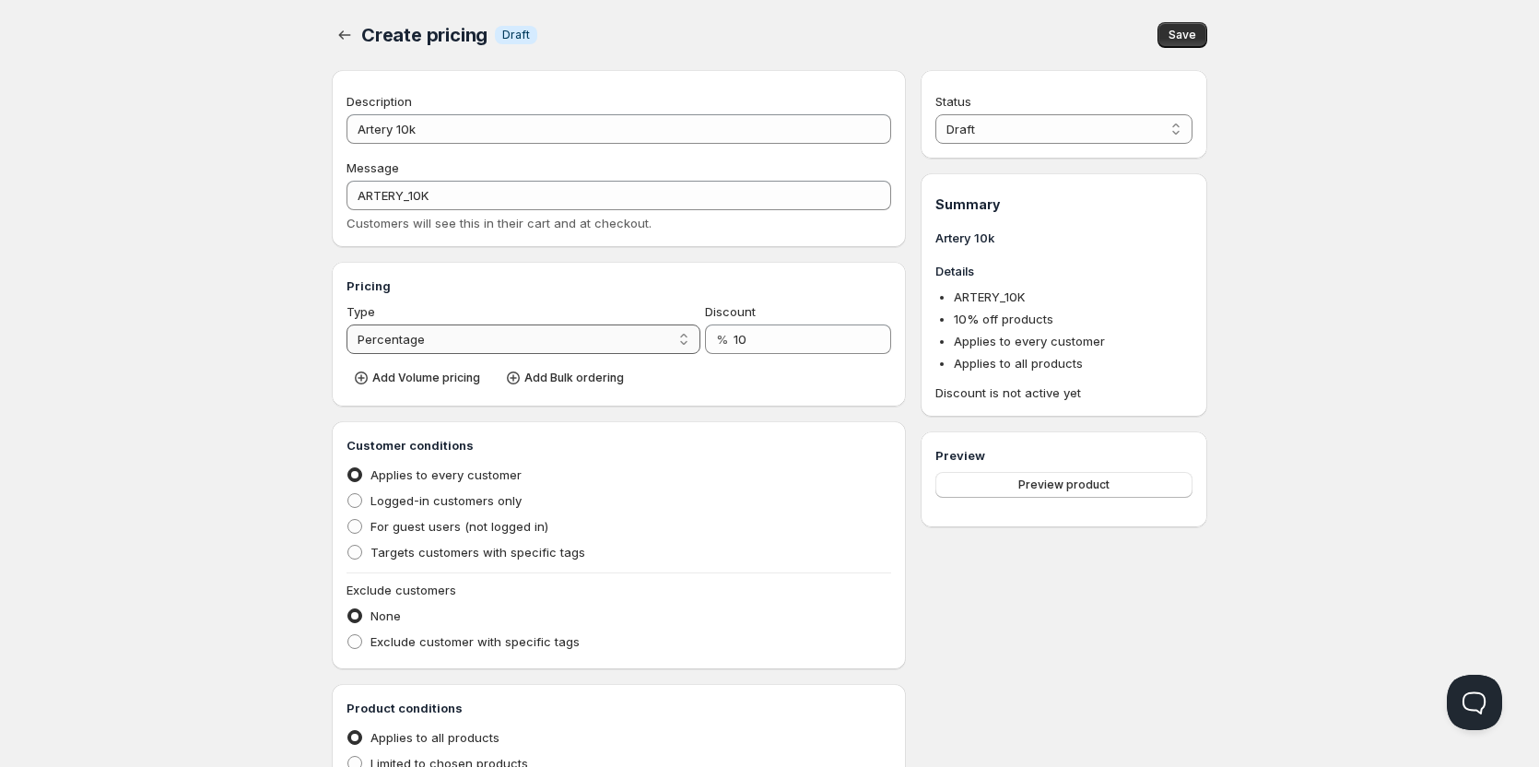
click at [671, 347] on select "Percentage Absolute" at bounding box center [524, 338] width 354 height 29
select select "2"
click at [347, 324] on select "Percentage Absolute" at bounding box center [524, 338] width 354 height 29
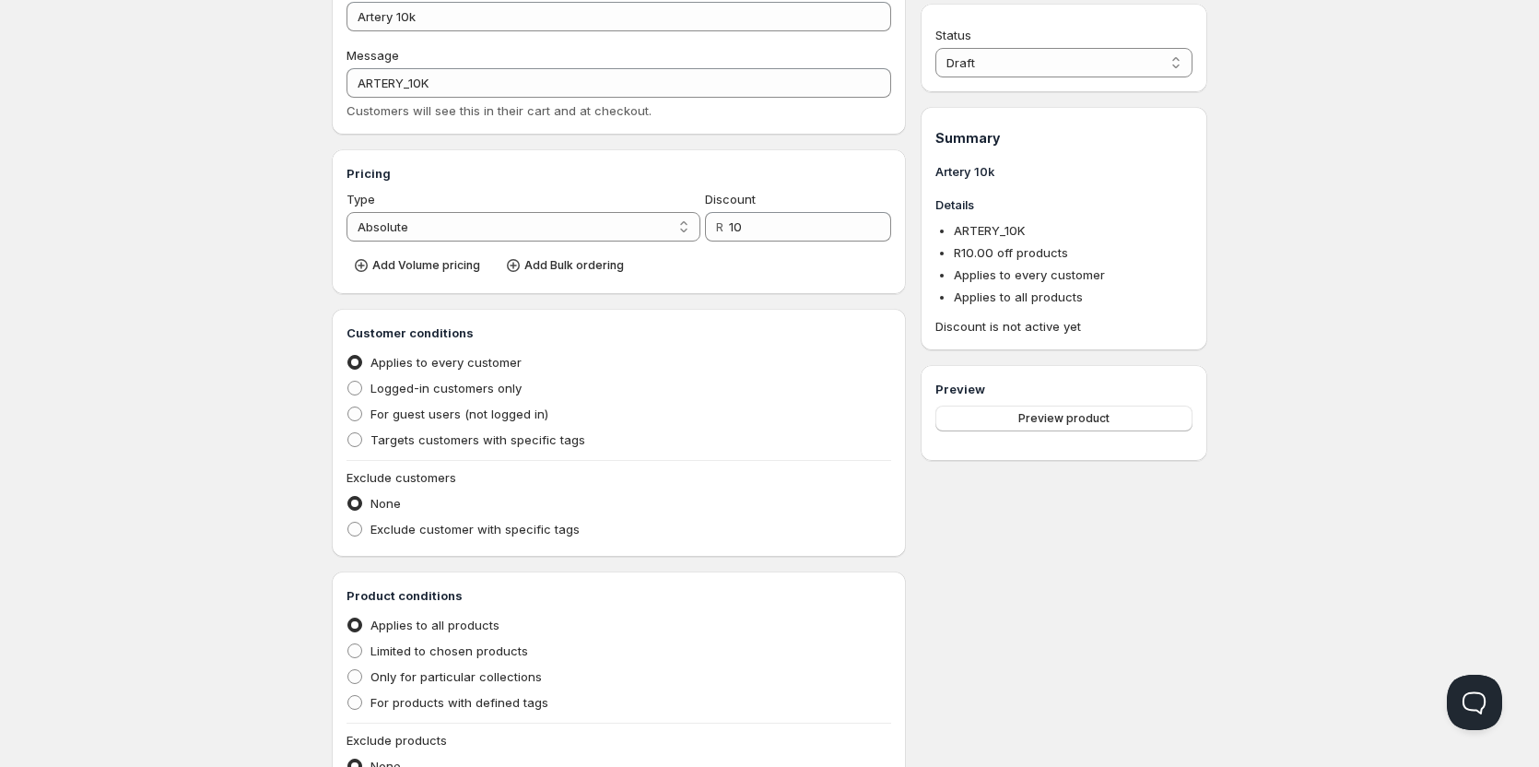
scroll to position [87, 0]
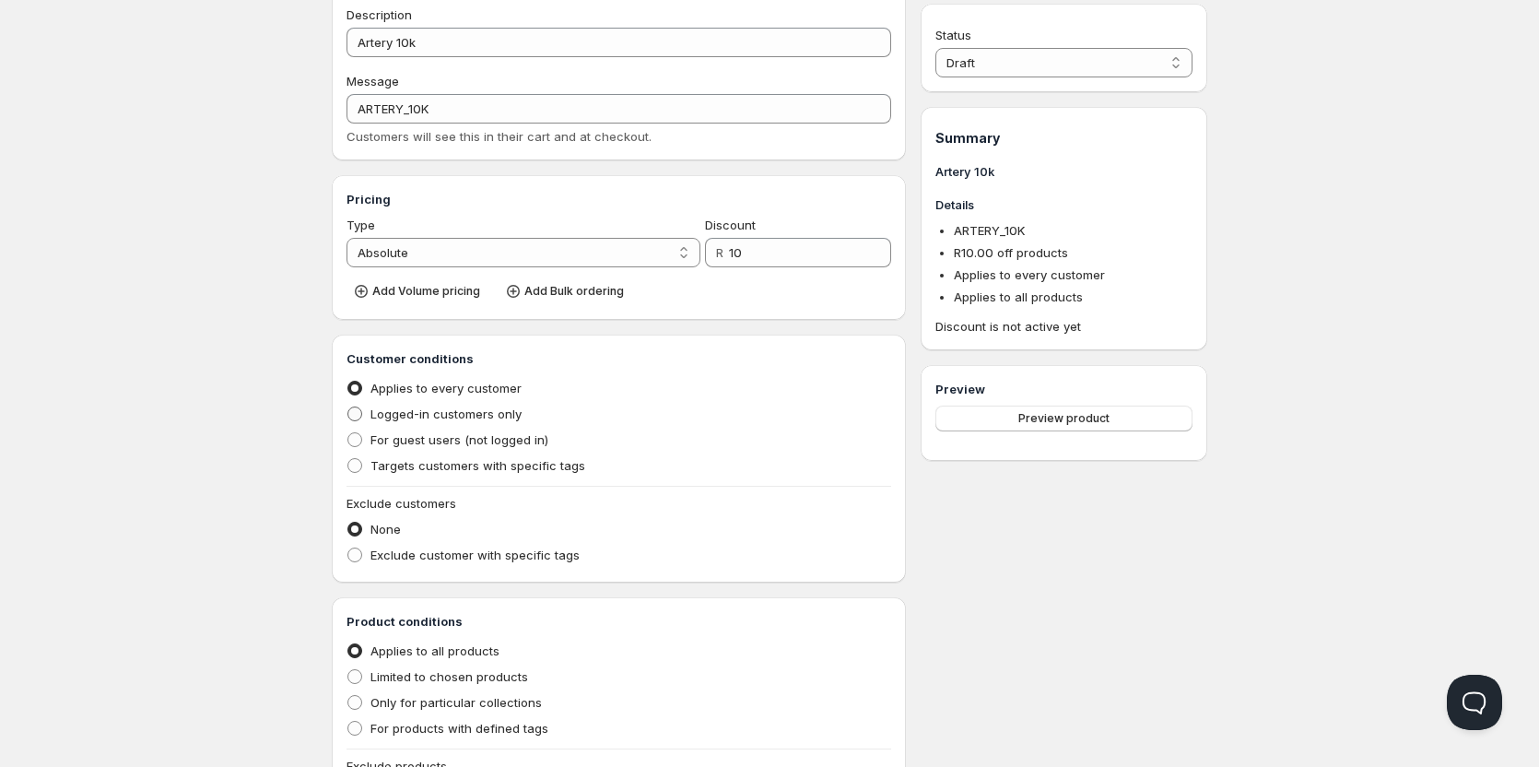
click at [363, 415] on label "Logged-in customers only" at bounding box center [434, 414] width 175 height 26
click at [348, 407] on input "Logged-in customers only" at bounding box center [347, 406] width 1 height 1
radio input "true"
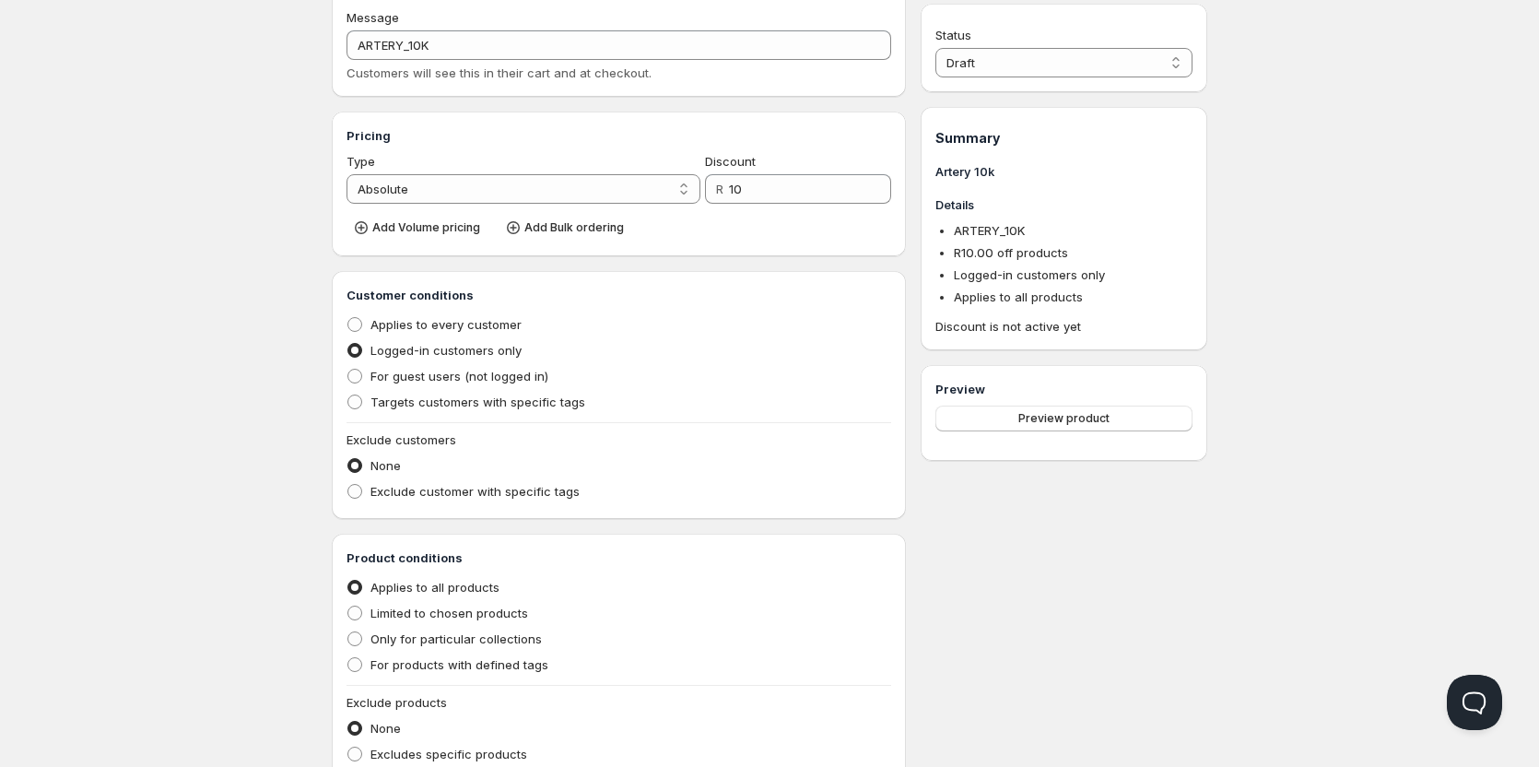
scroll to position [179, 0]
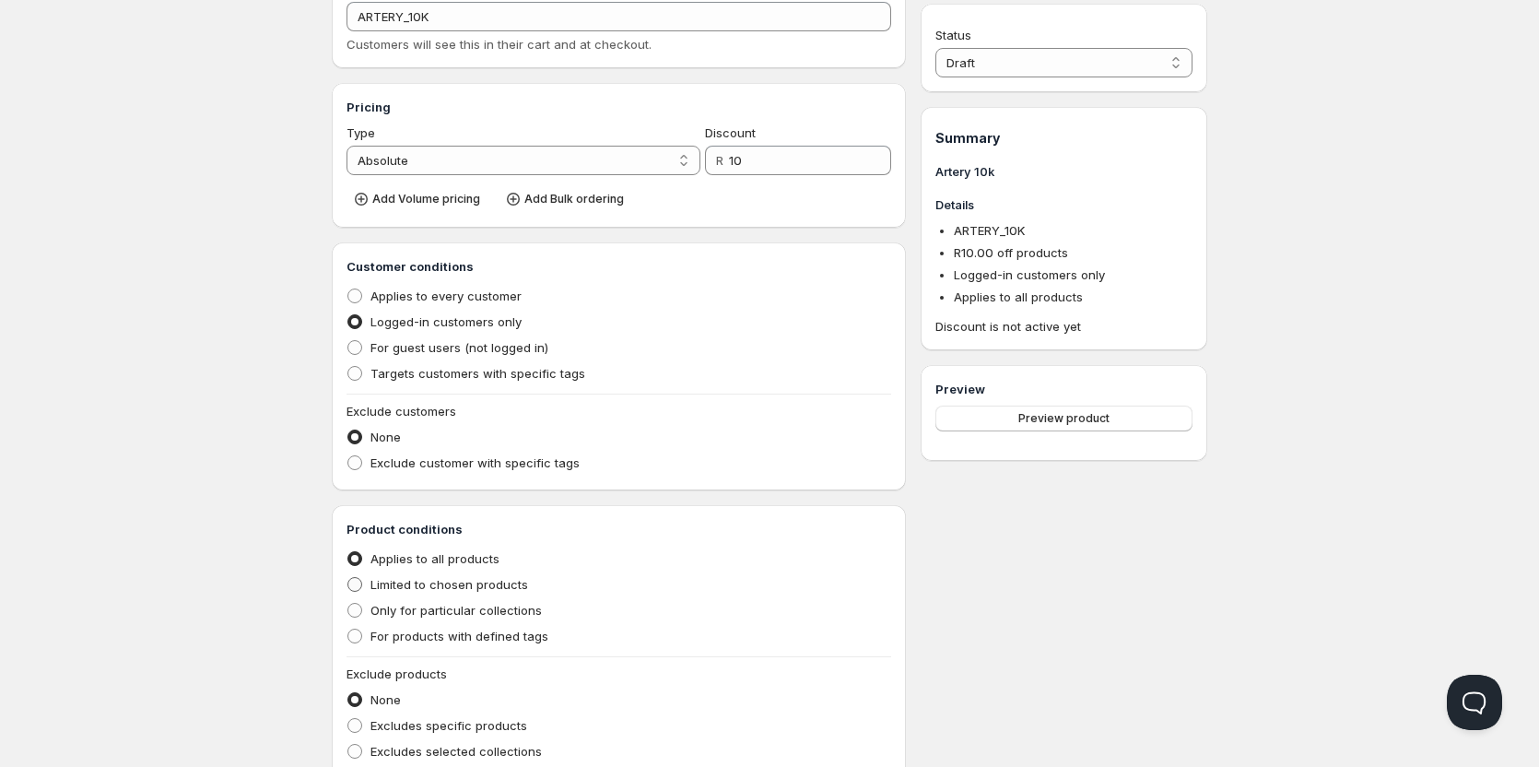
click at [356, 594] on label "Limited to chosen products" at bounding box center [438, 584] width 182 height 26
click at [348, 578] on input "Limited to chosen products" at bounding box center [347, 577] width 1 height 1
radio input "true"
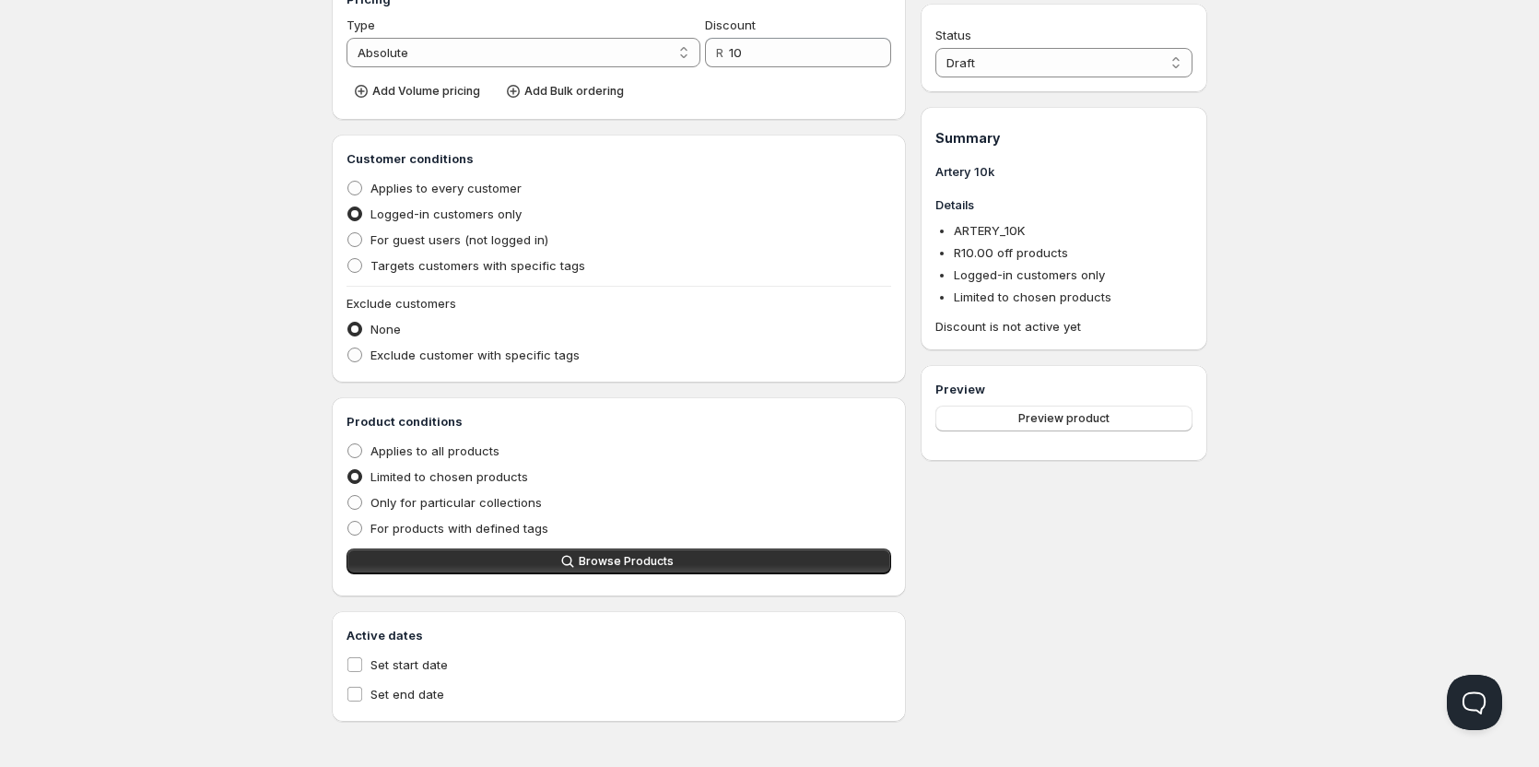
scroll to position [288, 0]
click at [513, 566] on button "Browse Products" at bounding box center [619, 560] width 545 height 26
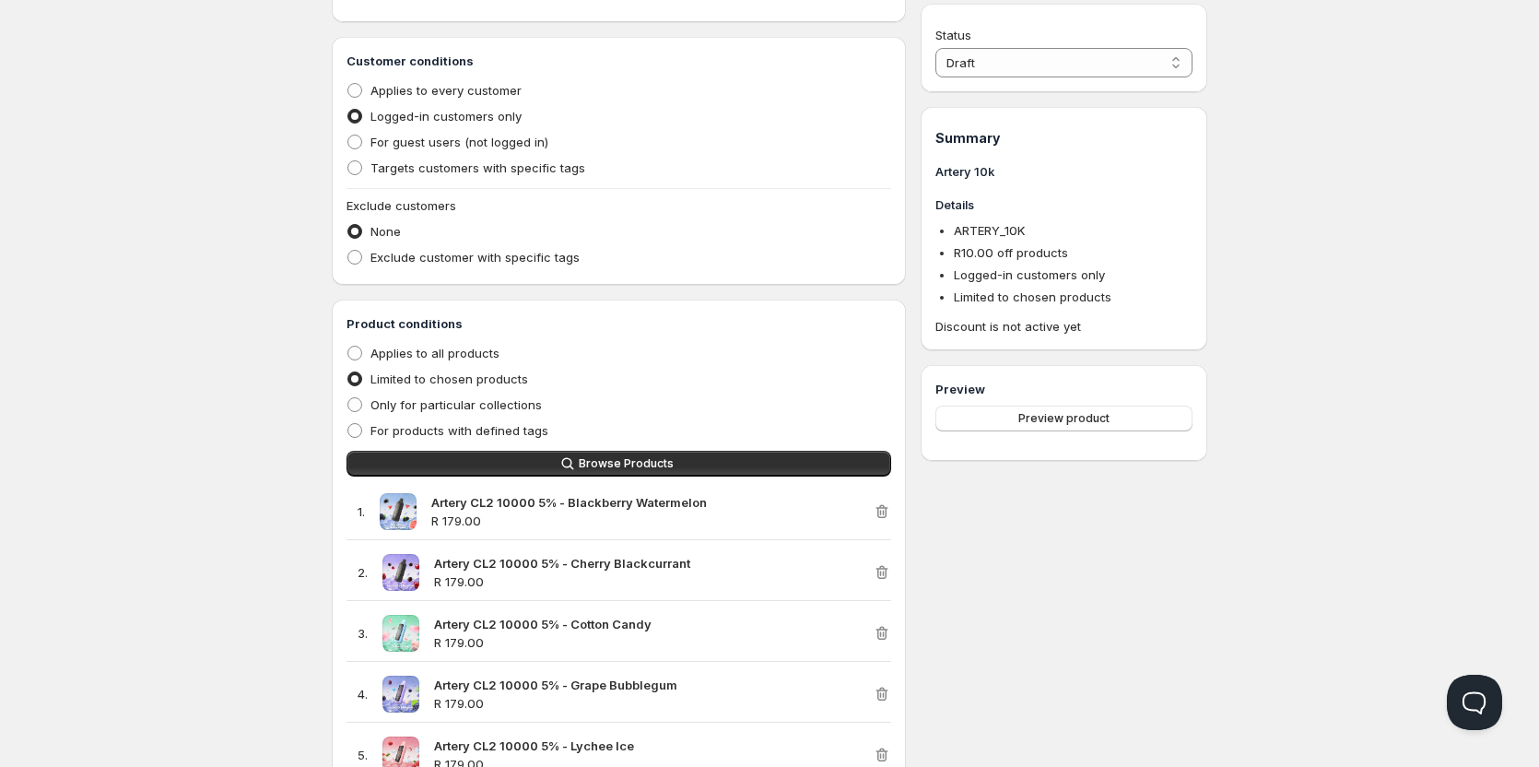
scroll to position [657, 0]
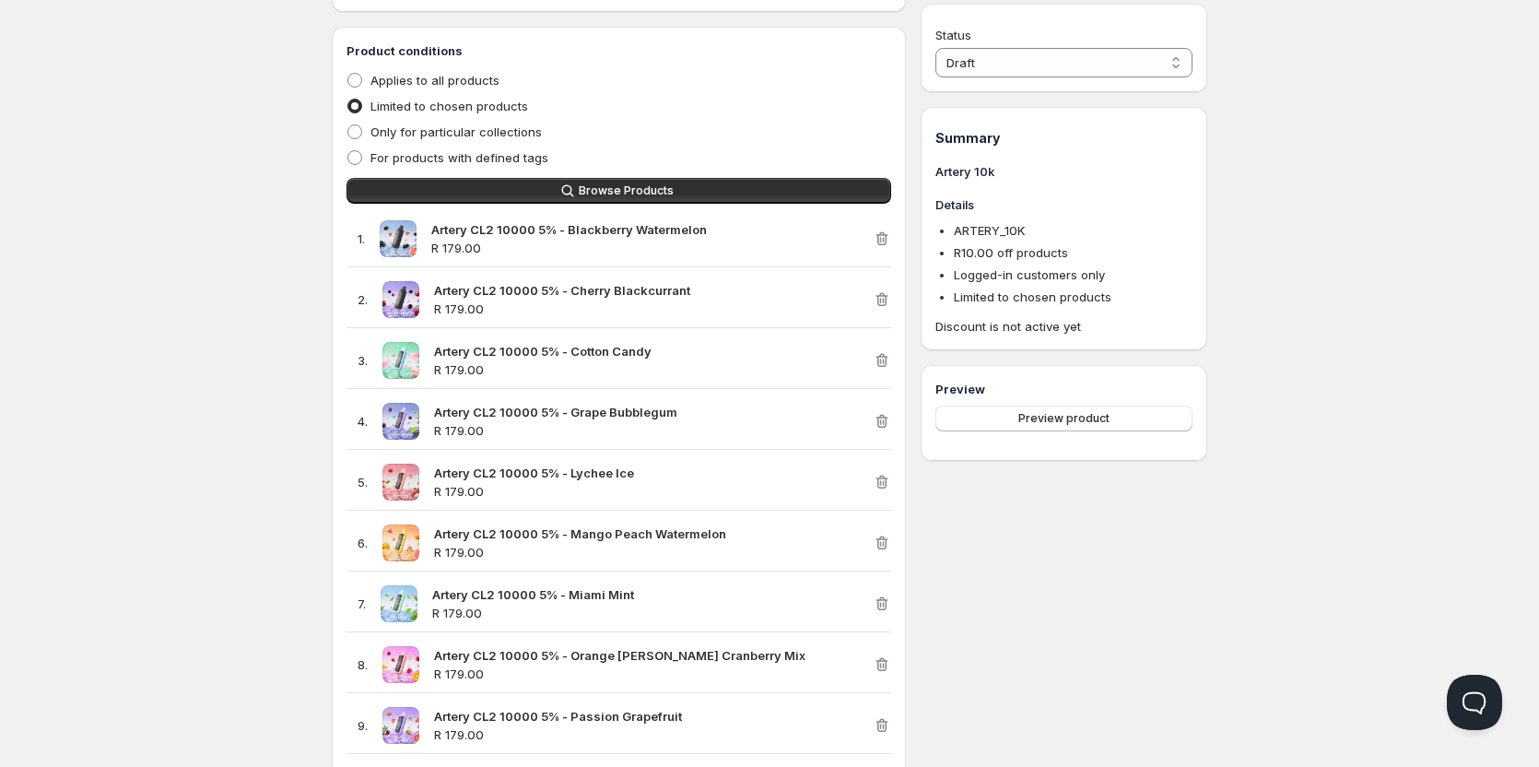
drag, startPoint x: 1240, startPoint y: 628, endPoint x: 1213, endPoint y: 627, distance: 26.7
click at [1240, 628] on div "Home Pricing Price lists Checkout Forms Submissions Settings Features Plans Cre…" at bounding box center [769, 265] width 1539 height 1845
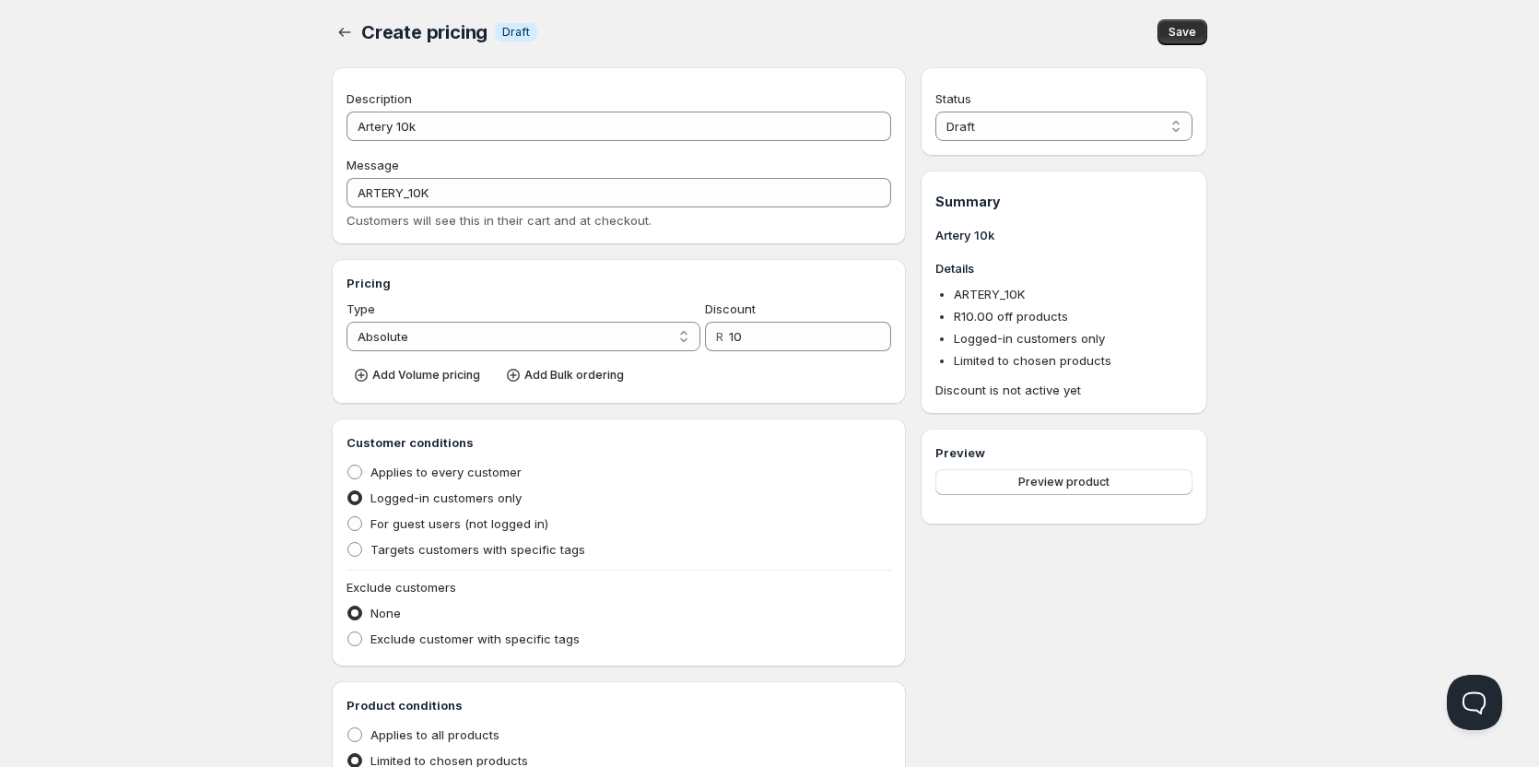
scroll to position [0, 0]
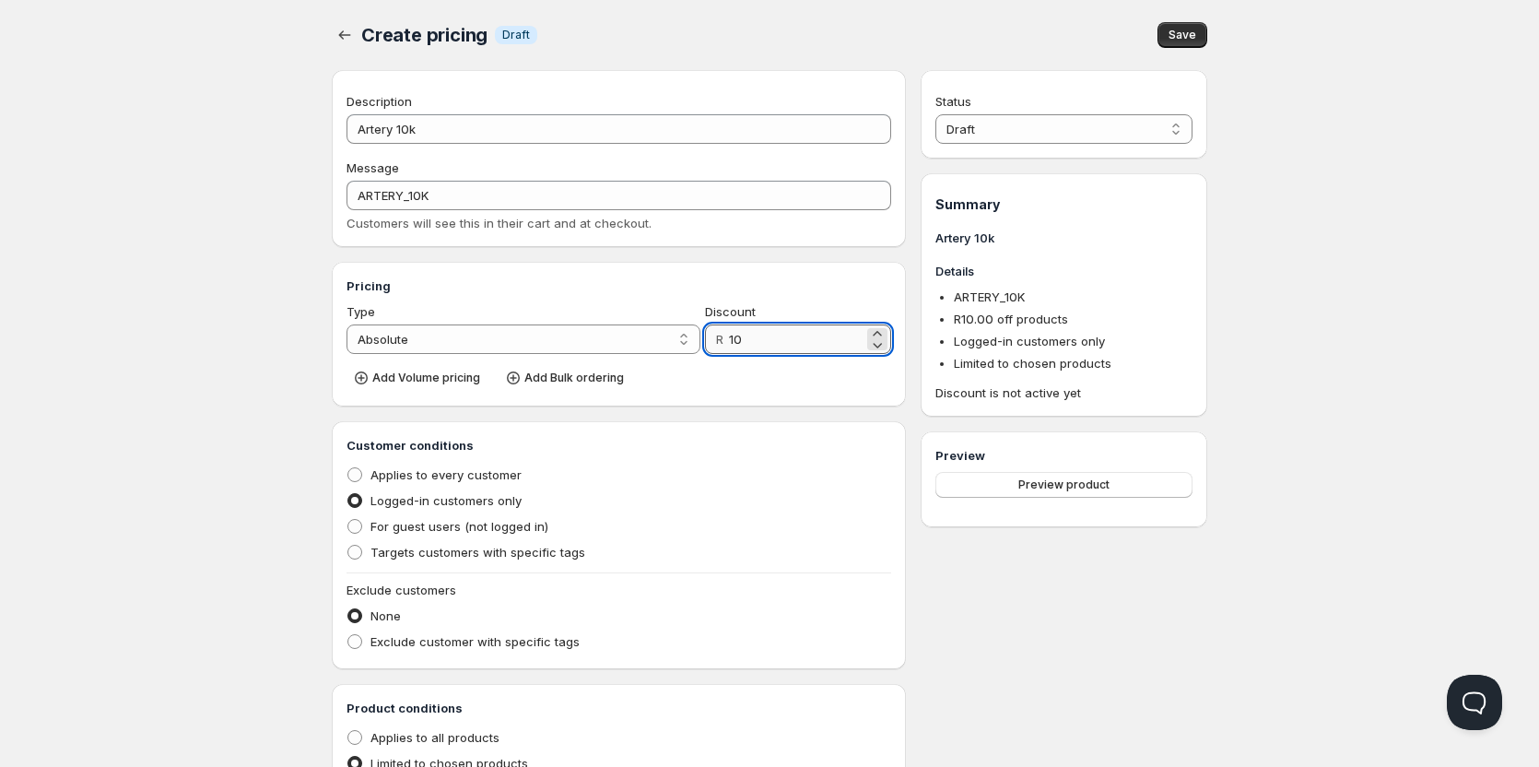
click at [775, 345] on input "10" at bounding box center [796, 338] width 135 height 29
drag, startPoint x: 775, startPoint y: 345, endPoint x: 722, endPoint y: 344, distance: 53.5
click at [722, 344] on div "R 10" at bounding box center [798, 338] width 186 height 29
type input "29"
click at [1178, 35] on span "Save" at bounding box center [1183, 35] width 28 height 15
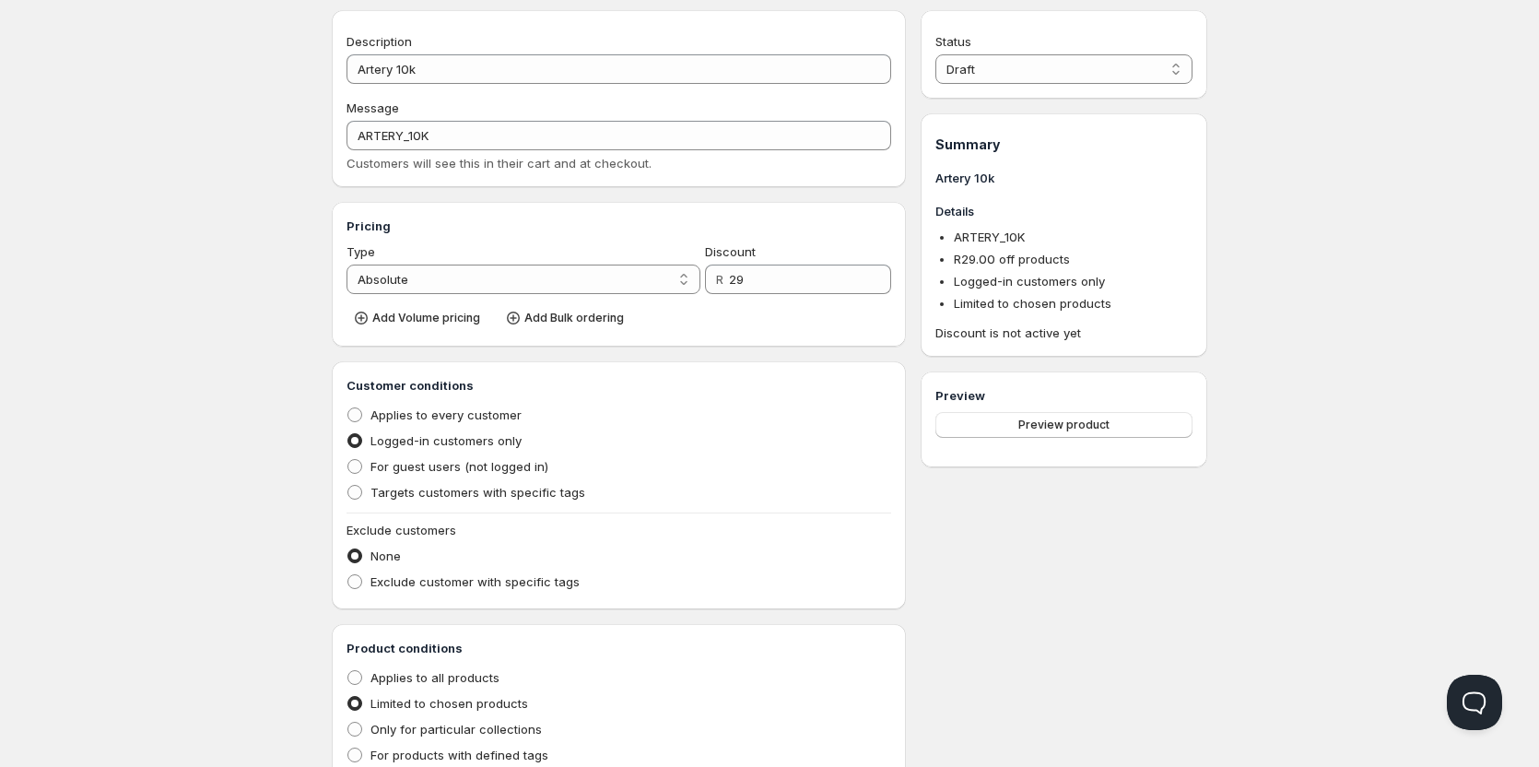
scroll to position [92, 0]
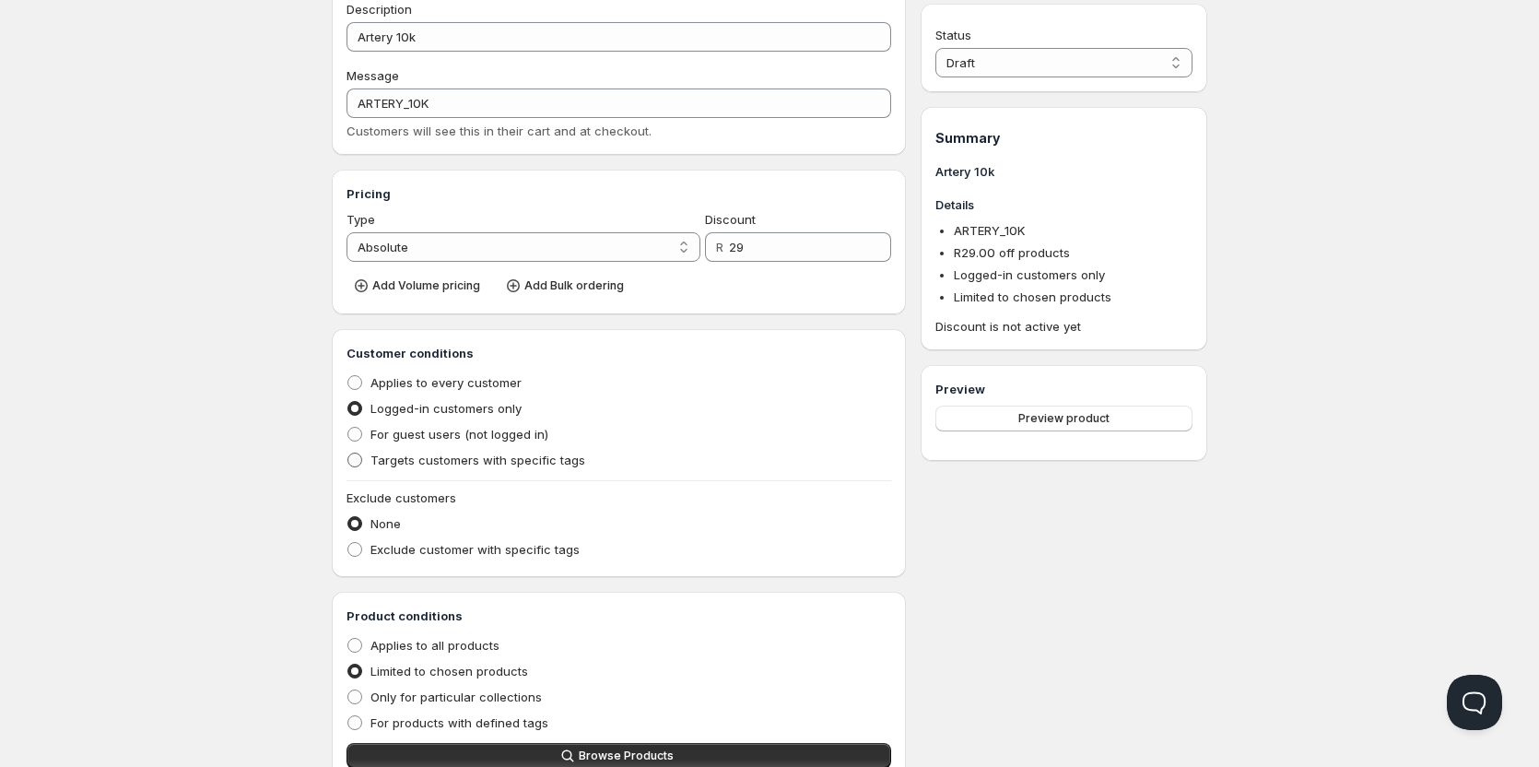
click at [358, 467] on span at bounding box center [355, 460] width 17 height 17
click at [348, 453] on input "Targets customers with specific tags" at bounding box center [347, 453] width 1 height 1
radio input "true"
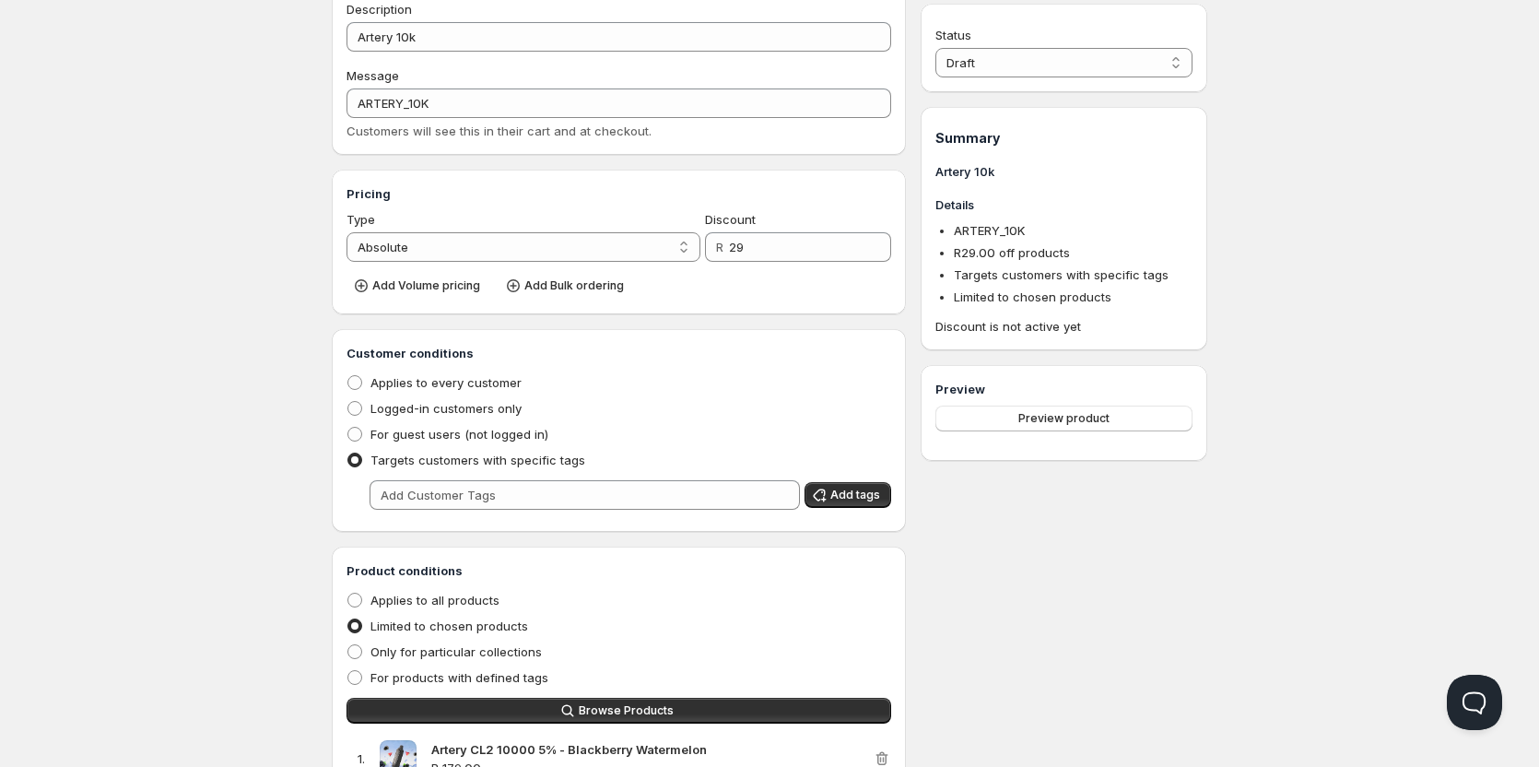
click at [445, 510] on div "Customer conditions Applies to every customer Logged-in customers only For gues…" at bounding box center [619, 430] width 545 height 173
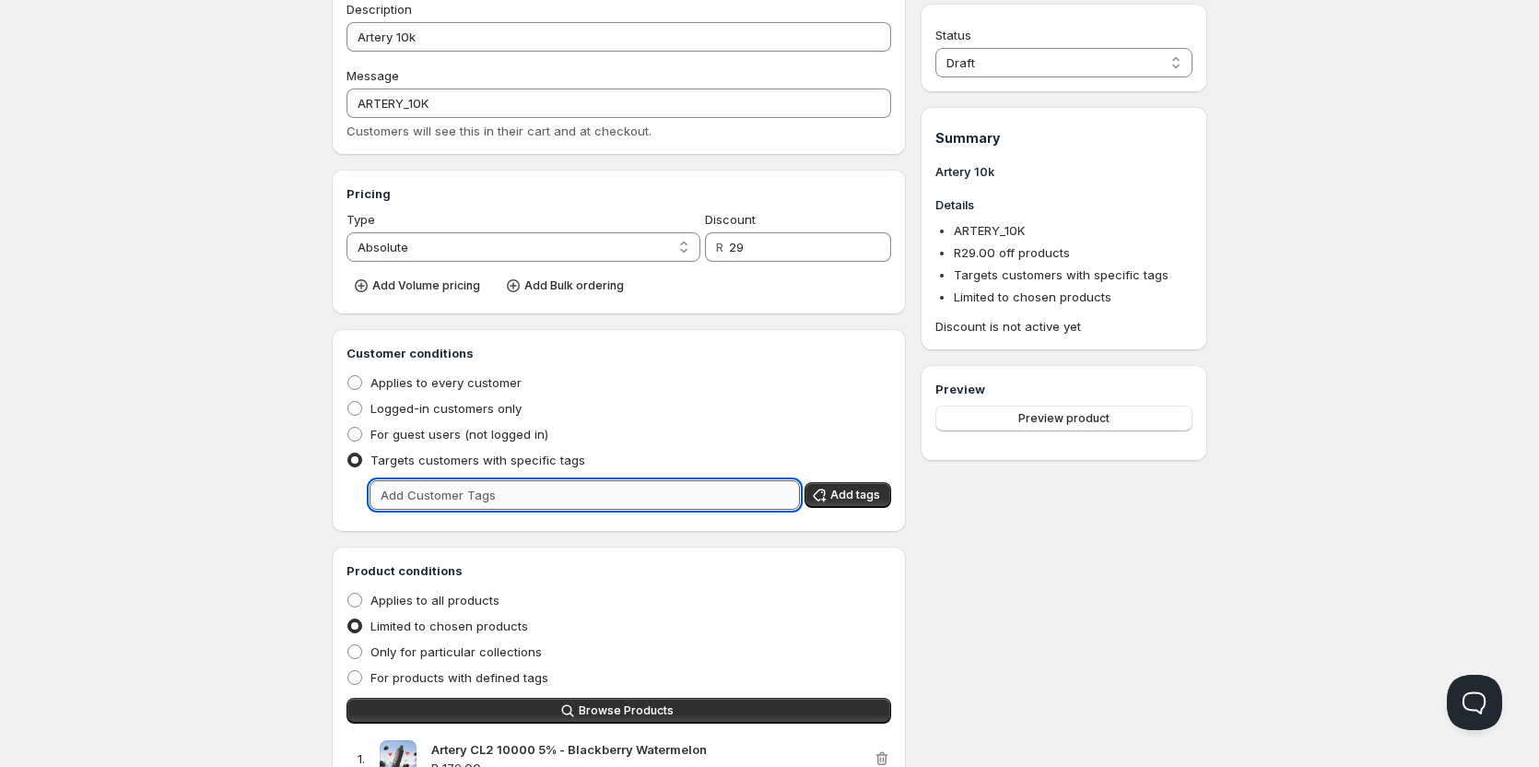
click at [446, 500] on input "text" at bounding box center [585, 494] width 430 height 29
type input "wholesale"
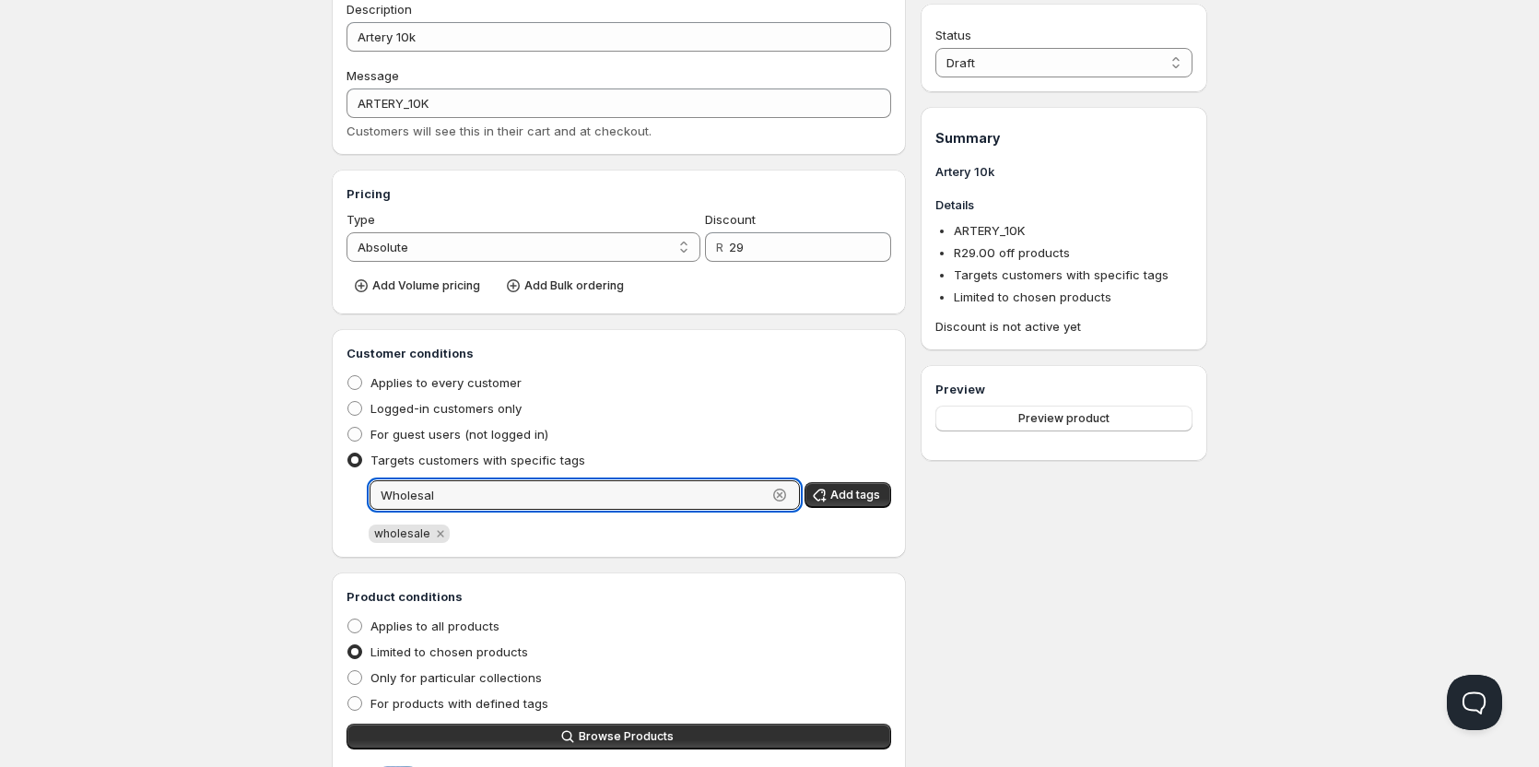
type input "Wholesale"
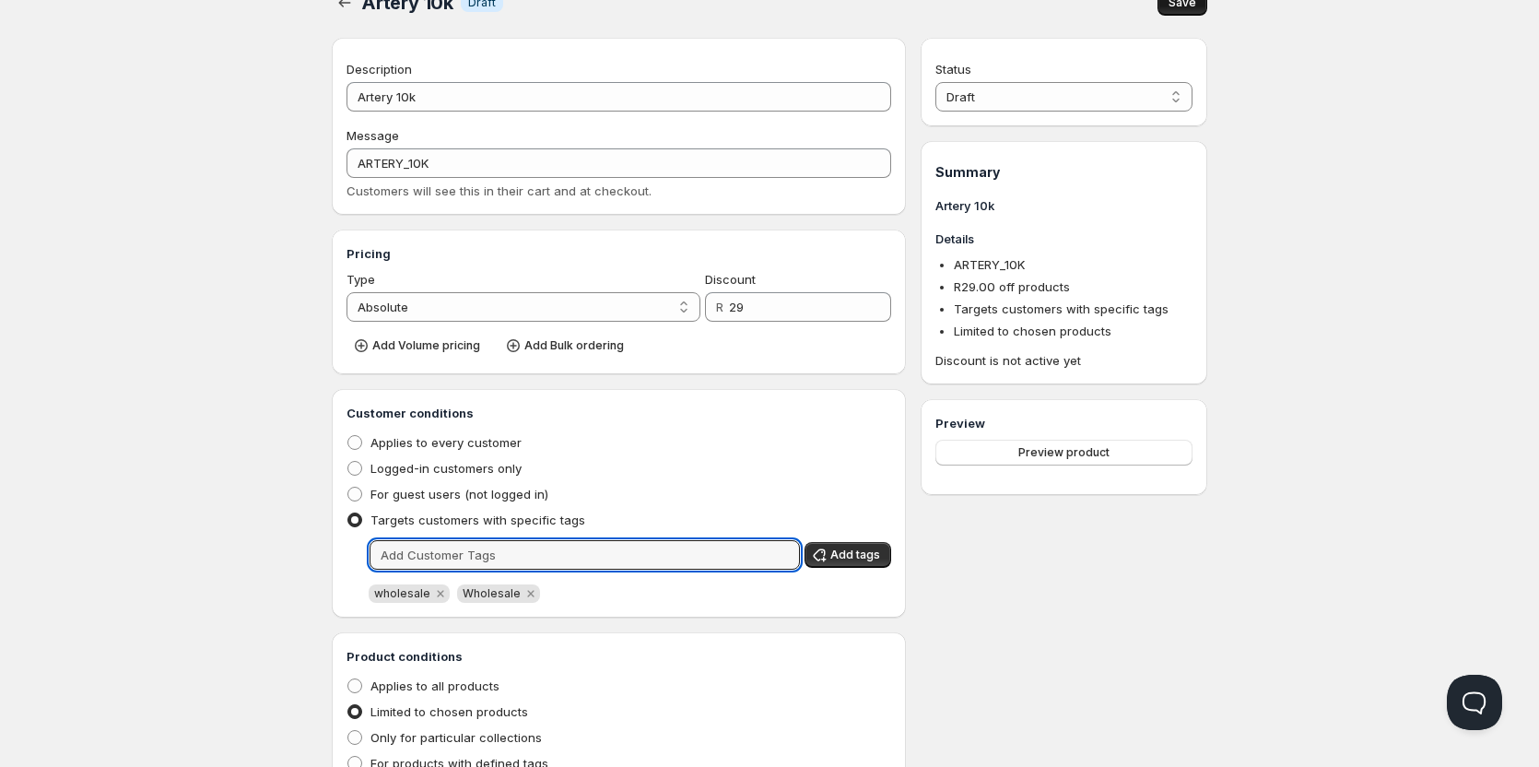
scroll to position [0, 0]
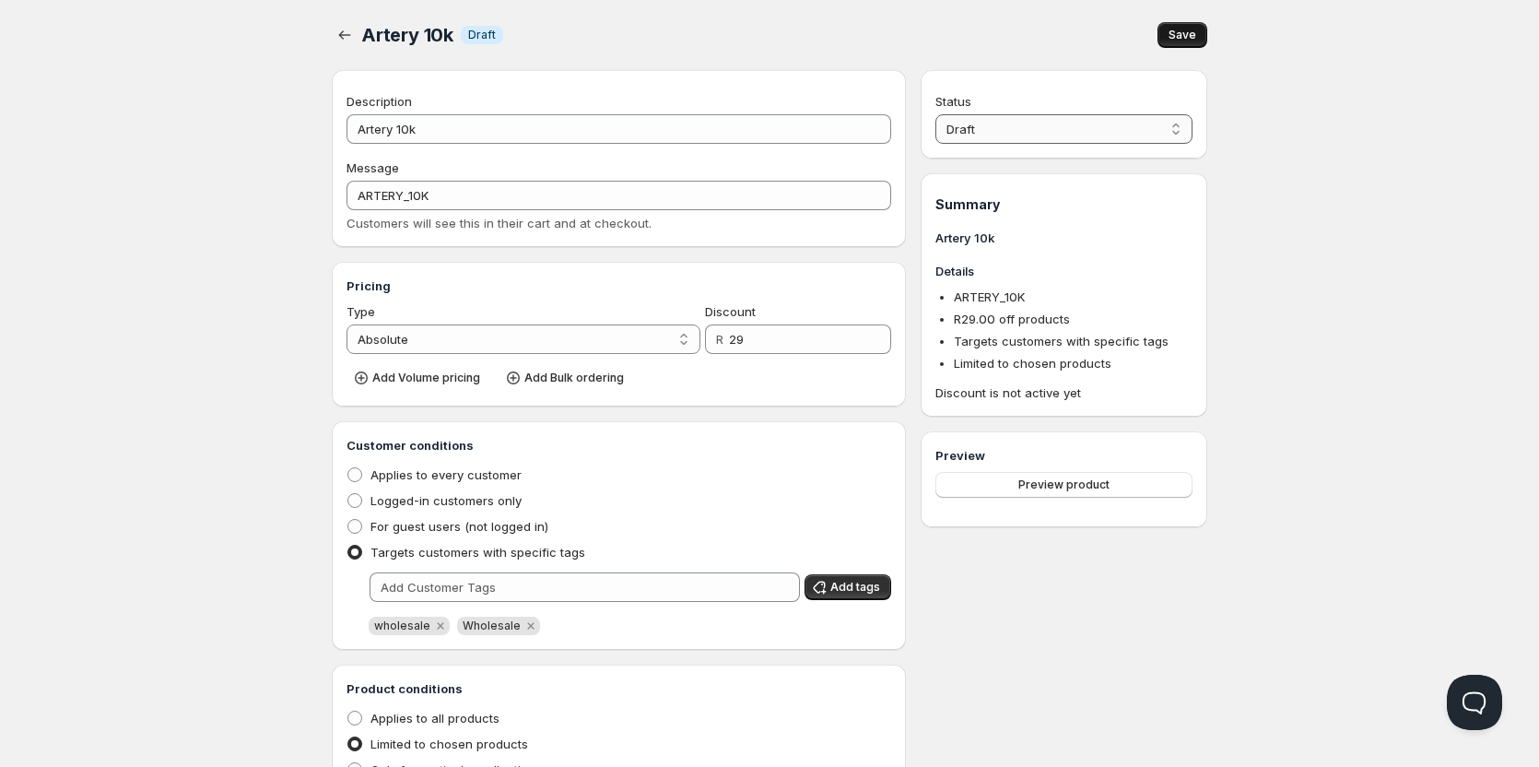
click at [1018, 129] on select "Draft Active" at bounding box center [1064, 128] width 257 height 29
select select "1"
click at [936, 114] on select "Draft Active" at bounding box center [1064, 128] width 257 height 29
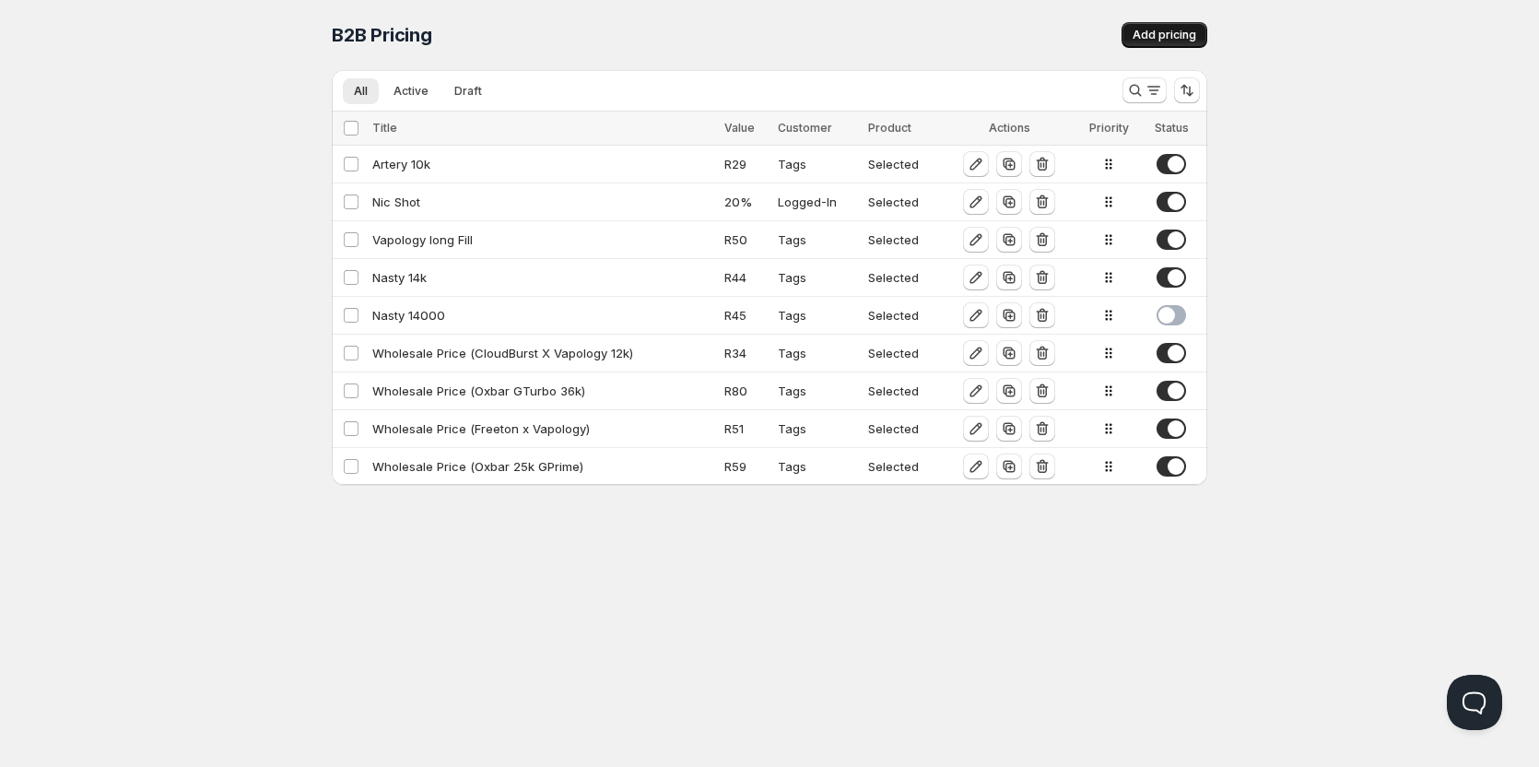
click at [1171, 36] on span "Add pricing" at bounding box center [1165, 35] width 64 height 15
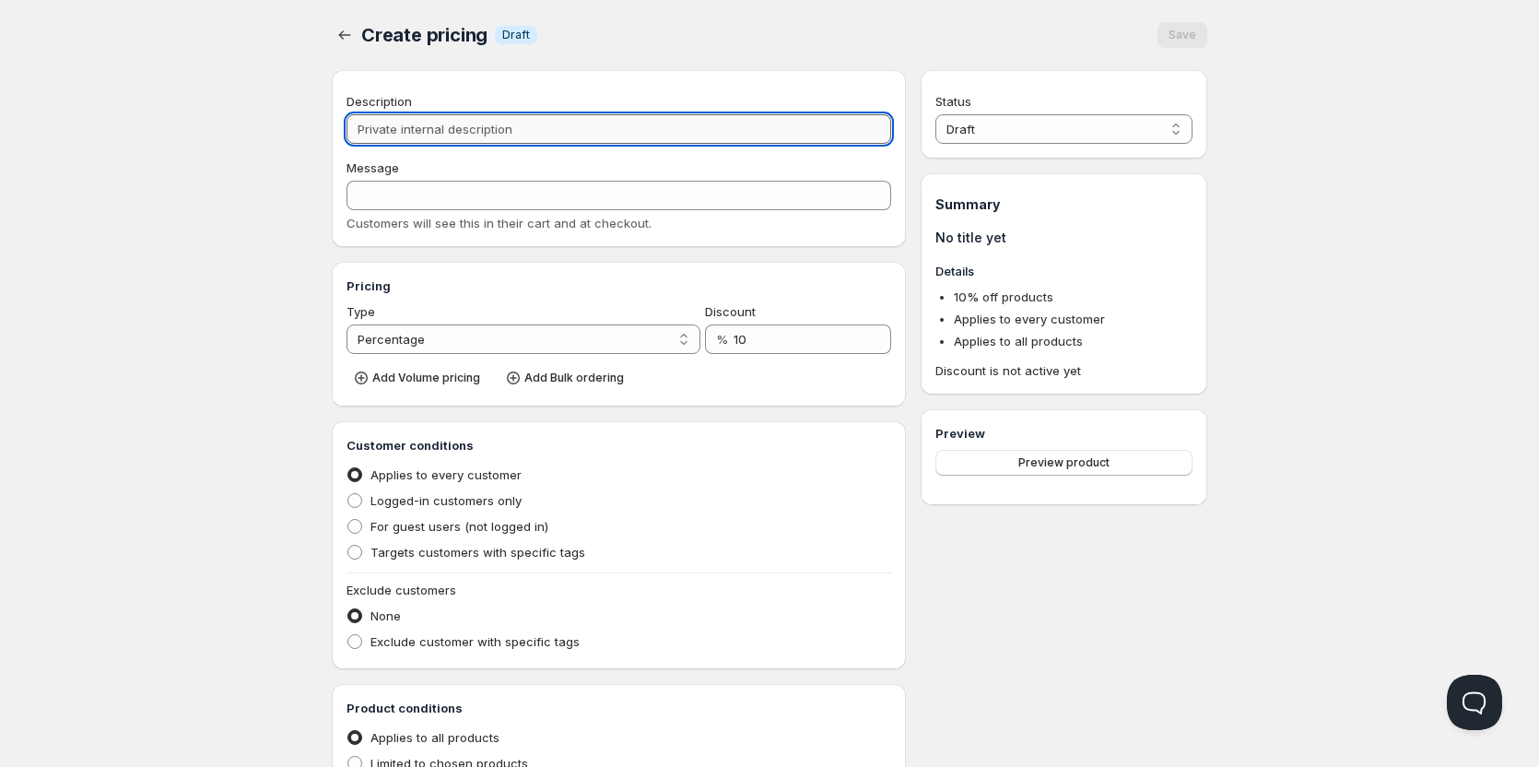
click at [450, 139] on input "Description" at bounding box center [619, 128] width 545 height 29
type input "B"
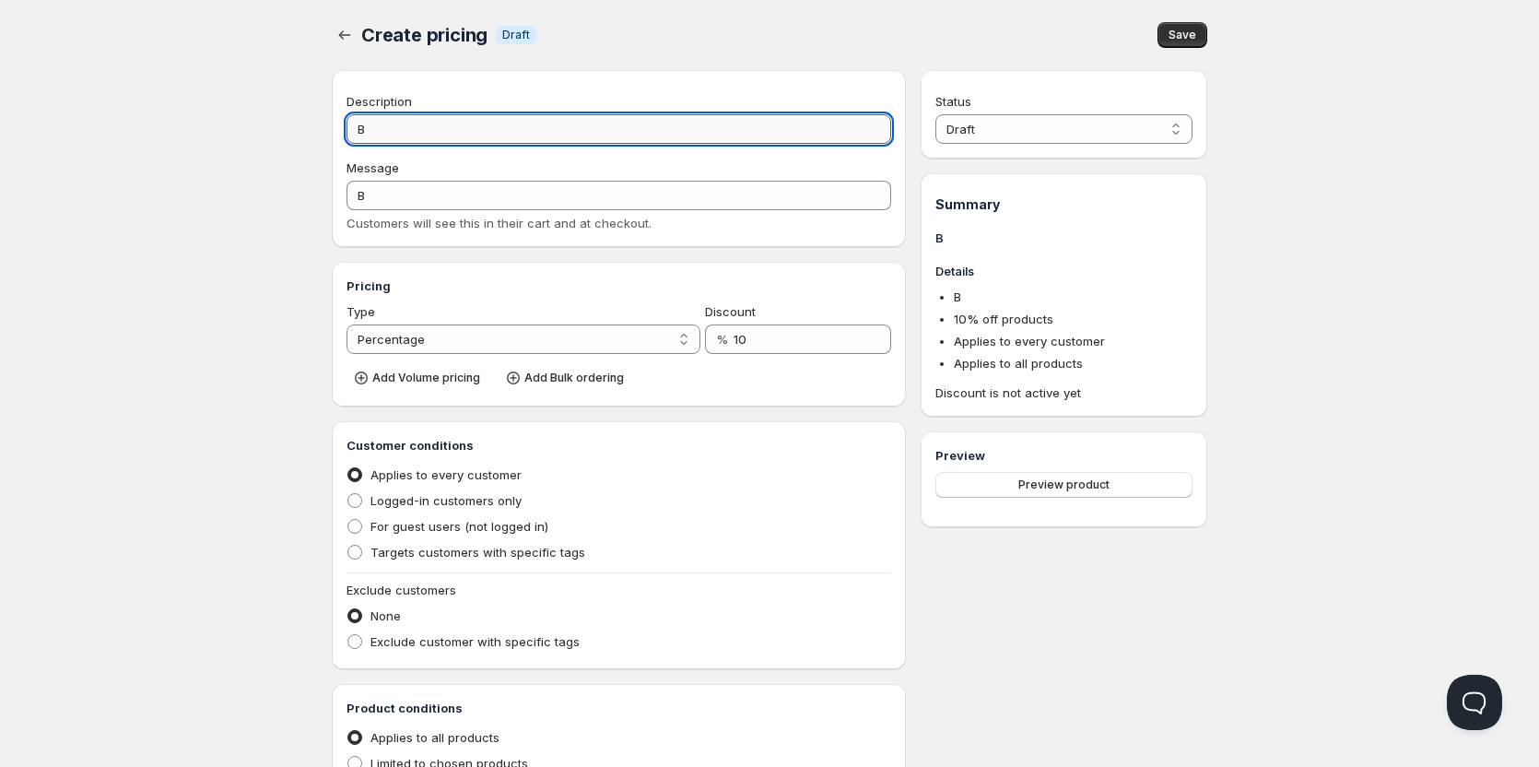
type input "Bu"
type input "BU"
type input "Bud"
type input "BUD"
type input "Bud b"
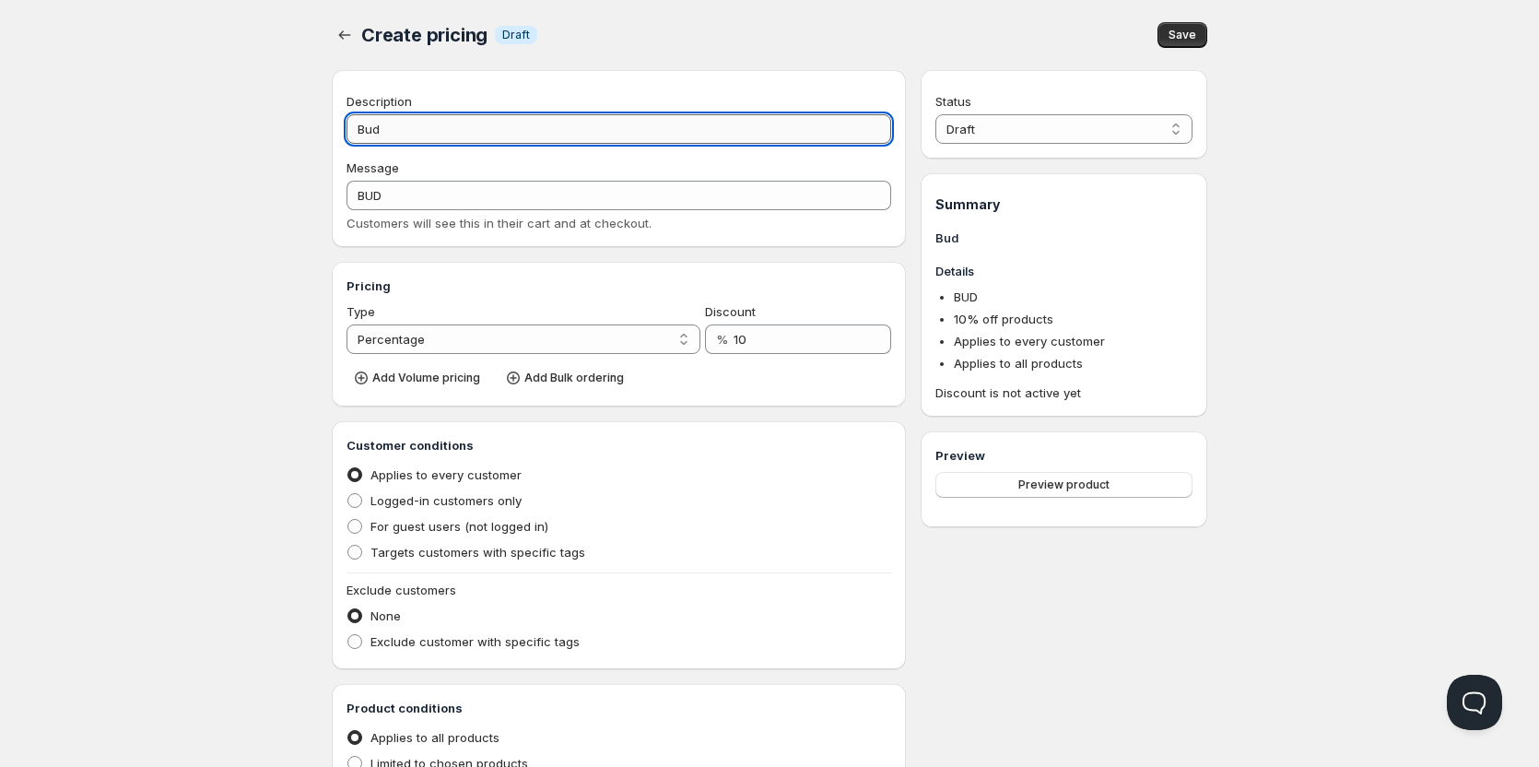
type input "BUD_B"
type input "Bud br"
type input "BUD_BR"
type input "Bud bro"
type input "BUD_BRO"
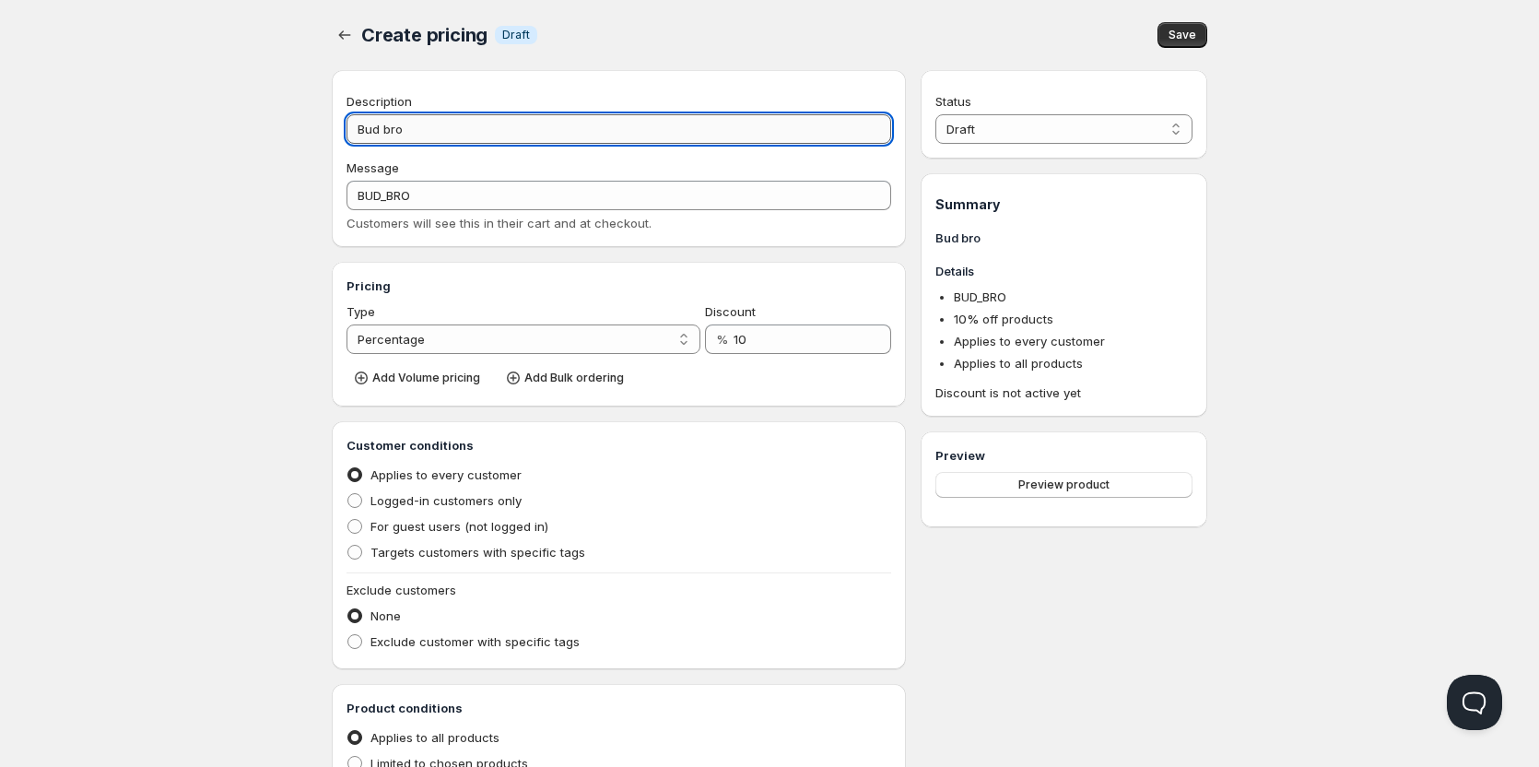
type input "Bud bros"
type input "BUD_BROS"
type input "Bud bros"
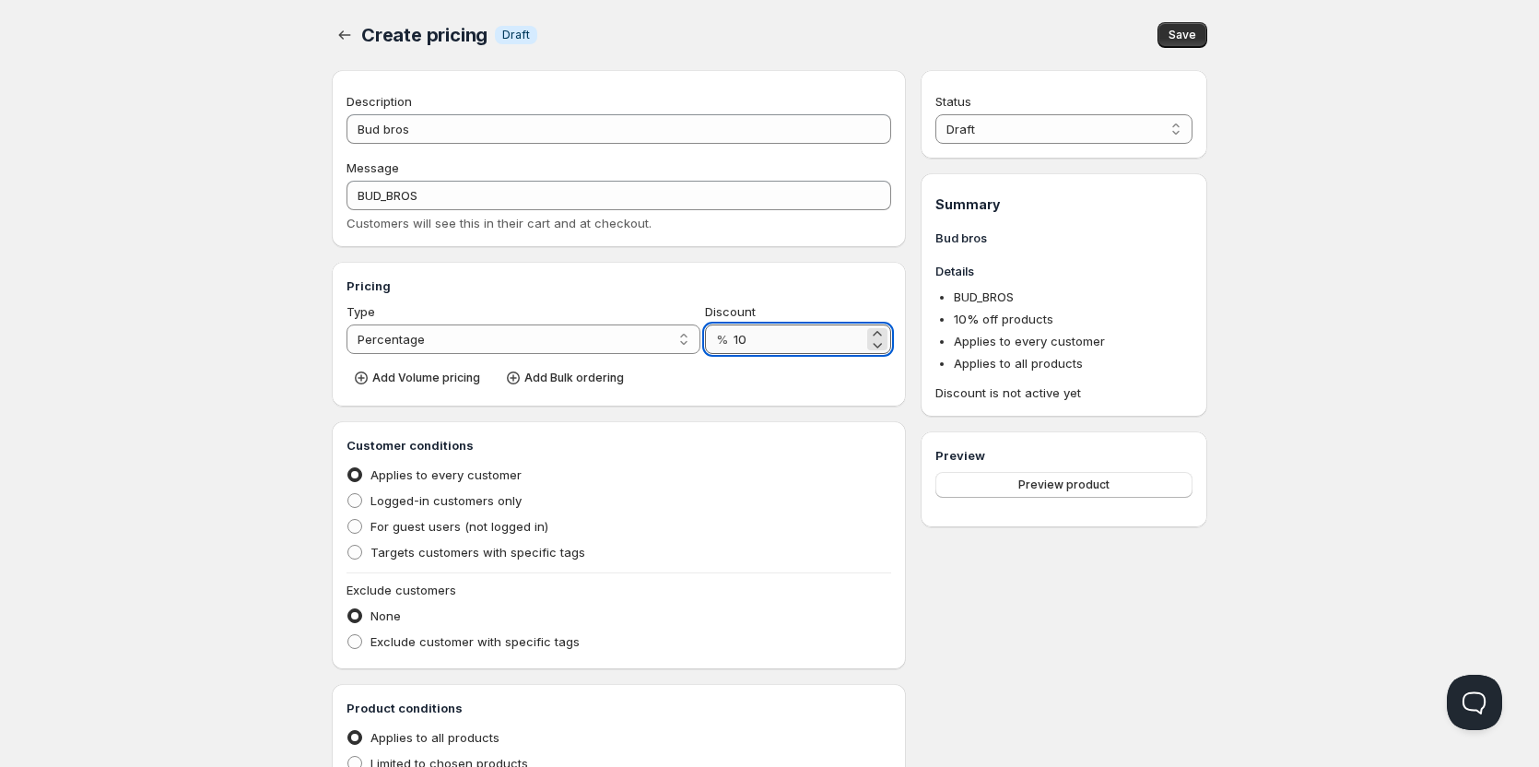
click at [775, 333] on input "10" at bounding box center [799, 338] width 130 height 29
click at [540, 347] on select "Percentage Absolute" at bounding box center [524, 338] width 354 height 29
select select "2"
click at [347, 324] on select "Percentage Absolute" at bounding box center [524, 338] width 354 height 29
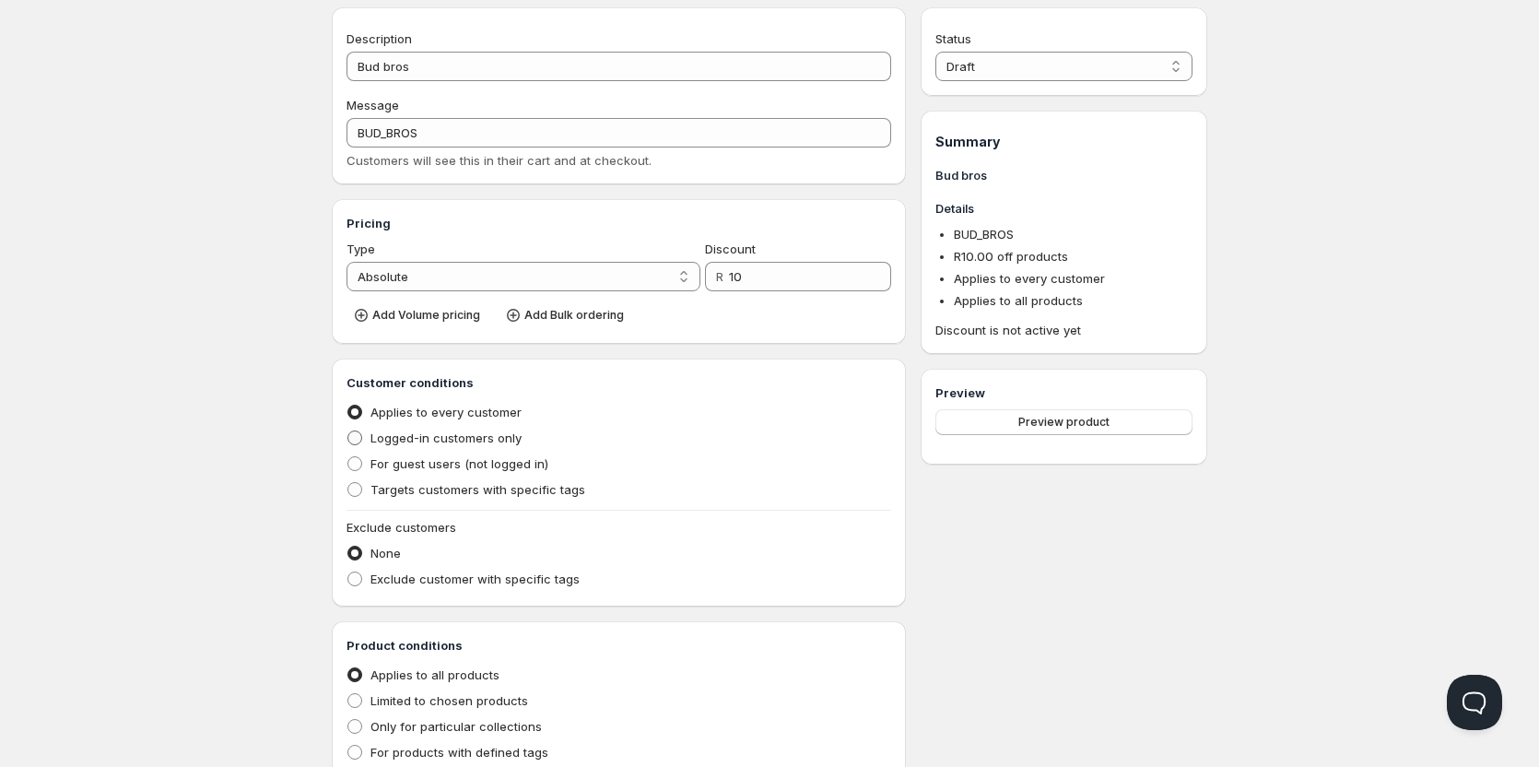
scroll to position [92, 0]
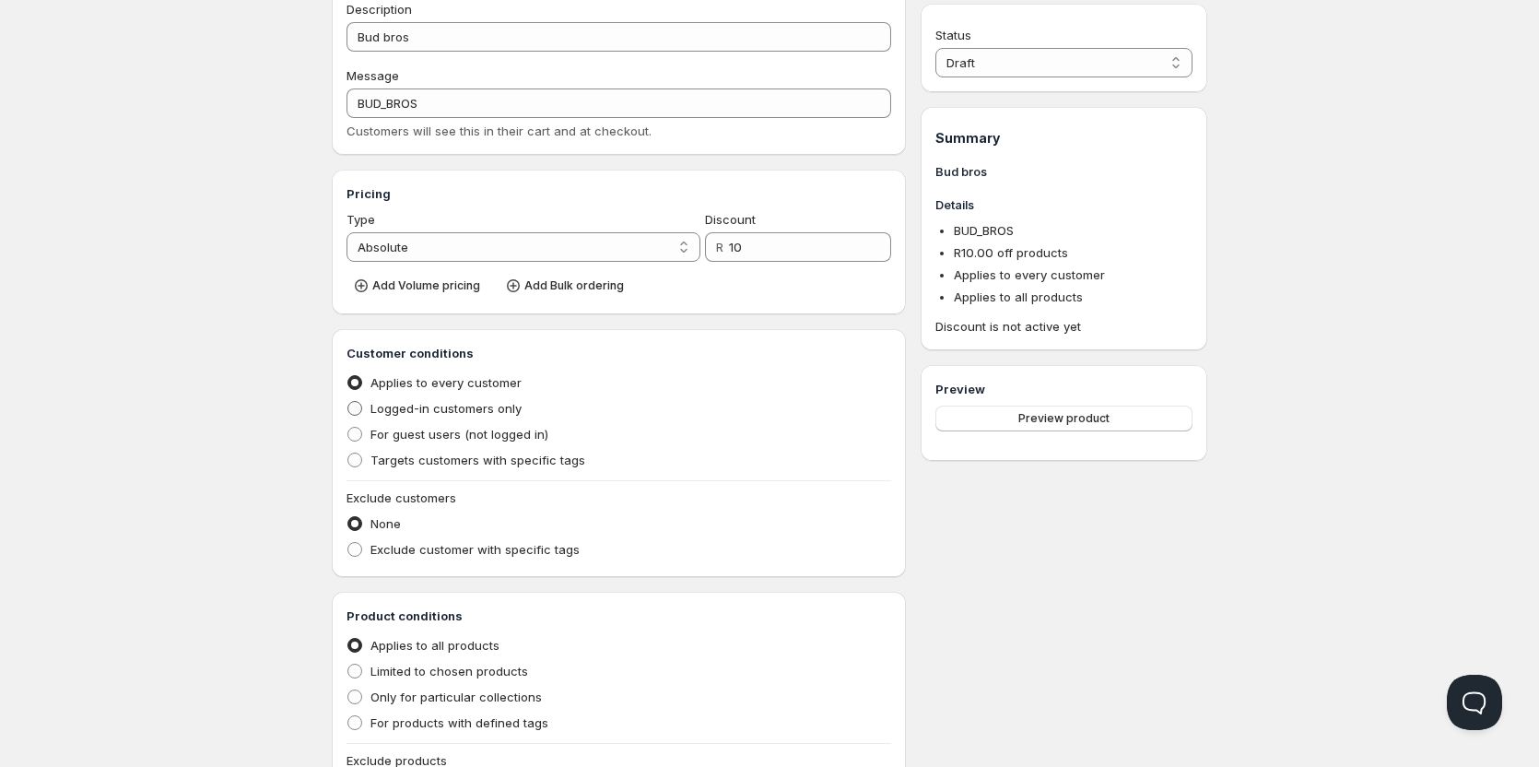
click at [353, 408] on span at bounding box center [354, 408] width 15 height 15
click at [348, 402] on input "Logged-in customers only" at bounding box center [347, 401] width 1 height 1
radio input "true"
click at [354, 551] on span at bounding box center [354, 549] width 15 height 15
click at [348, 543] on input "Exclude customer with specific tags" at bounding box center [347, 542] width 1 height 1
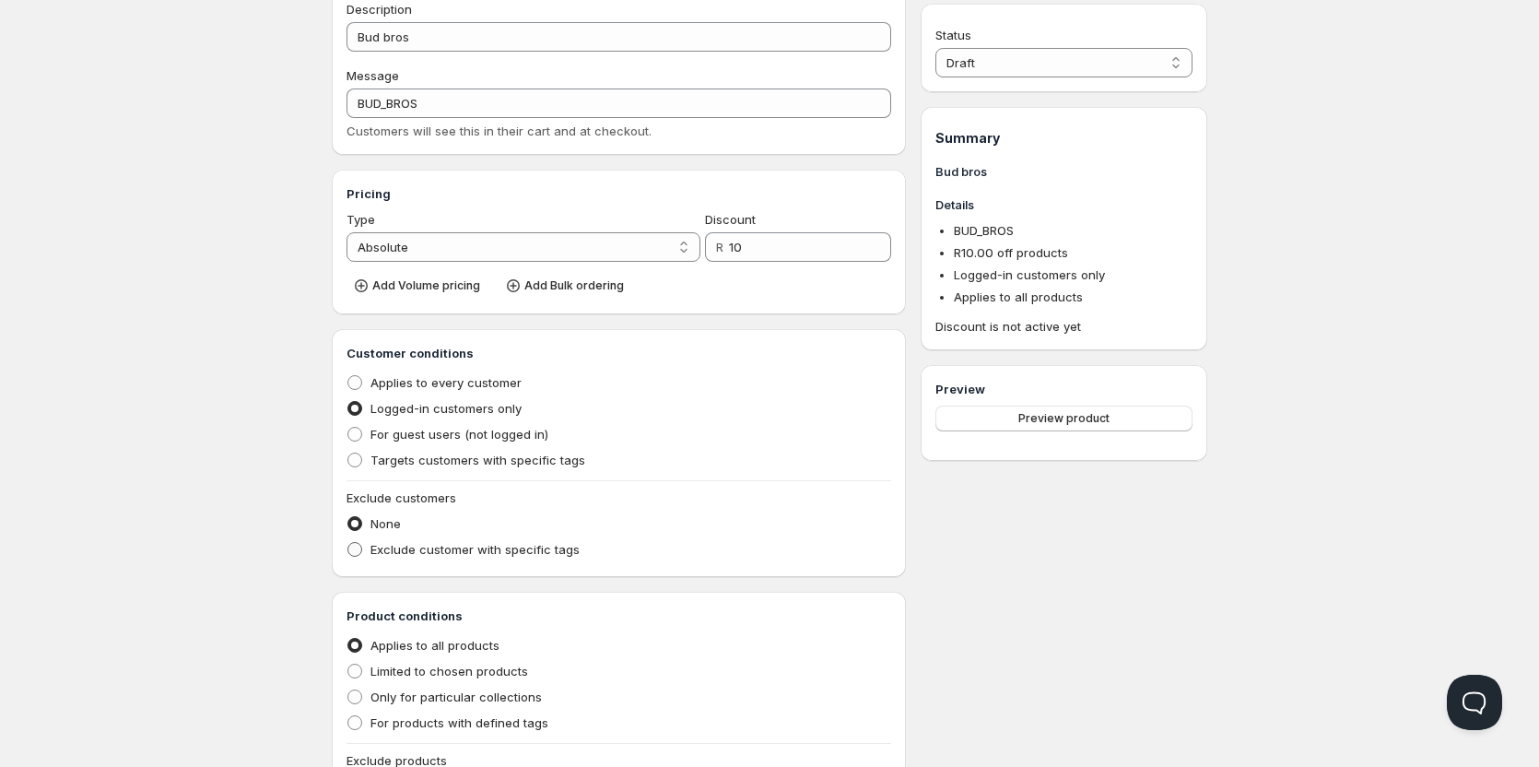
radio input "true"
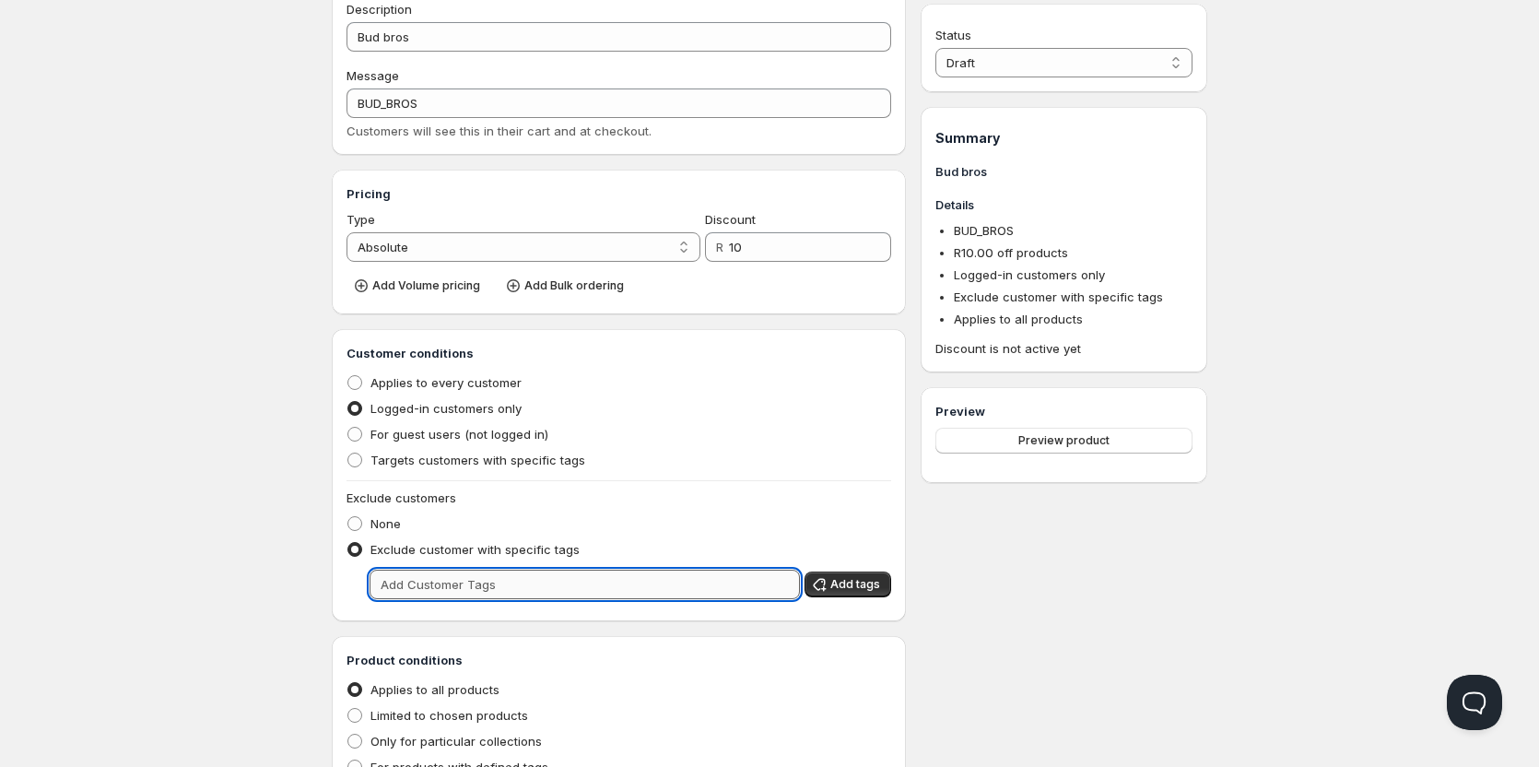
click at [430, 586] on input "text" at bounding box center [585, 584] width 430 height 29
type input "w"
type input "Wholesale"
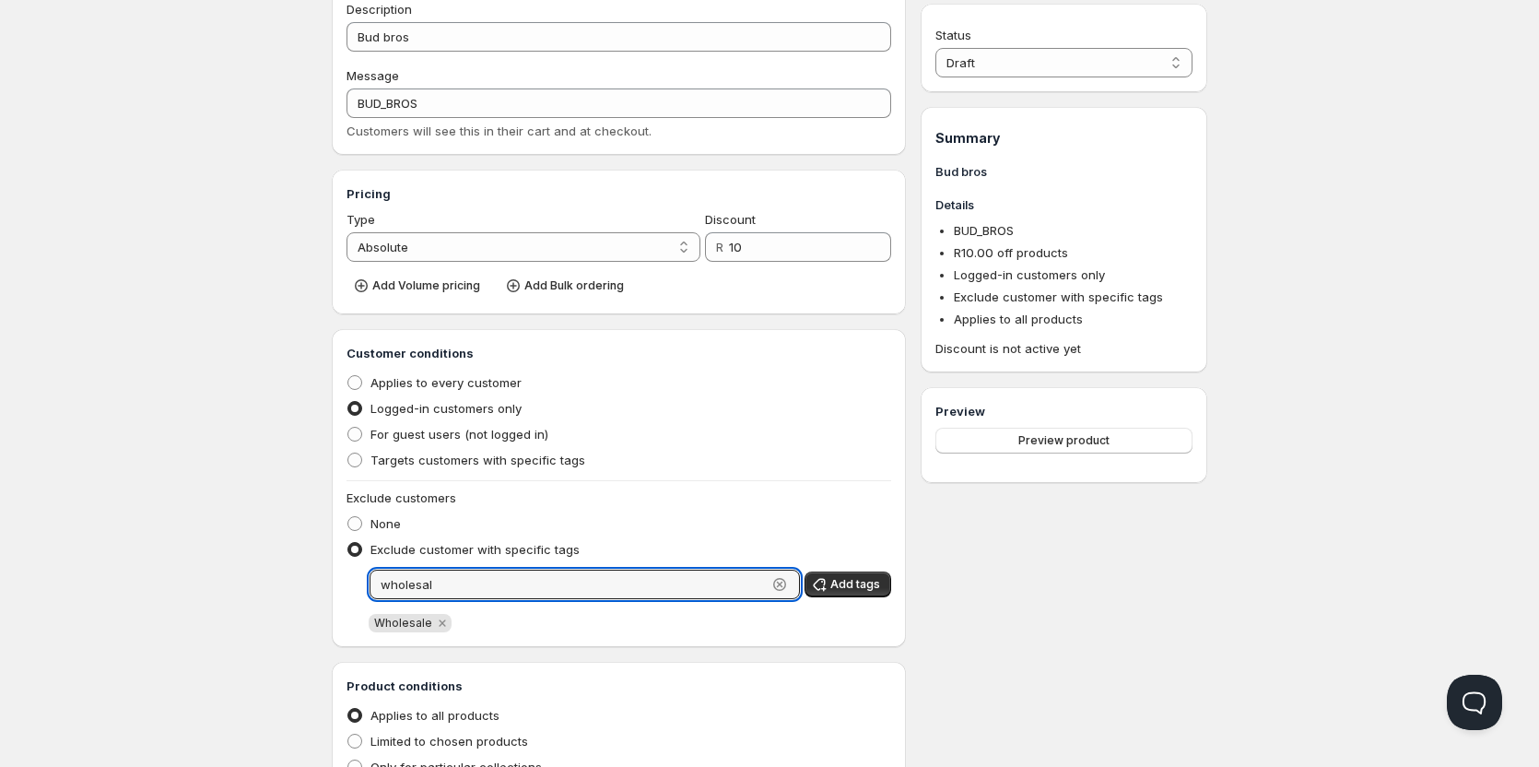
type input "wholesale"
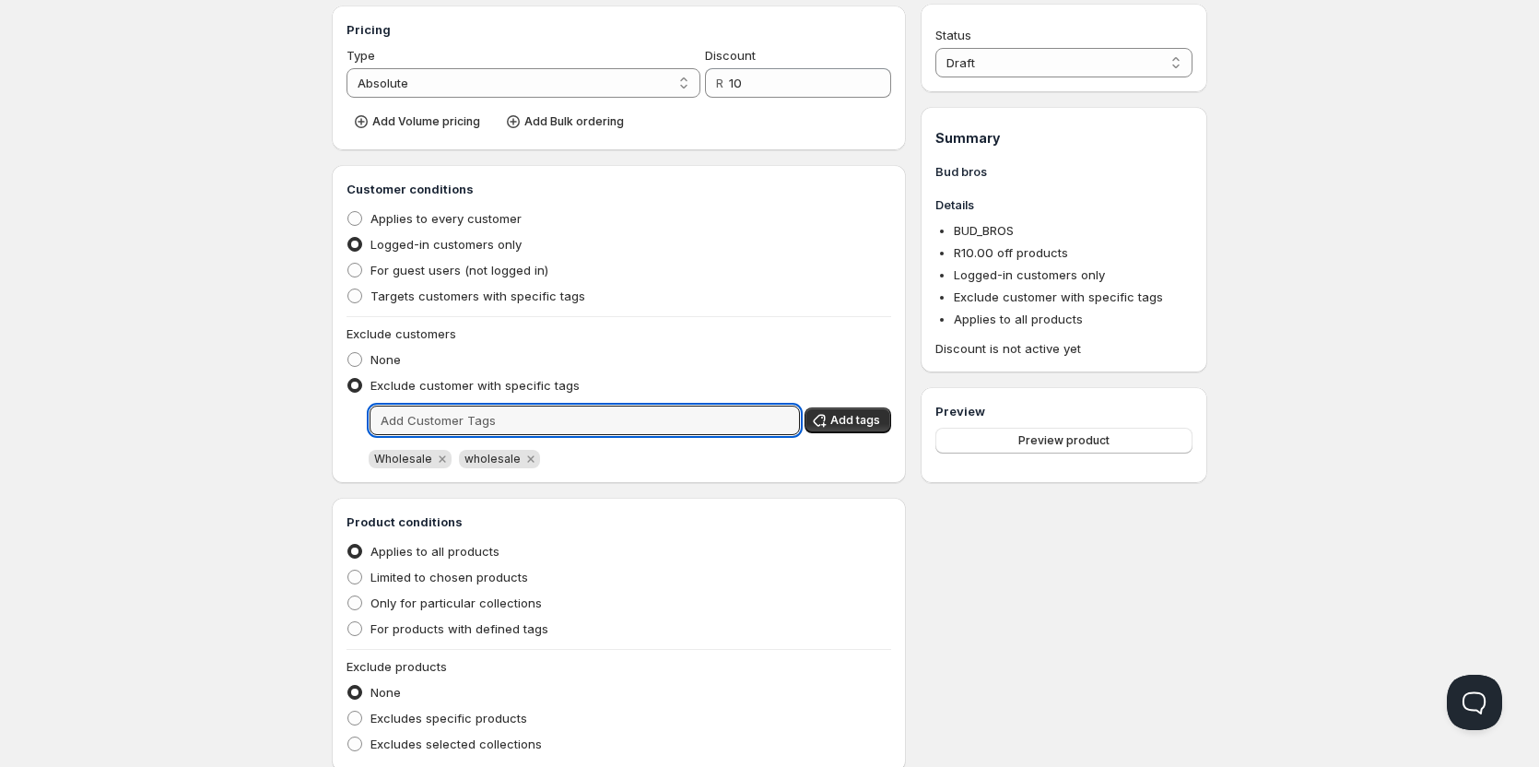
scroll to position [277, 0]
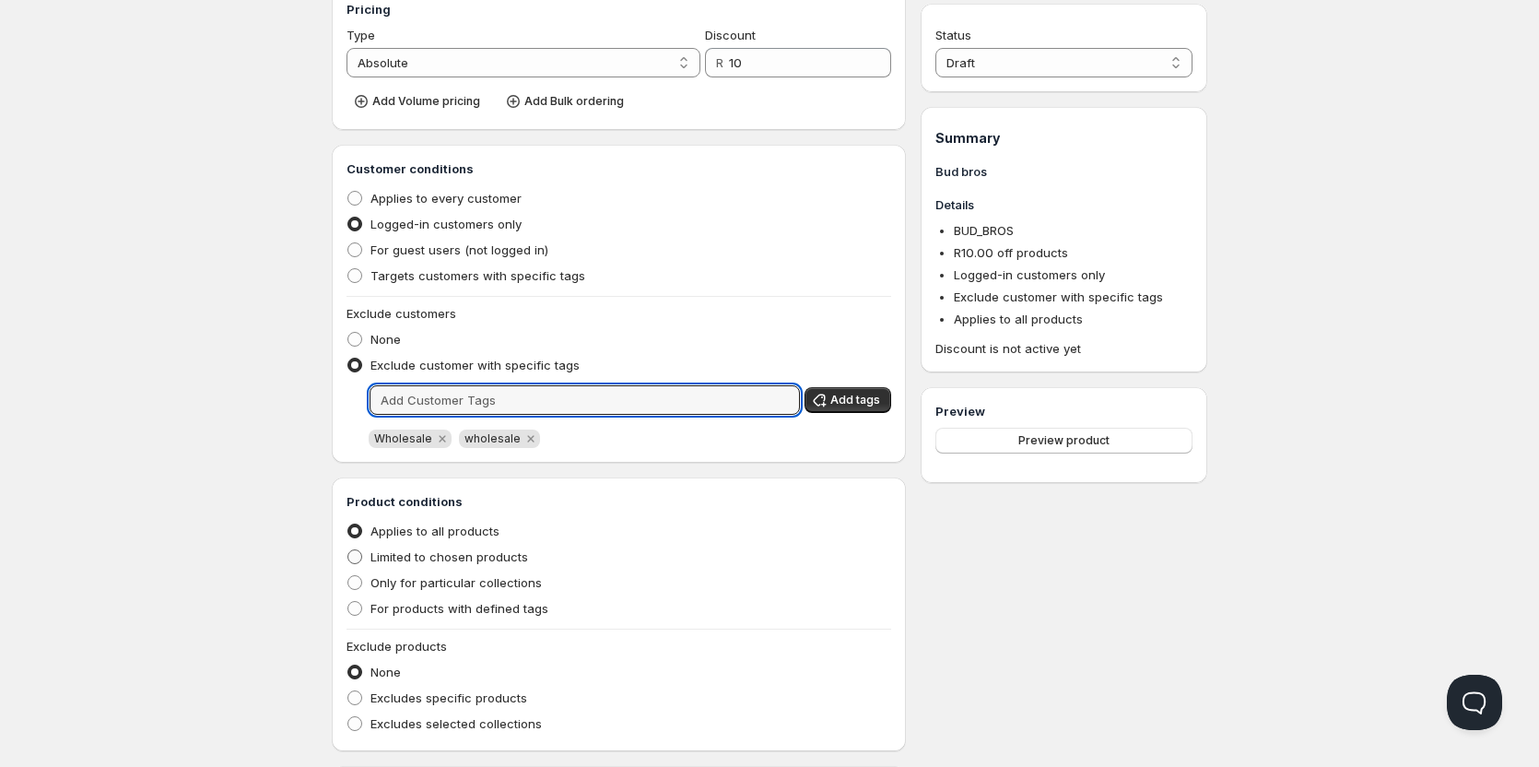
click at [373, 559] on span "Limited to chosen products" at bounding box center [450, 556] width 158 height 15
click at [348, 550] on input "Limited to chosen products" at bounding box center [347, 549] width 1 height 1
radio input "true"
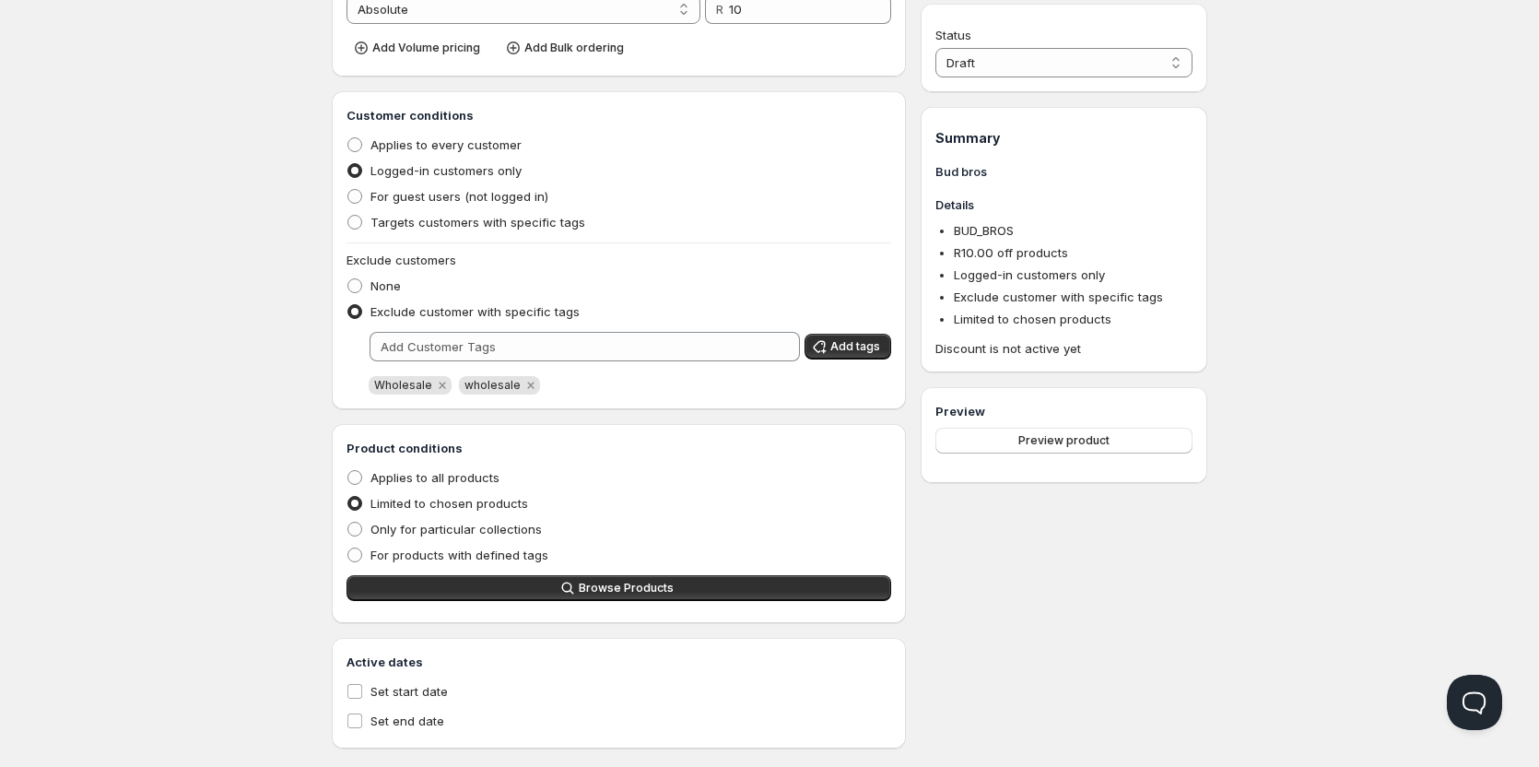
scroll to position [359, 0]
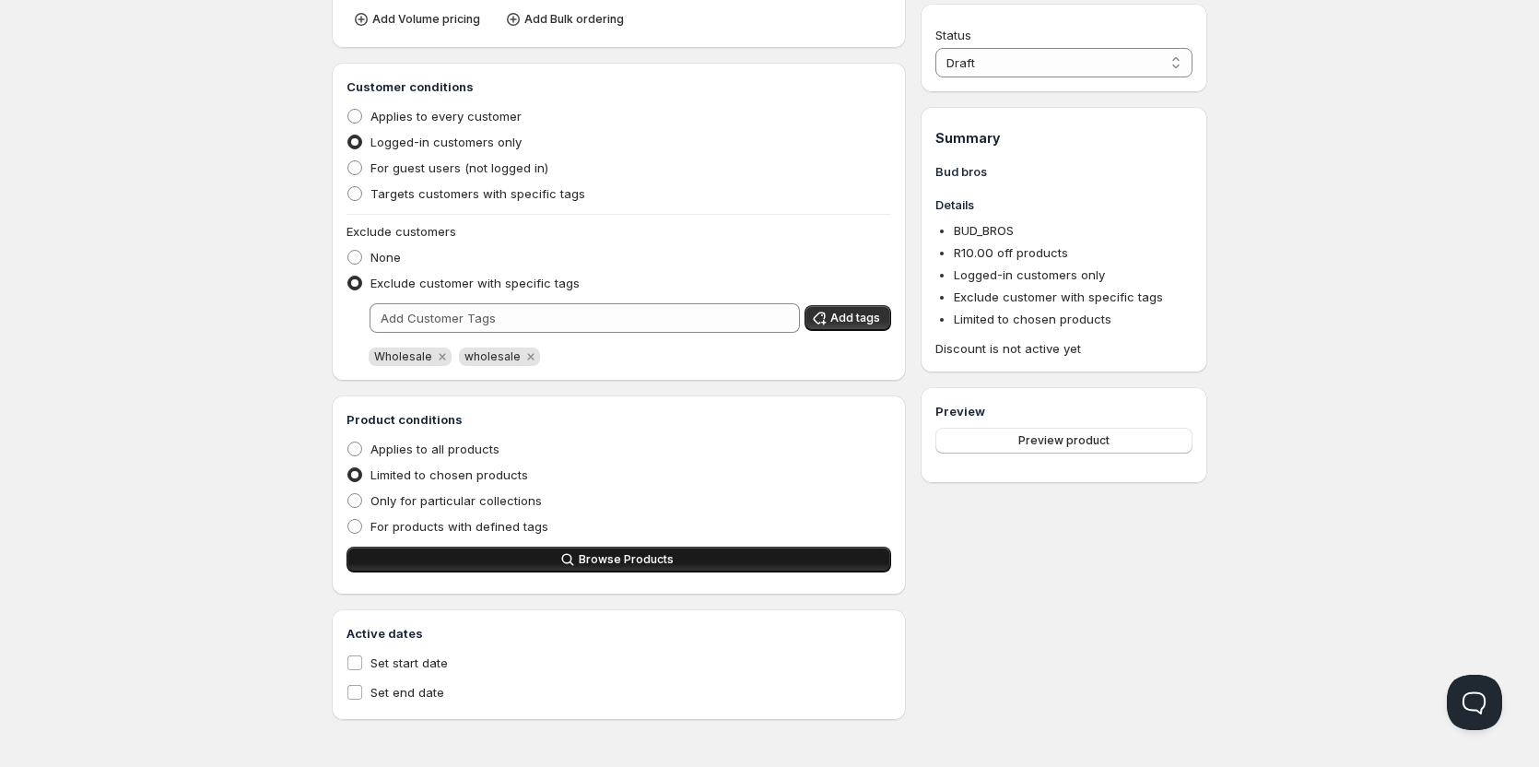
drag, startPoint x: 484, startPoint y: 570, endPoint x: 485, endPoint y: 560, distance: 9.3
click at [485, 561] on button "Browse Products" at bounding box center [619, 560] width 545 height 26
click at [530, 550] on button "Browse Products" at bounding box center [619, 560] width 545 height 26
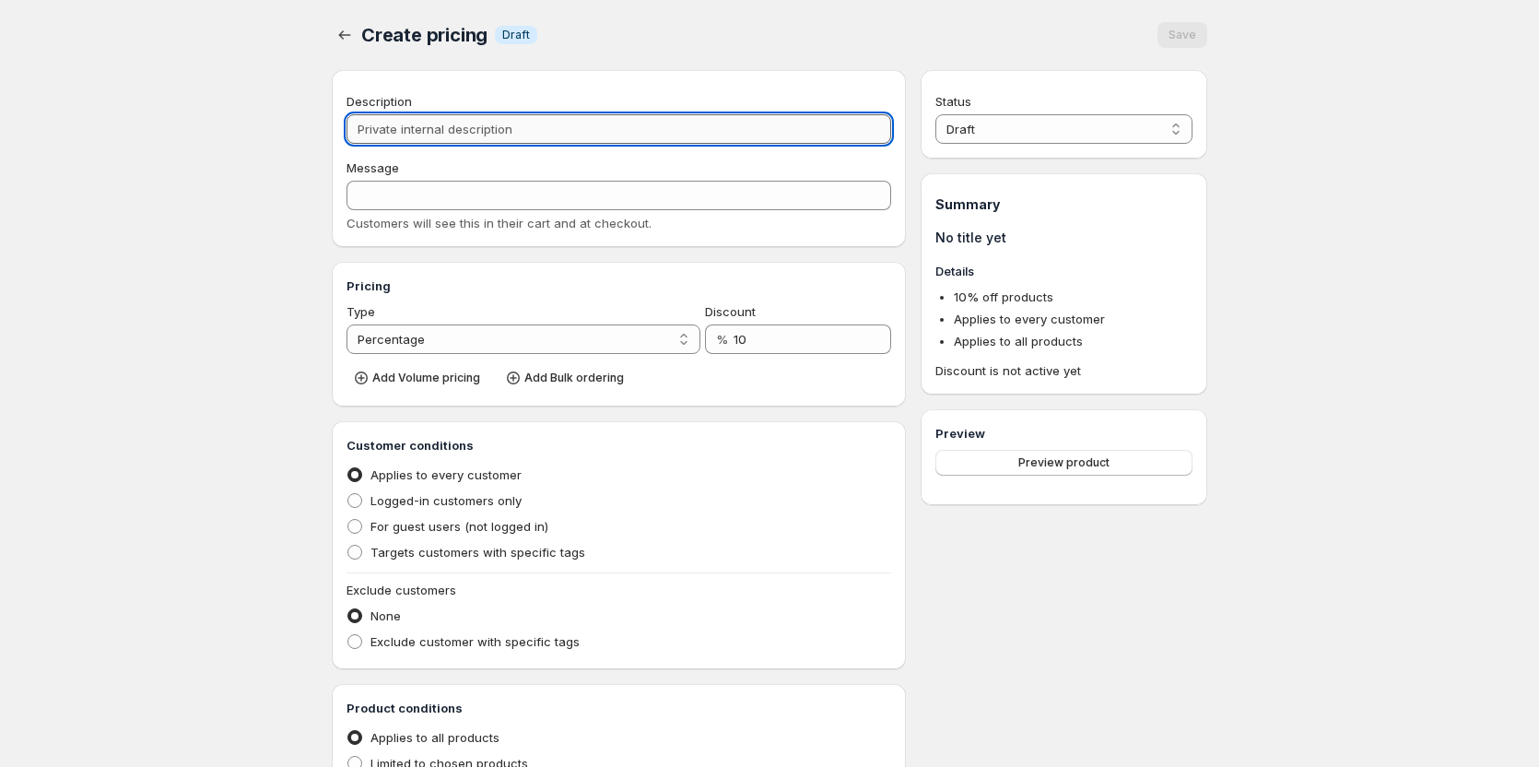
click at [424, 132] on input "Description" at bounding box center [619, 128] width 545 height 29
type input "B"
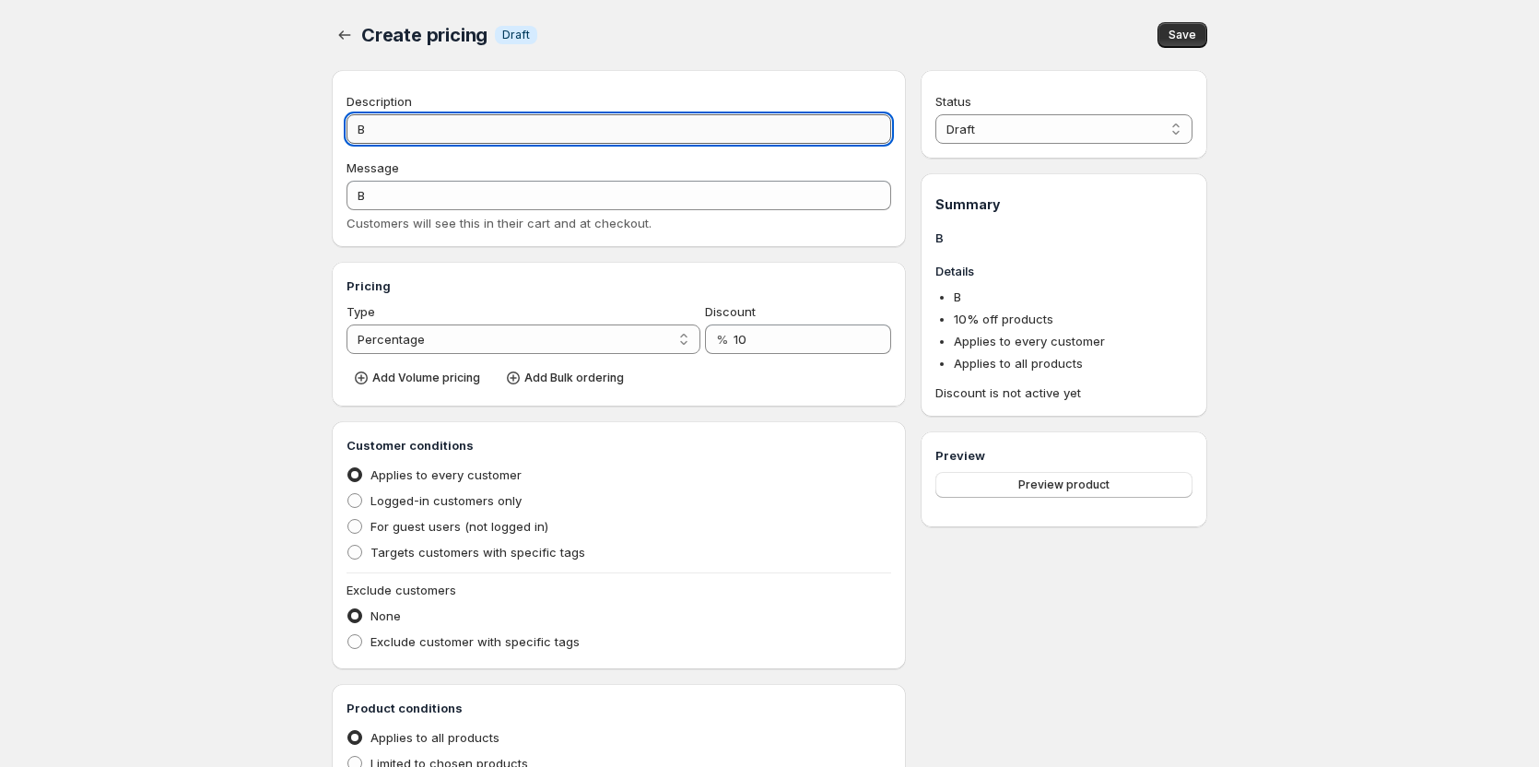
type input "B"
type input "Bu"
type input "BU"
type input "Bud"
type input "BUD"
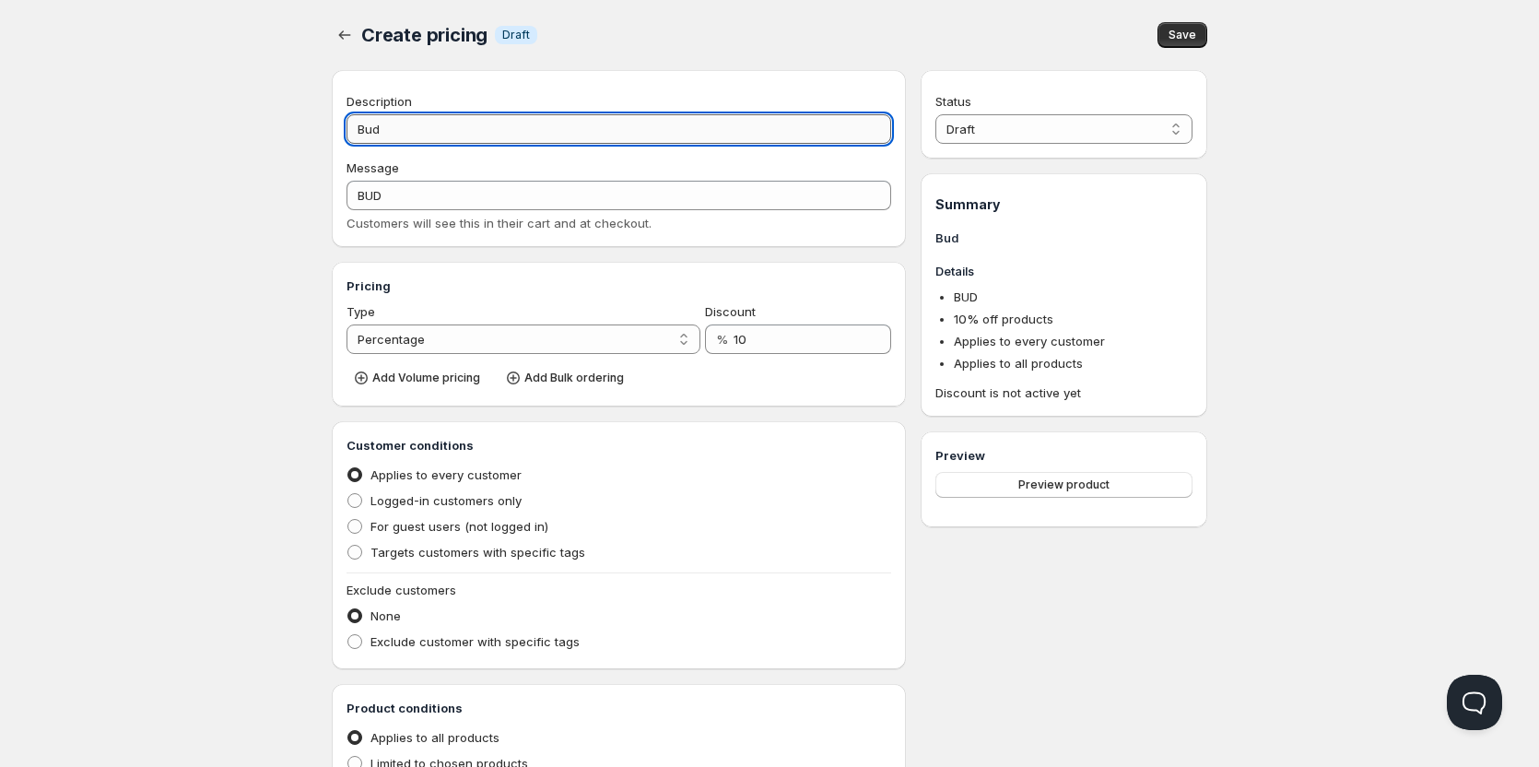
type input "Bud b"
type input "BUD_B"
type input "Bud br"
type input "BUD_BR"
type input "Bud bro"
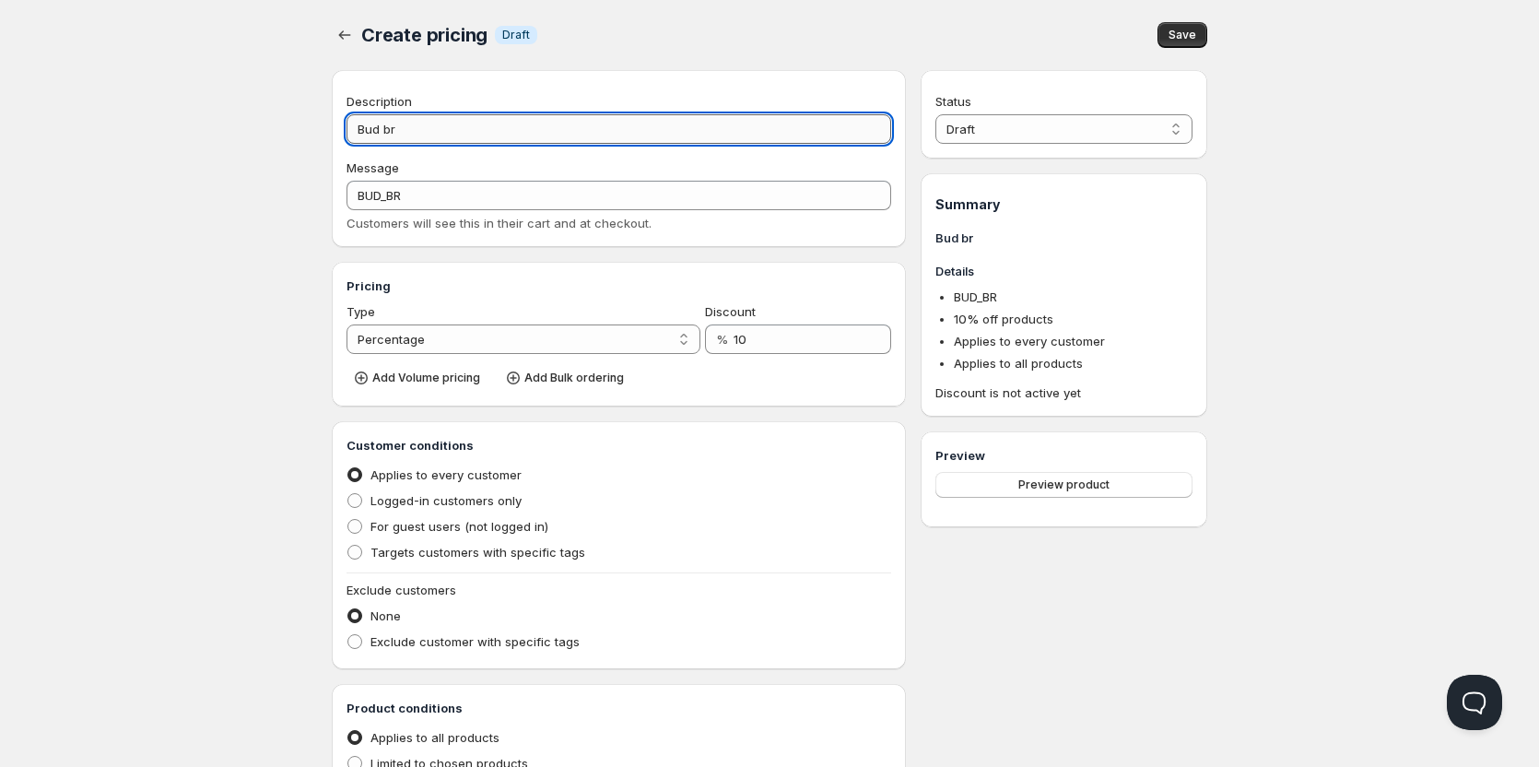
type input "BUD_BRO"
type input "Bud bros"
type input "BUD_BROS"
type input "Bud bro"
type input "BUD_BRO"
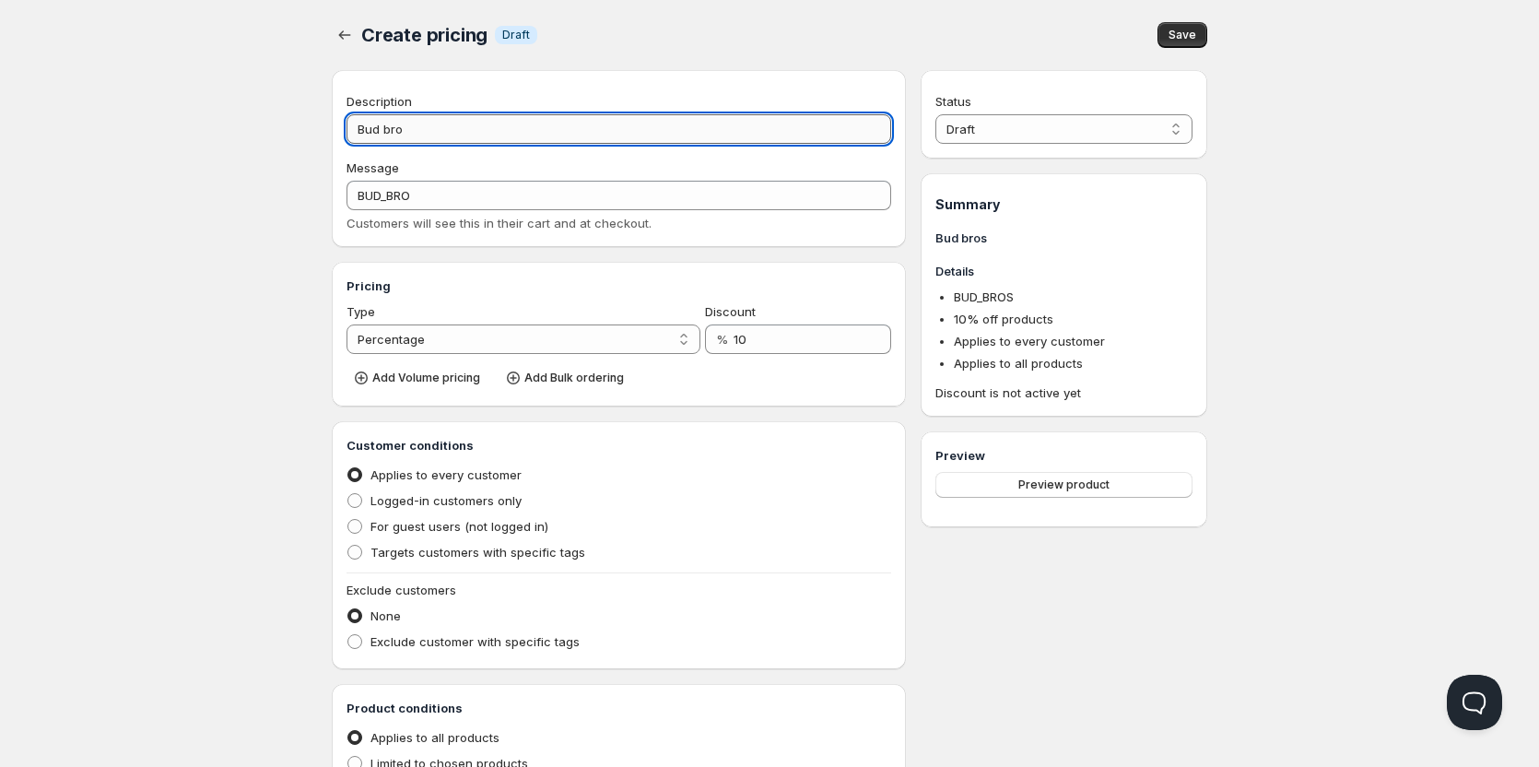
type input "Bud br"
type input "BUD_BR"
type input "Bud b"
type input "BUD_B"
type input "Bud"
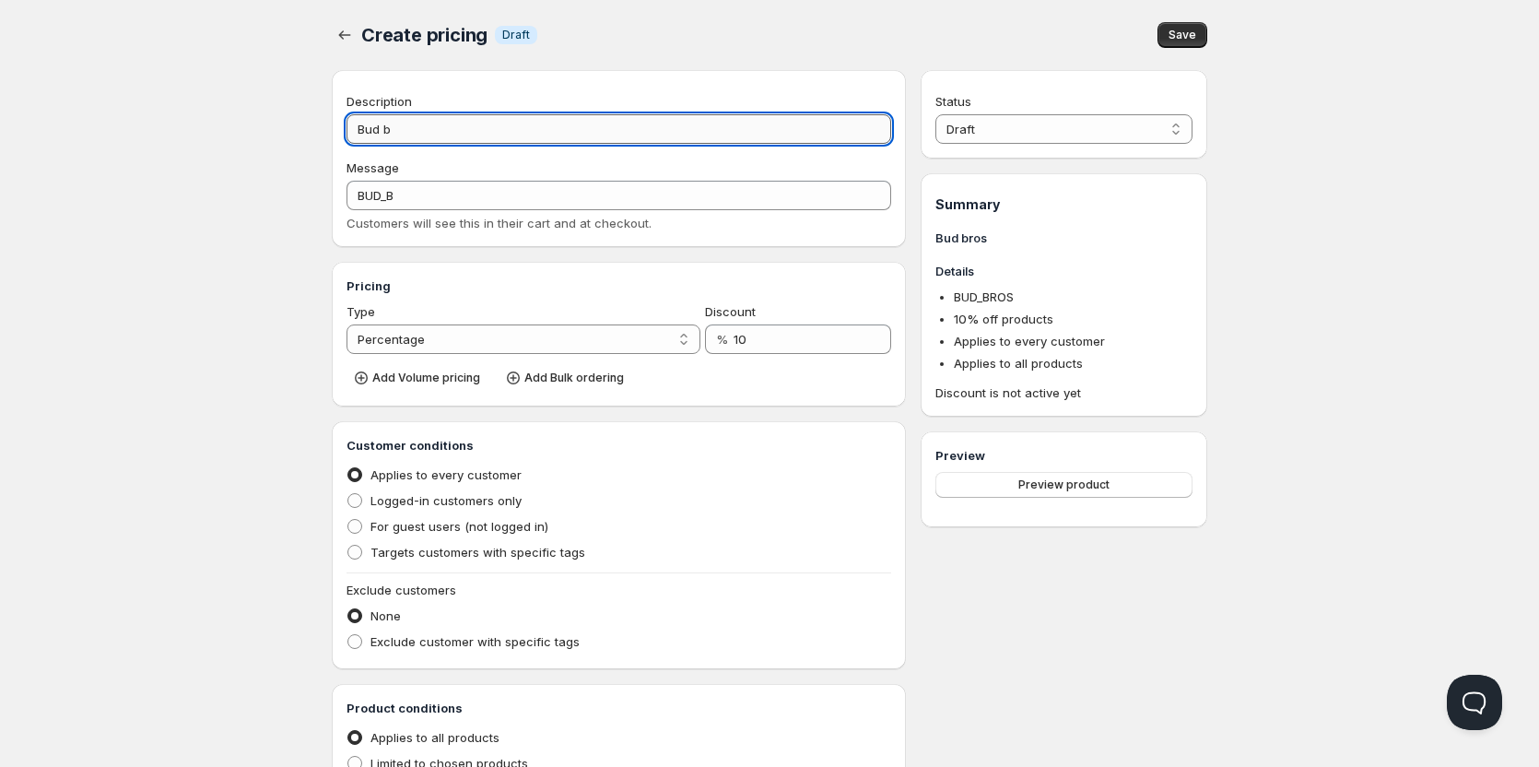
type input "BUD"
type input "Bu"
type input "BU"
type input "B"
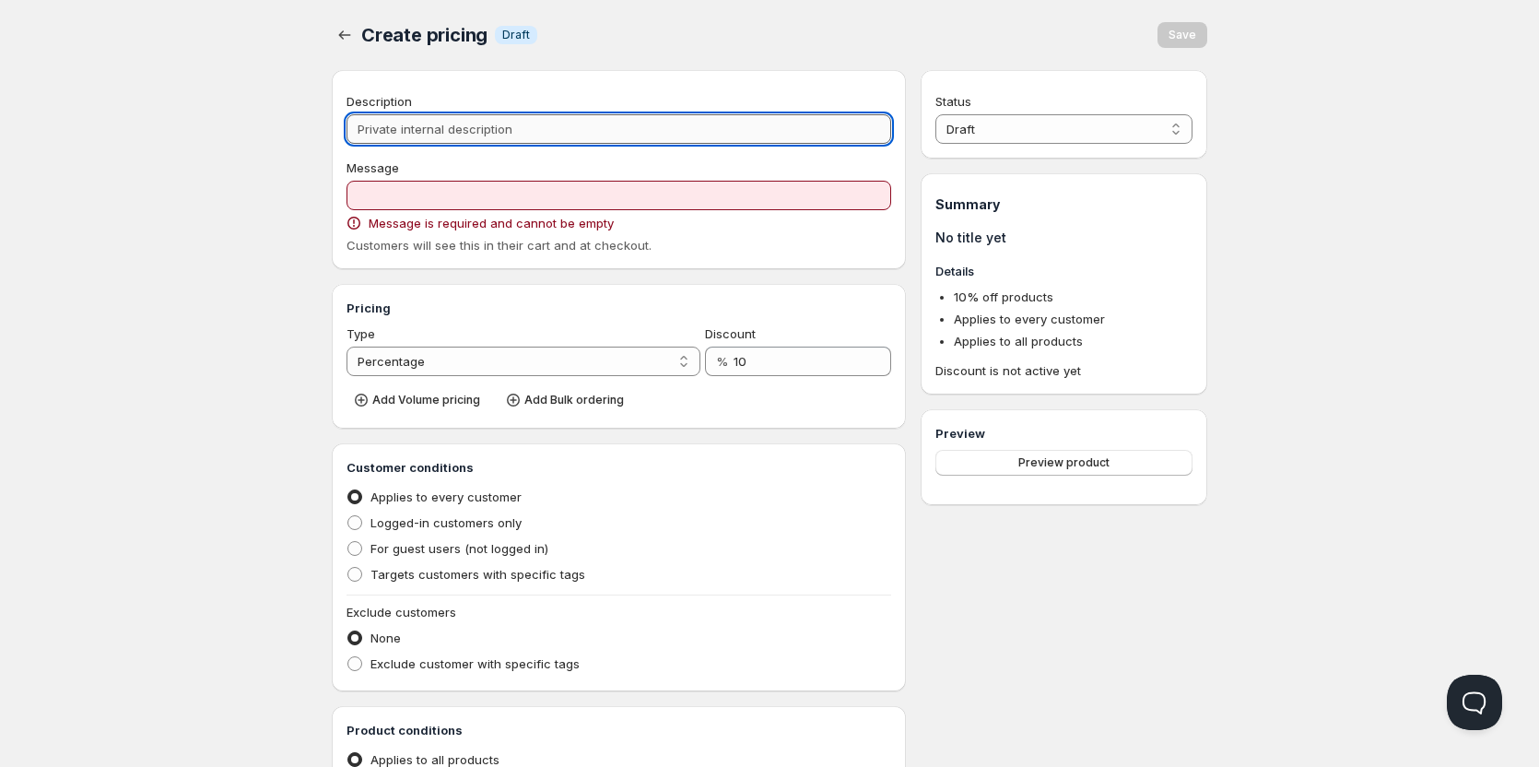
type input "T"
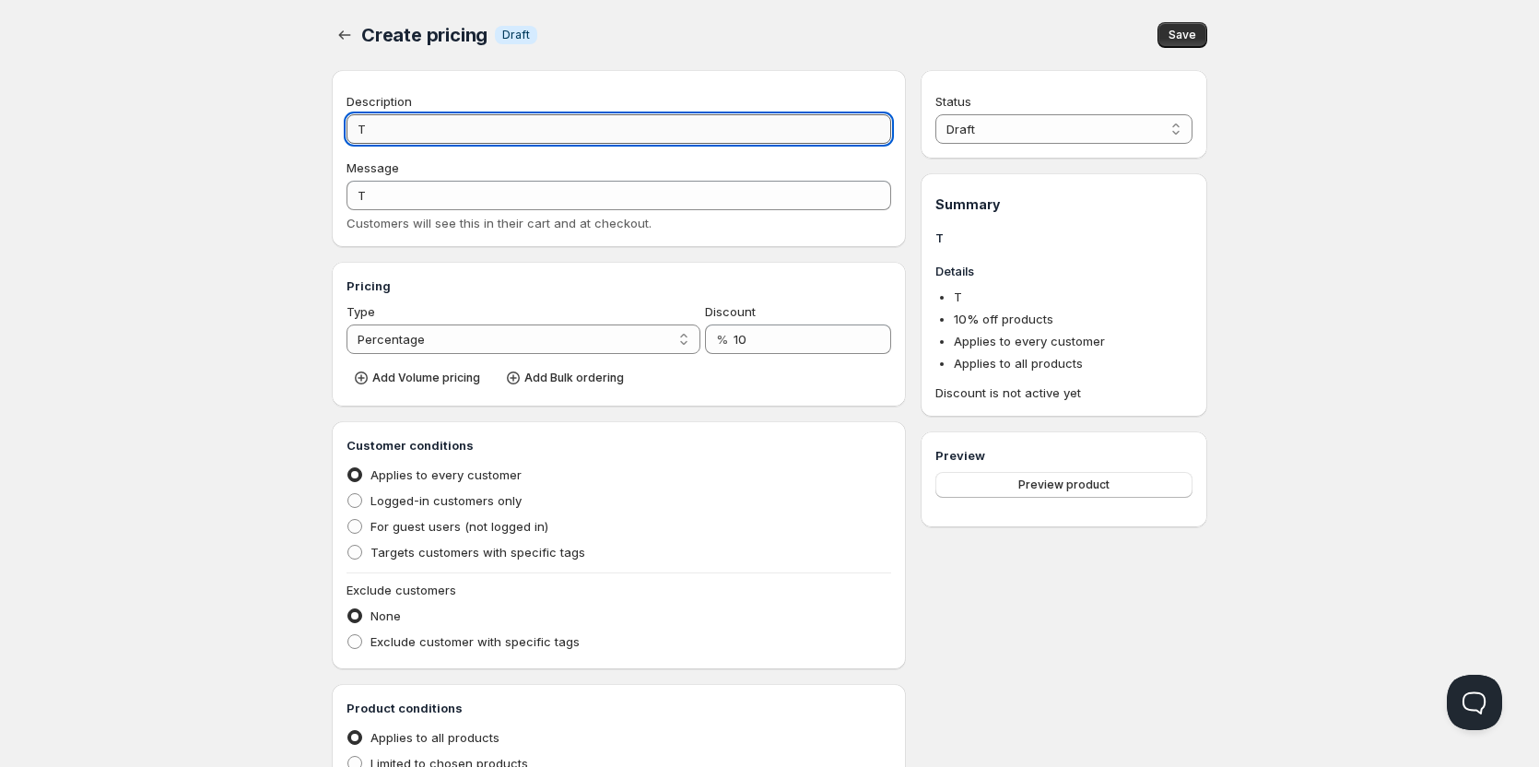
type input "TC"
type input "T"
type input "TH"
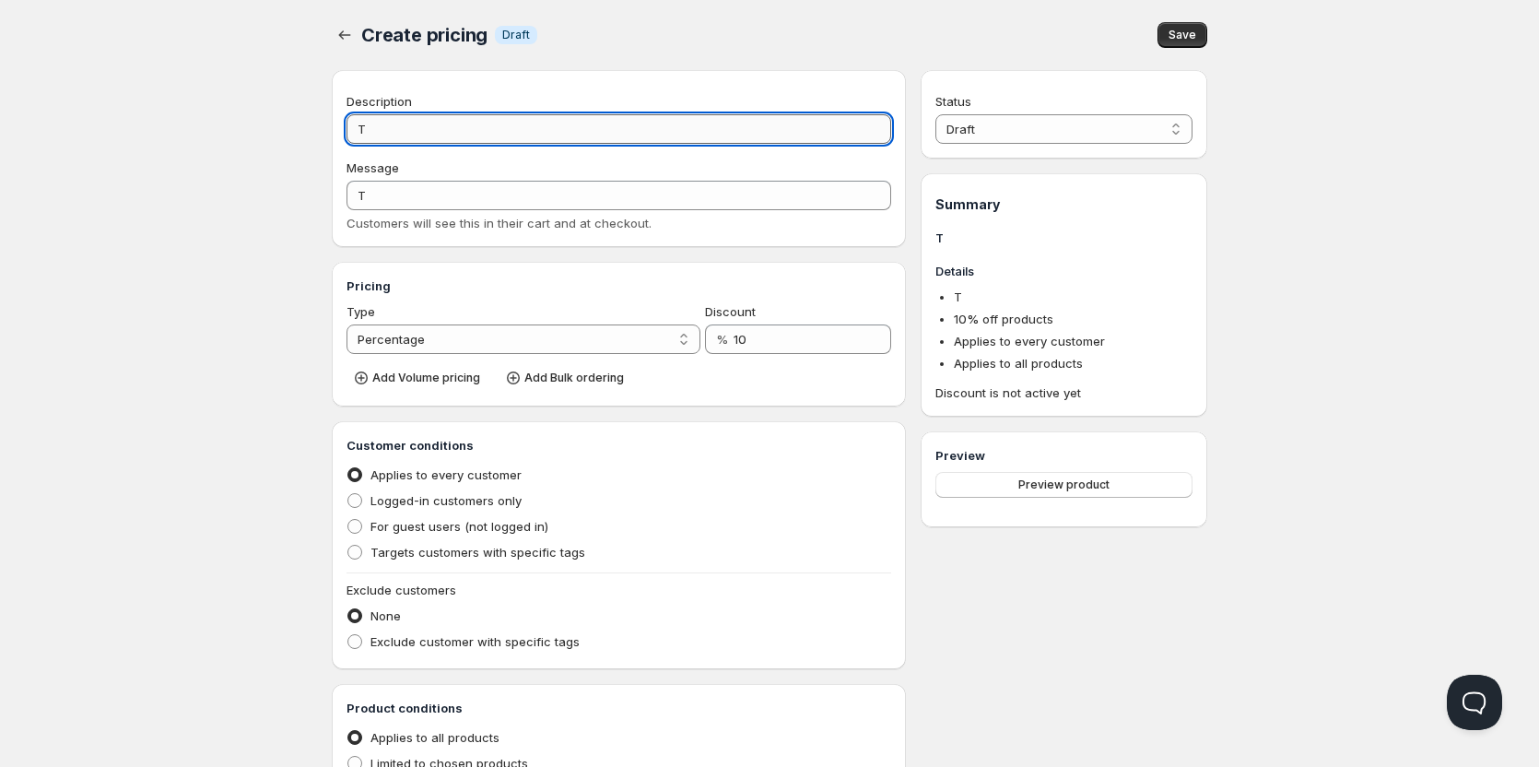
type input "TH"
type input "THC"
type input "THC V"
type input "THC_V"
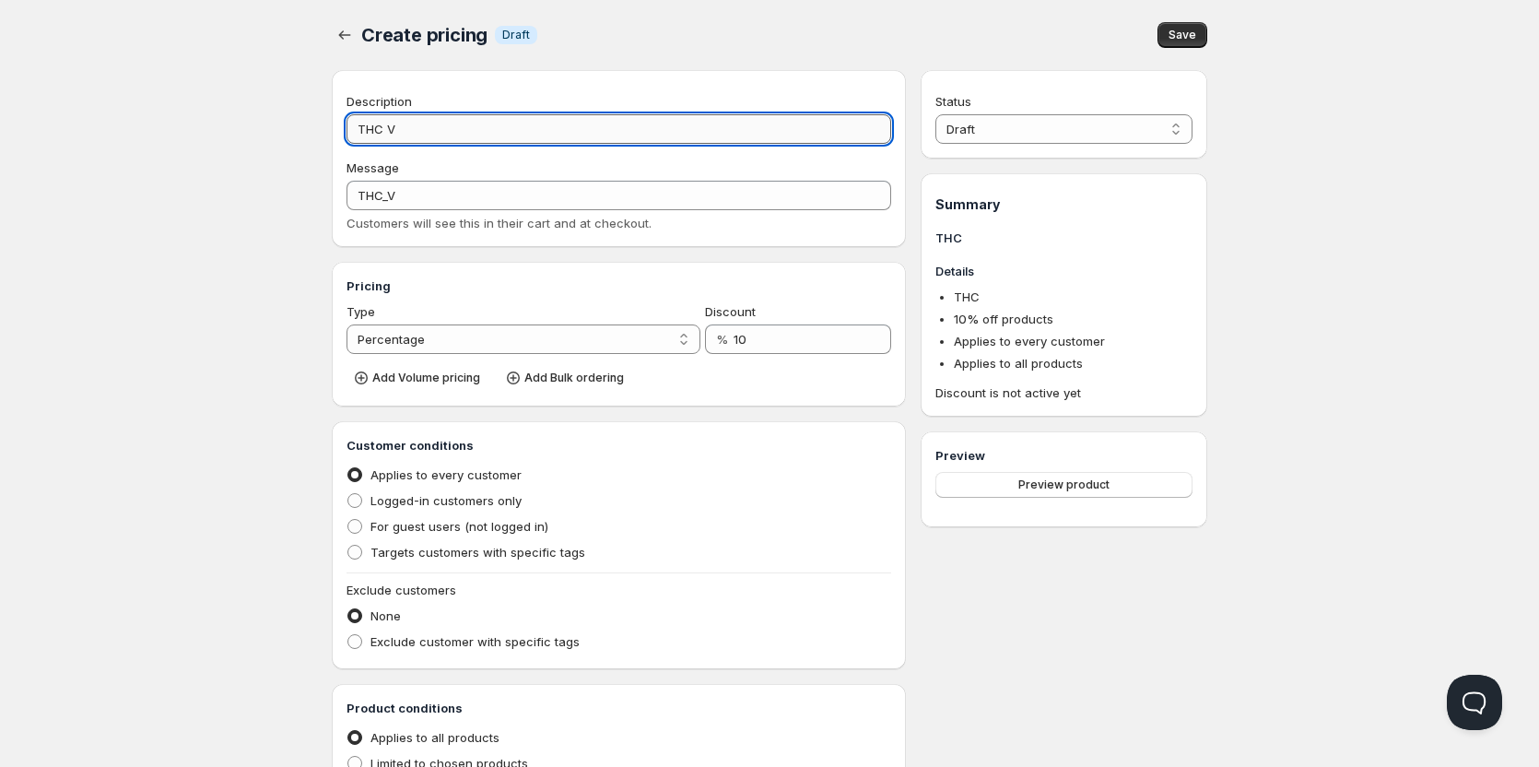
type input "THC VA"
type input "THC_VA"
type input "THC VAP"
type input "THC_VAP"
type input "THC VAPE"
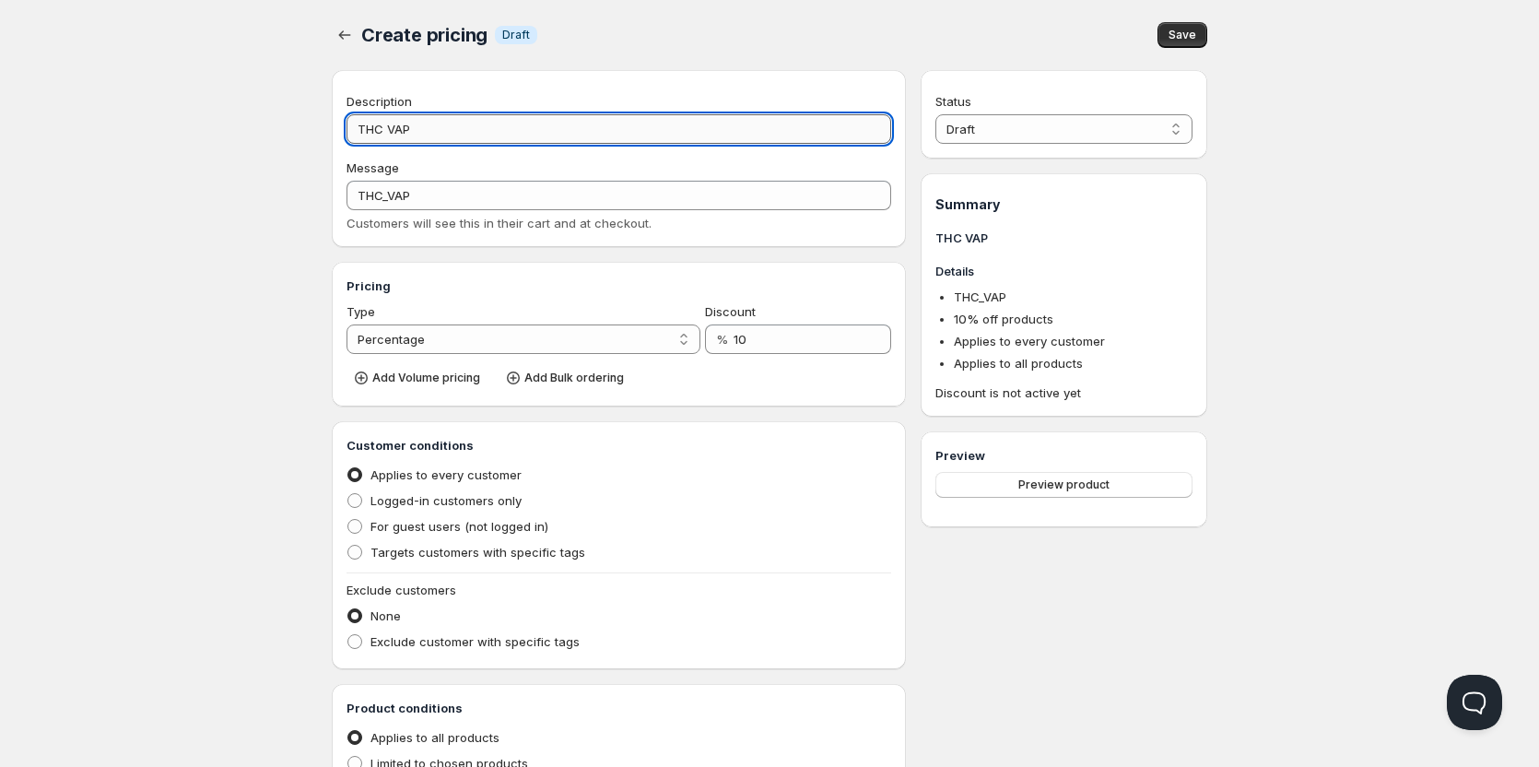
type input "THC_VAPE"
type input "THC VAPES"
type input "THC_VAPES"
type input "THC VAPES"
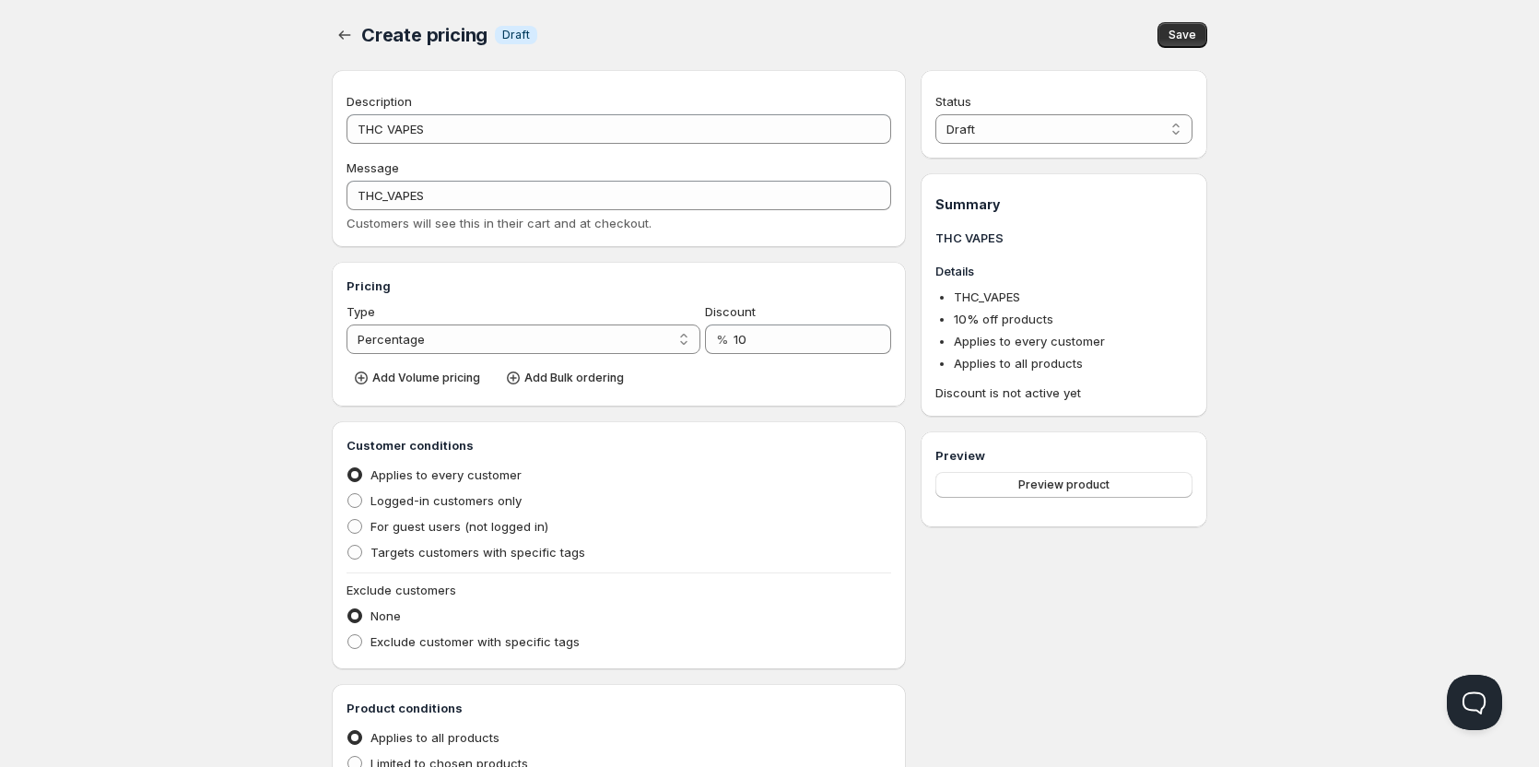
click at [622, 260] on div "Description THC VAPES Message THC_VAPES Customers will see this in their cart a…" at bounding box center [619, 576] width 574 height 1013
click at [679, 339] on select "Percentage Absolute" at bounding box center [524, 338] width 354 height 29
select select "2"
click at [347, 324] on select "Percentage Absolute" at bounding box center [524, 338] width 354 height 29
drag, startPoint x: 747, startPoint y: 341, endPoint x: 665, endPoint y: 337, distance: 82.1
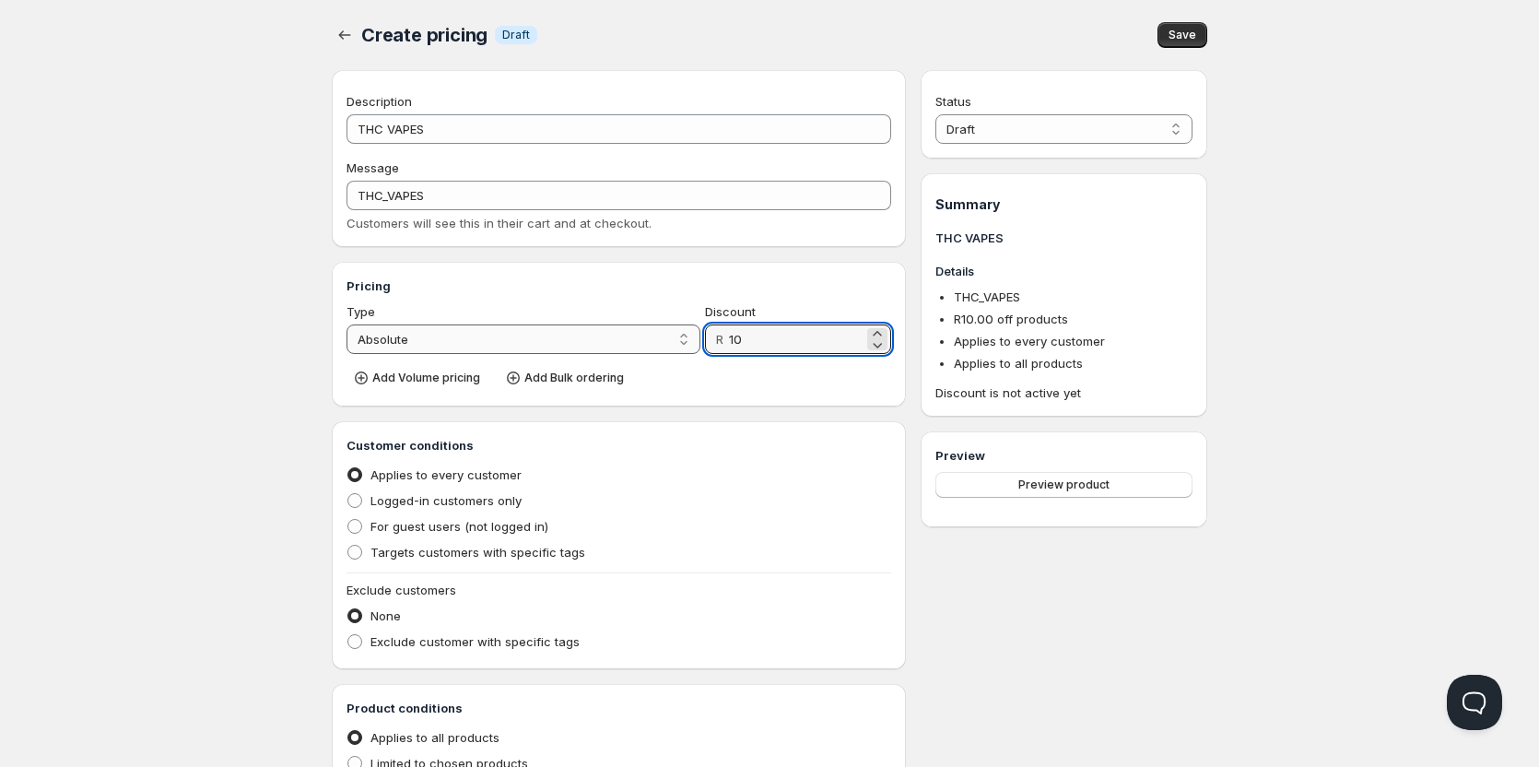
click at [665, 337] on div "Type Percentage Absolute Absolute Discount R 10" at bounding box center [619, 328] width 545 height 52
type input "150"
click at [756, 470] on div "Applies to every customer" at bounding box center [619, 475] width 545 height 26
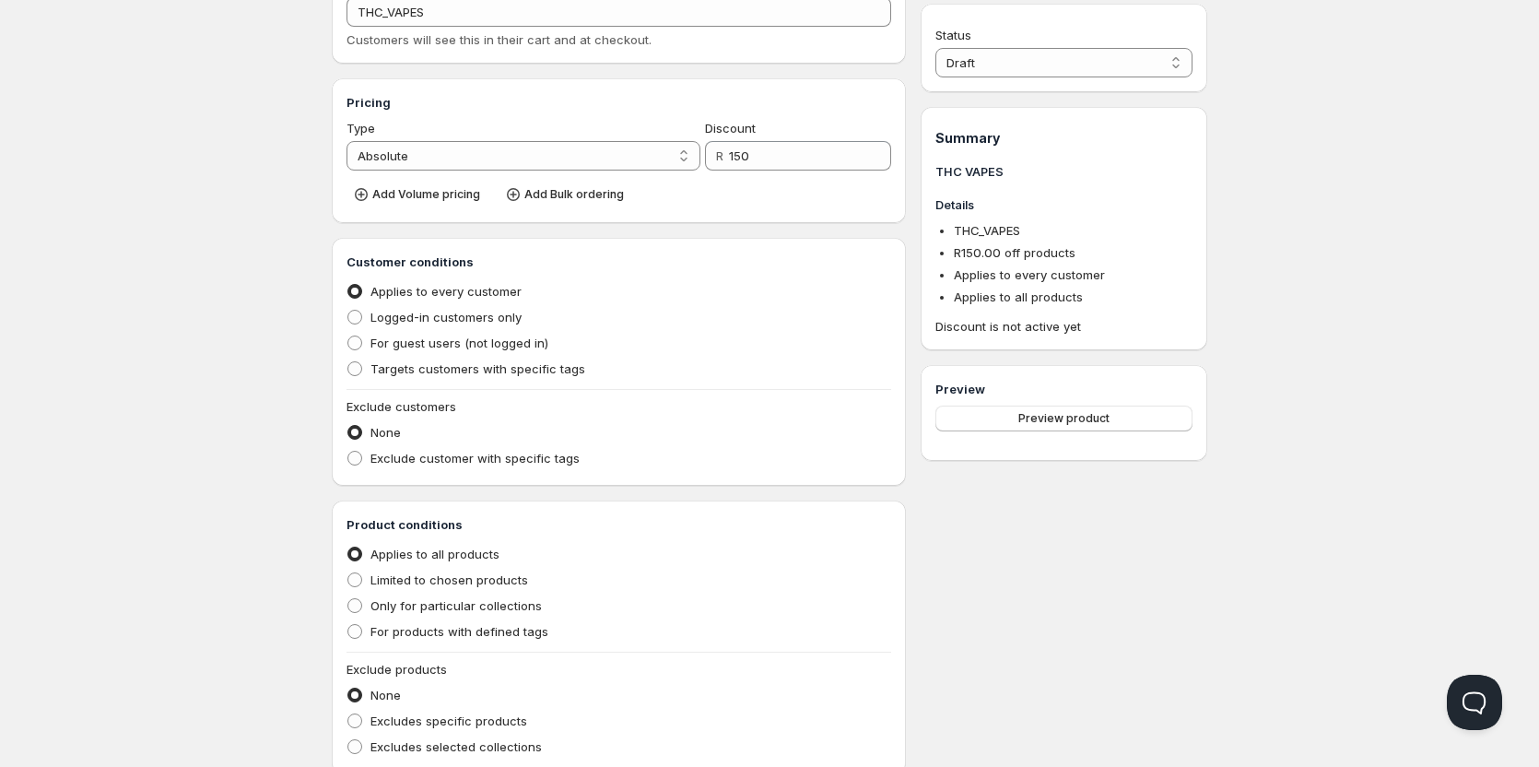
scroll to position [184, 0]
click at [362, 323] on span at bounding box center [355, 316] width 17 height 17
click at [348, 310] on input "Logged-in customers only" at bounding box center [347, 309] width 1 height 1
radio input "true"
click at [362, 453] on span at bounding box center [355, 457] width 17 height 17
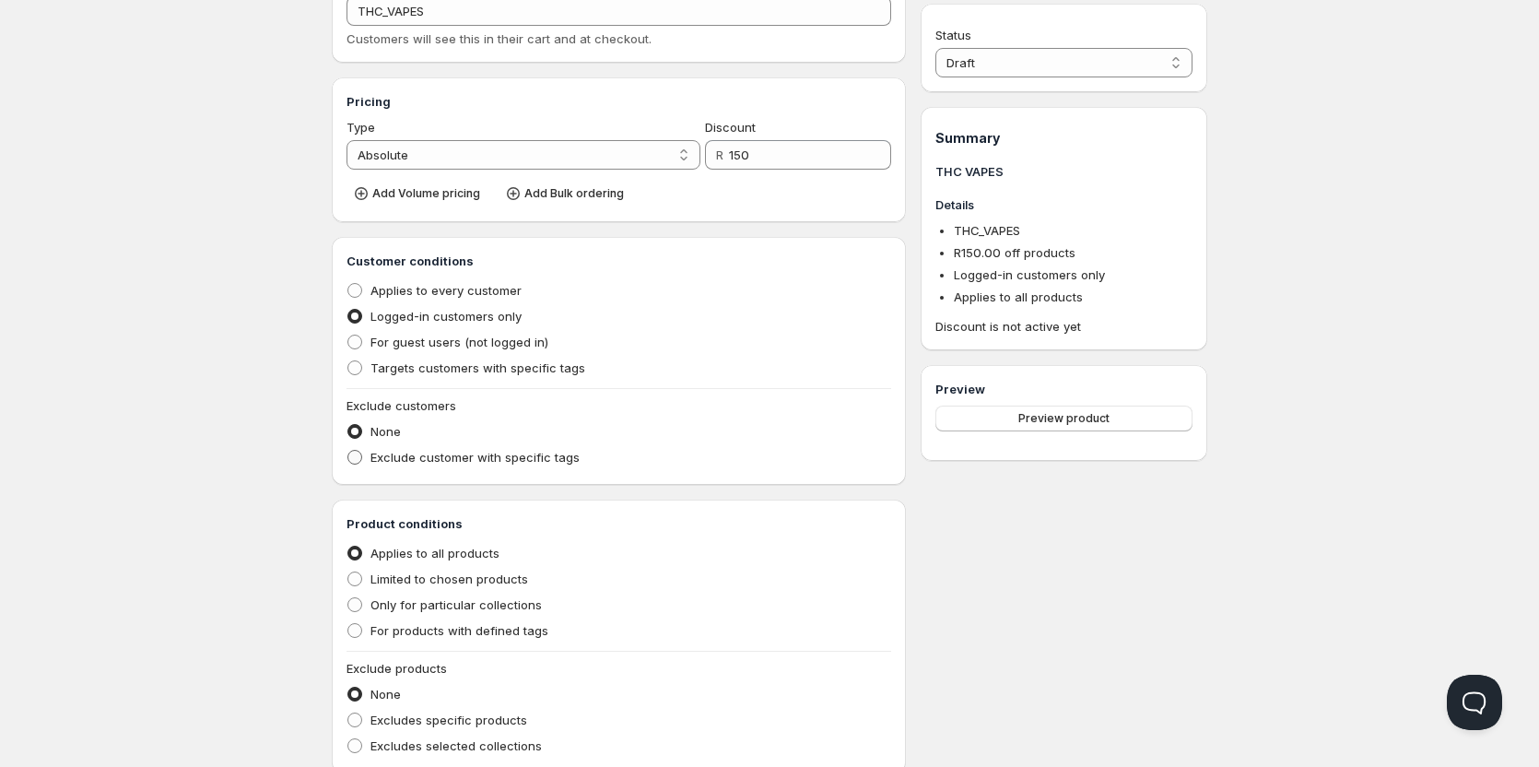
click at [348, 451] on input "Exclude customer with specific tags" at bounding box center [347, 450] width 1 height 1
radio input "true"
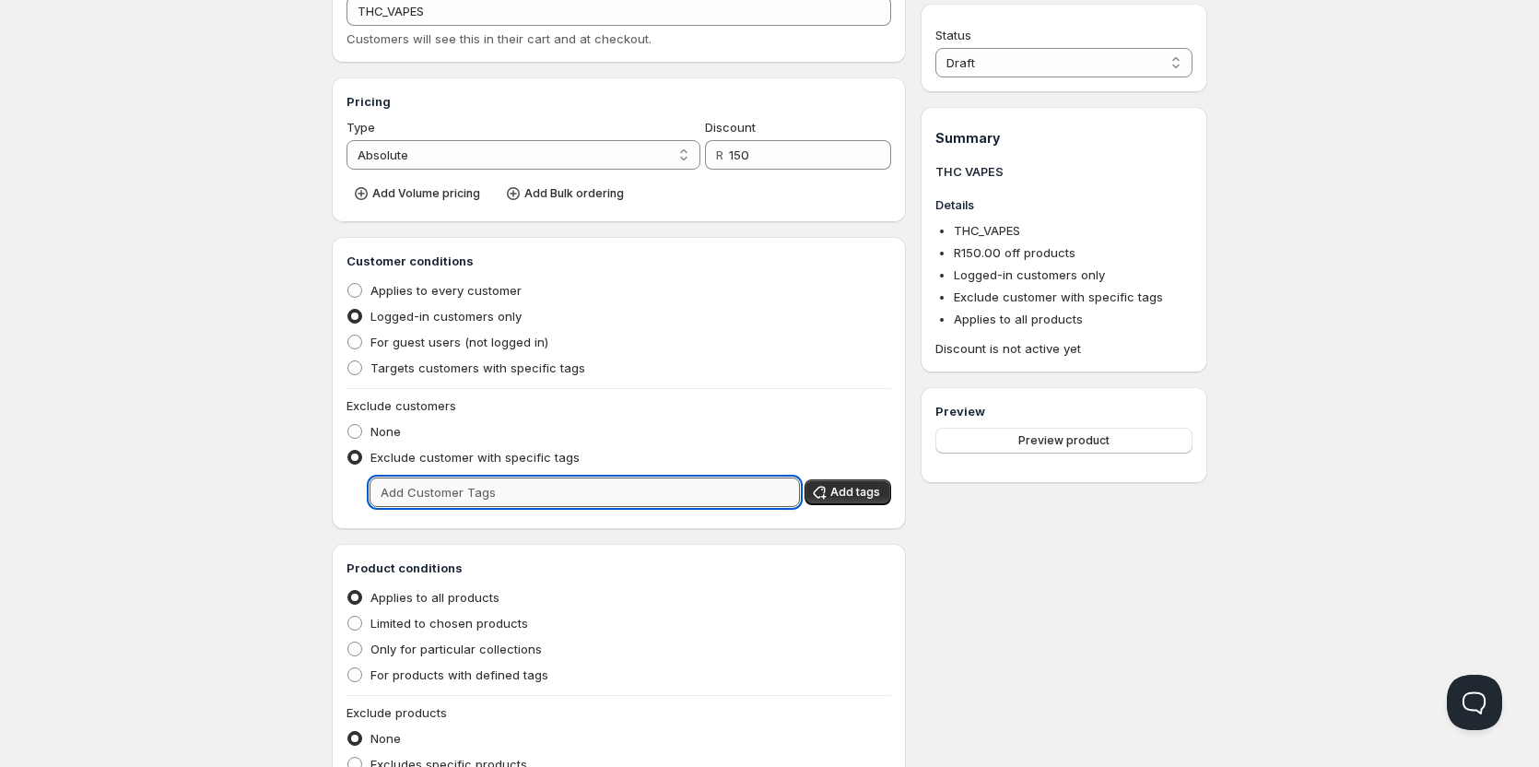
click at [445, 496] on input "text" at bounding box center [585, 491] width 430 height 29
type input "WHOLESALE"
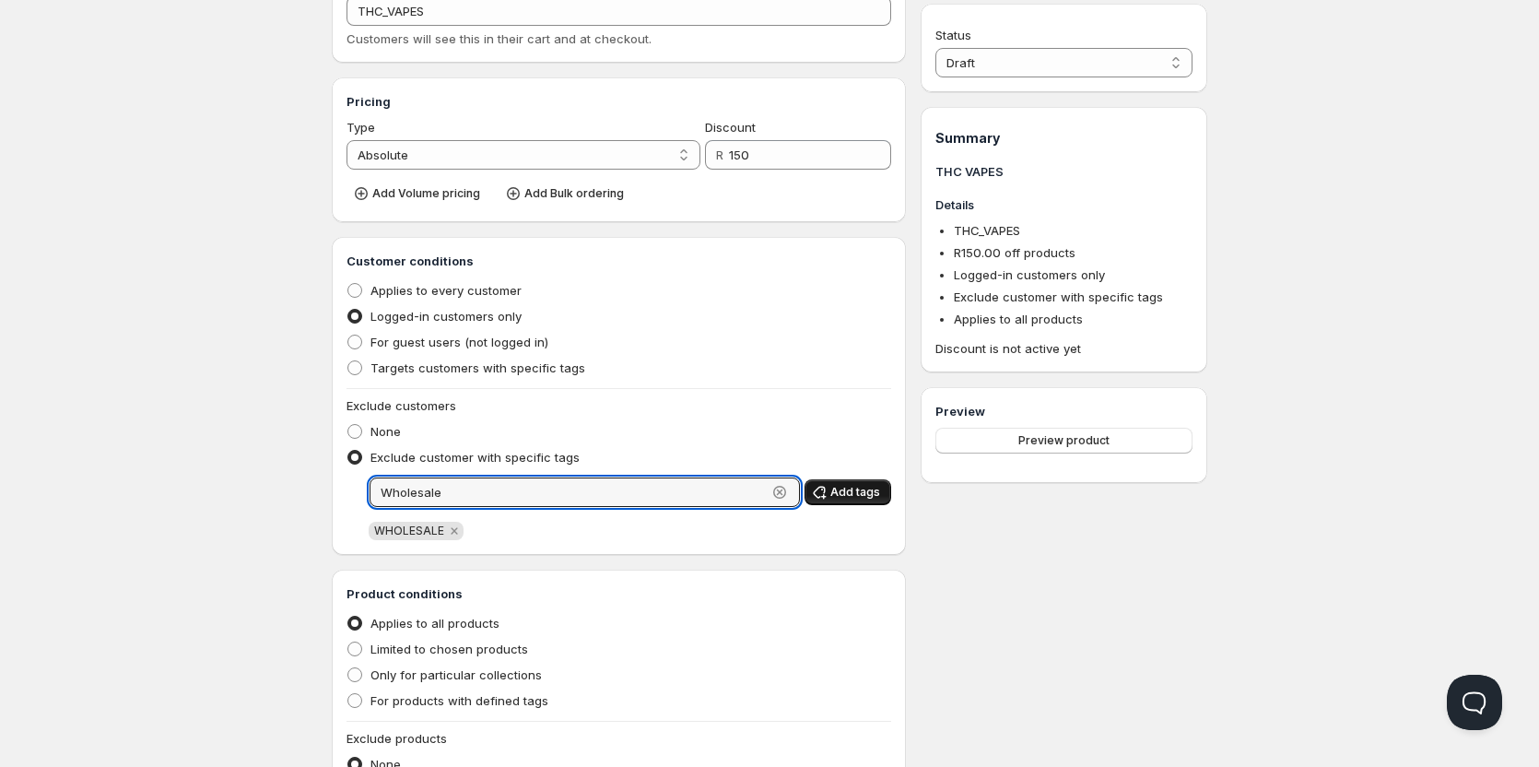
type input "Wholesale"
click at [865, 494] on span "Add tags" at bounding box center [855, 492] width 50 height 15
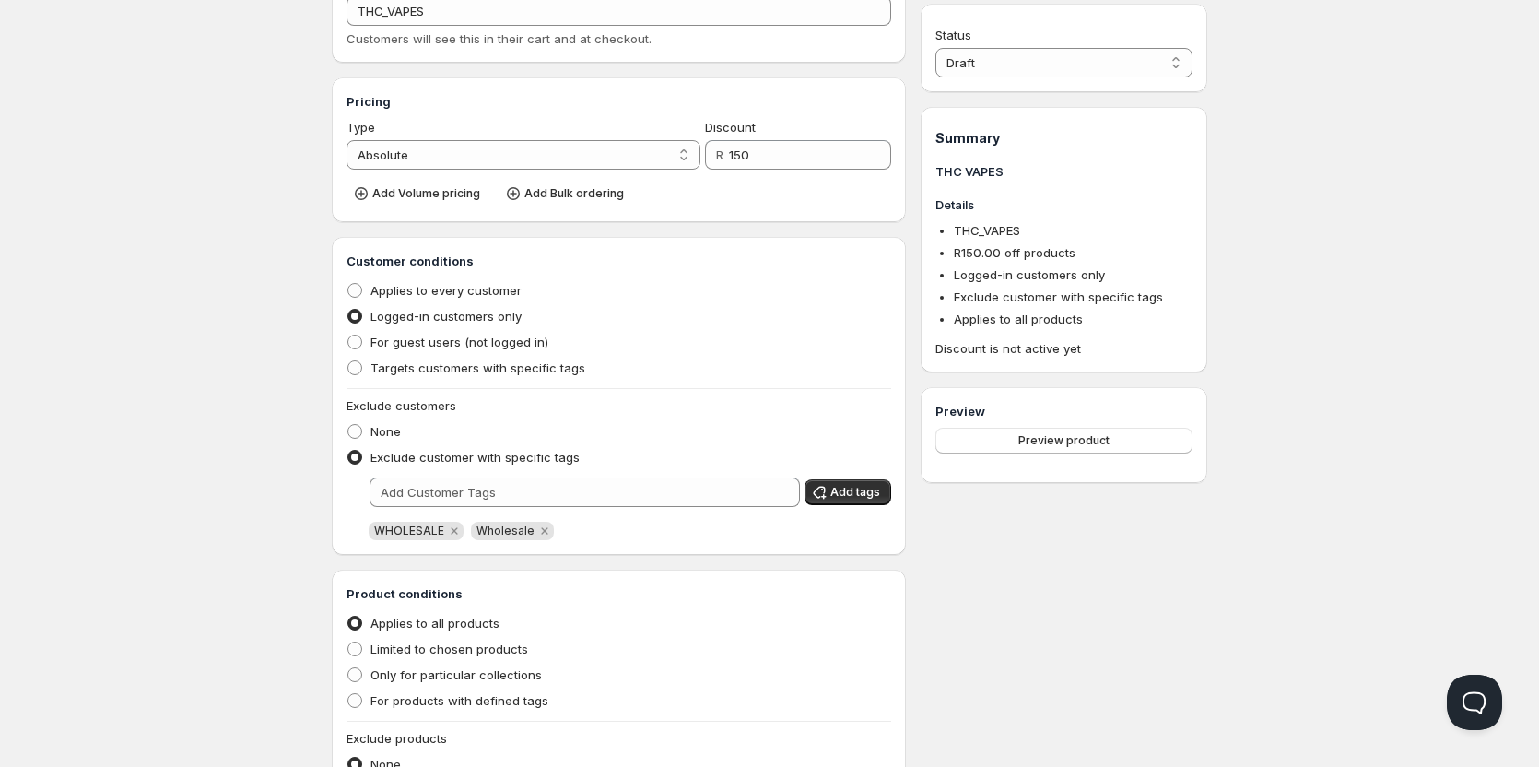
click at [710, 544] on div "Customer conditions Applies to every customer Logged-in customers only For gues…" at bounding box center [619, 396] width 574 height 318
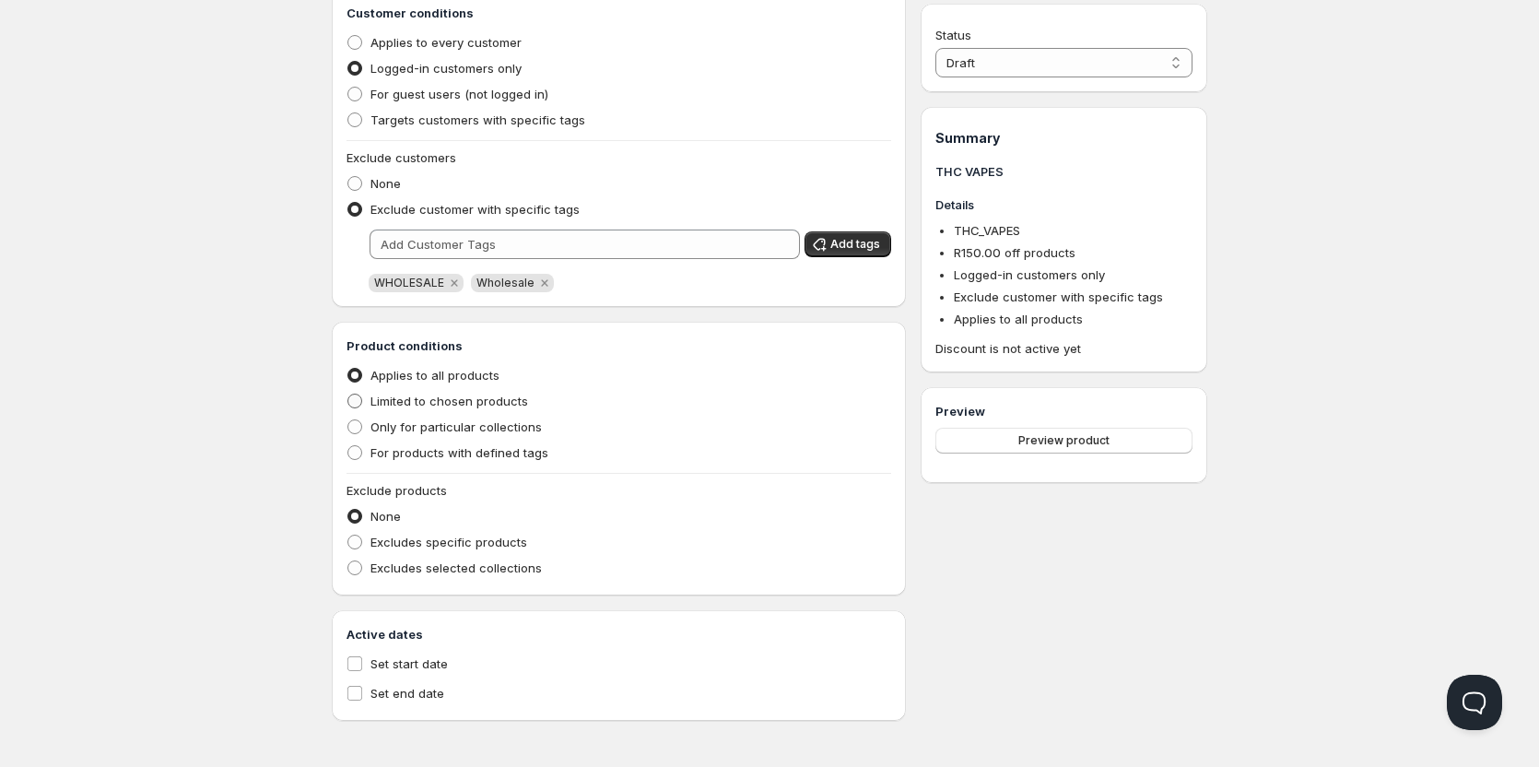
click at [362, 400] on span at bounding box center [355, 401] width 17 height 17
click at [348, 394] on input "Limited to chosen products" at bounding box center [347, 394] width 1 height 1
radio input "true"
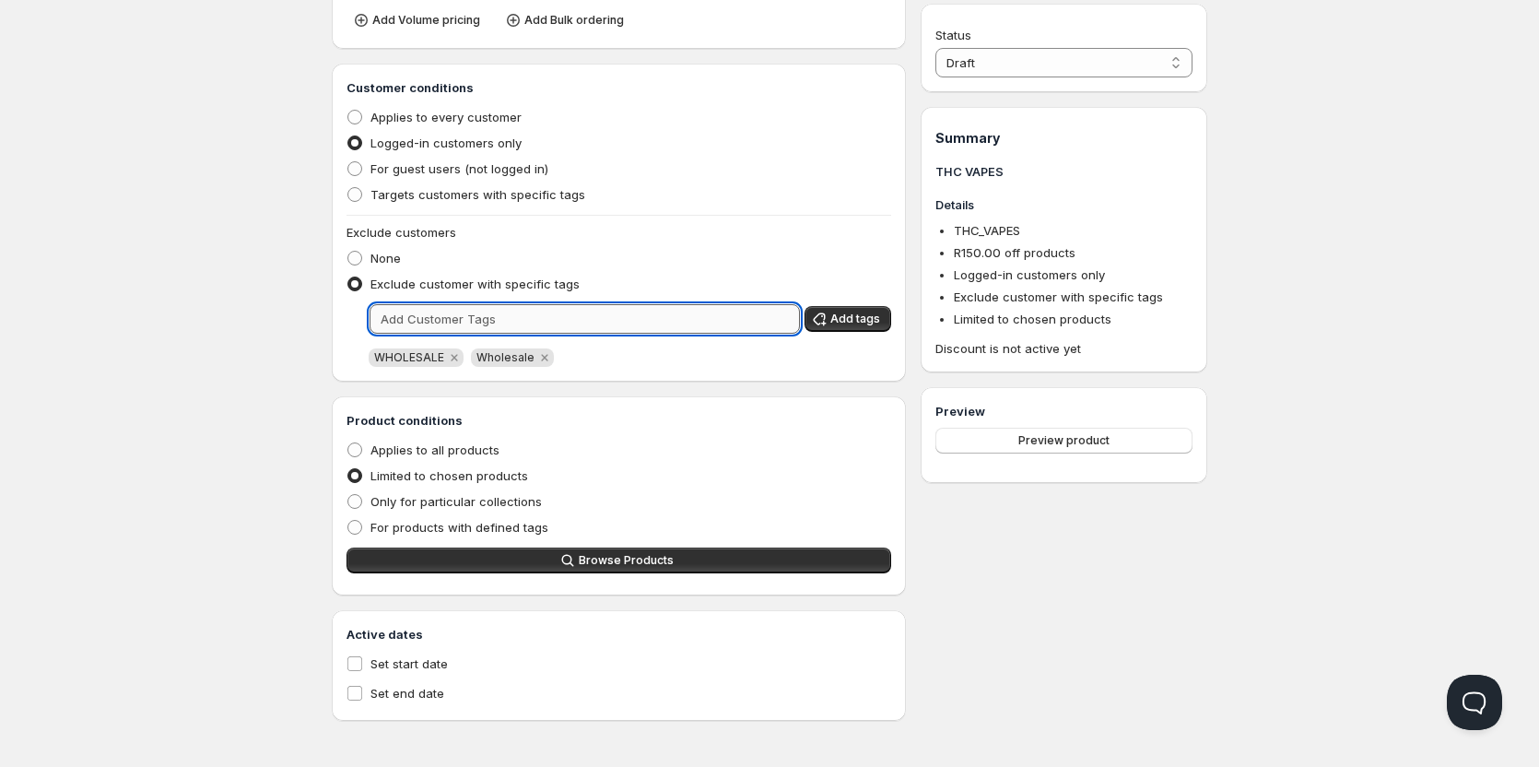
click at [571, 312] on input "text" at bounding box center [585, 318] width 430 height 29
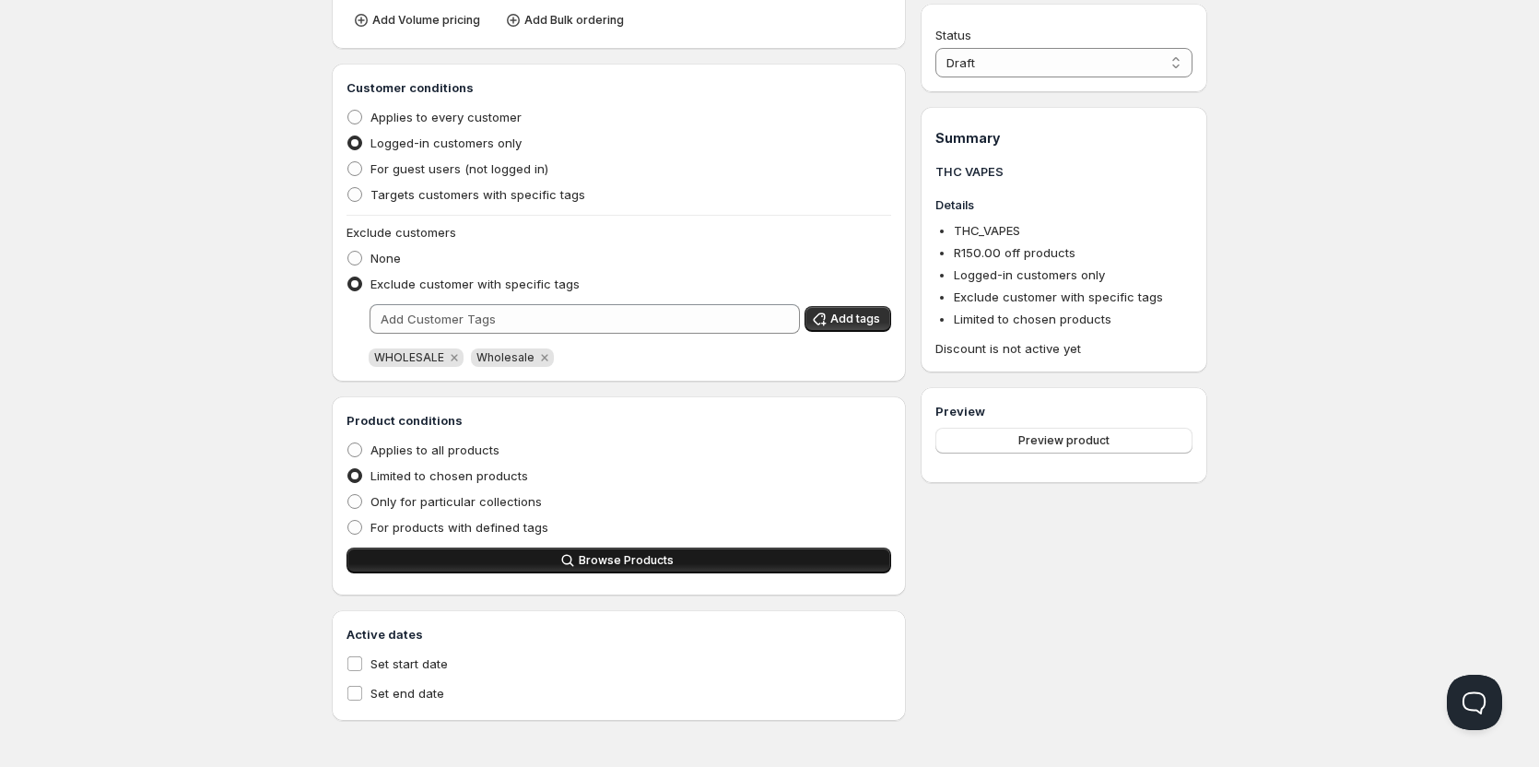
click at [626, 563] on span "Browse Products" at bounding box center [626, 560] width 95 height 15
